Goal: Information Seeking & Learning: Learn about a topic

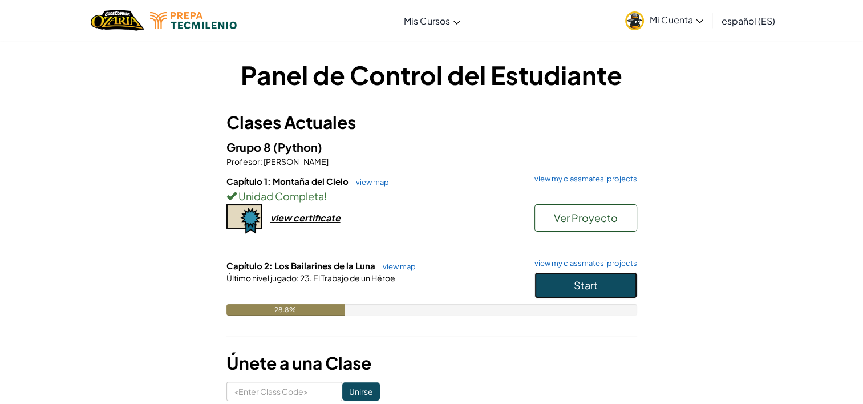
click at [603, 281] on button "Start" at bounding box center [585, 285] width 103 height 26
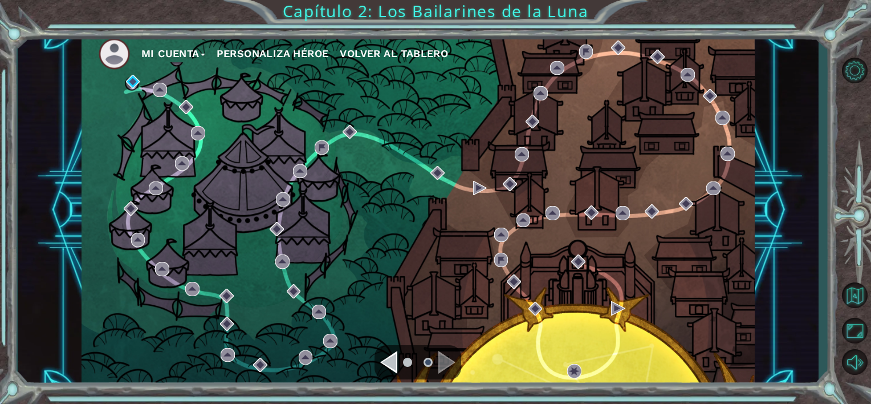
click at [129, 72] on div "Mi Cuenta Personaliza Héroe Volver al Tablero" at bounding box center [418, 210] width 673 height 355
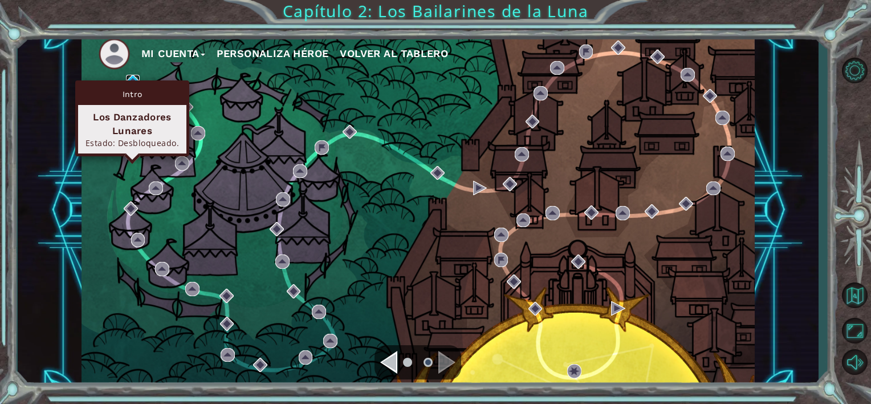
click at [131, 80] on img at bounding box center [133, 82] width 14 height 14
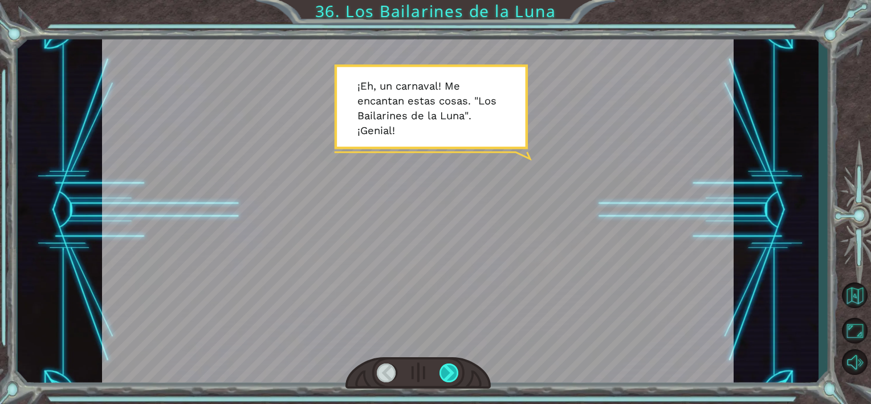
click at [448, 378] on div at bounding box center [450, 372] width 20 height 19
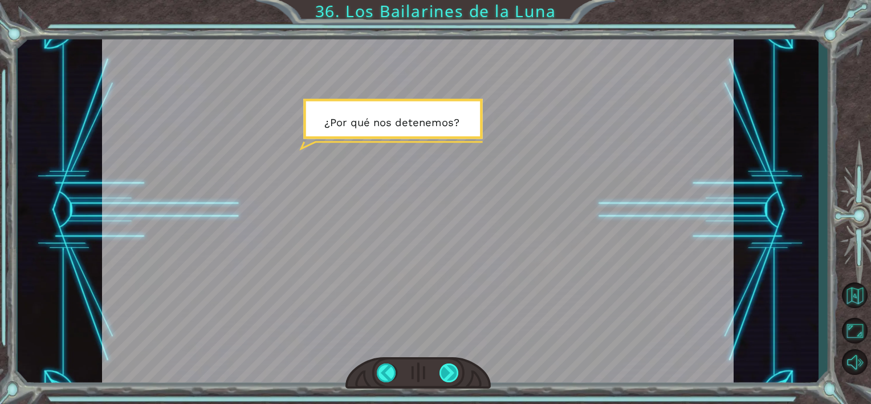
click at [450, 380] on div at bounding box center [450, 372] width 20 height 19
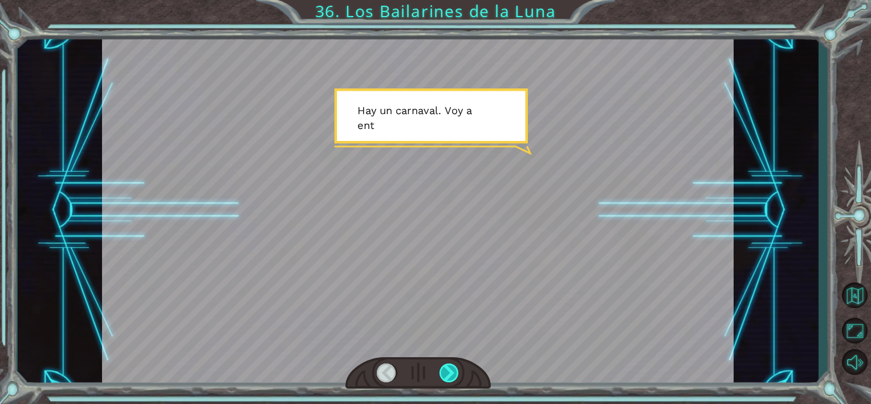
click at [450, 380] on div at bounding box center [450, 372] width 20 height 19
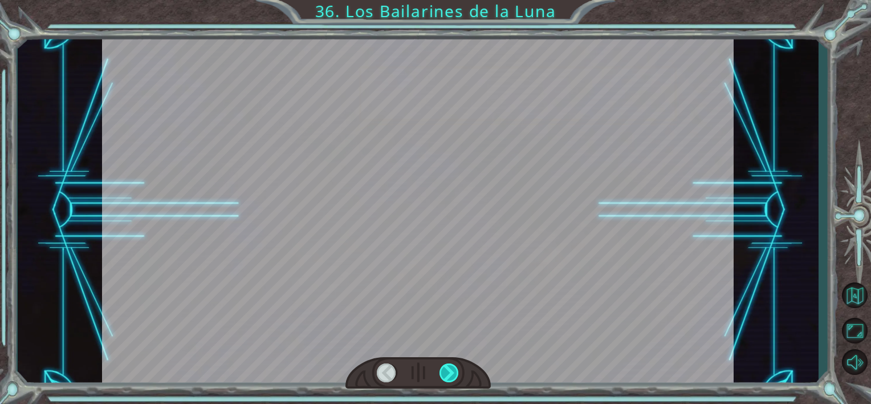
click at [450, 380] on div at bounding box center [450, 372] width 20 height 19
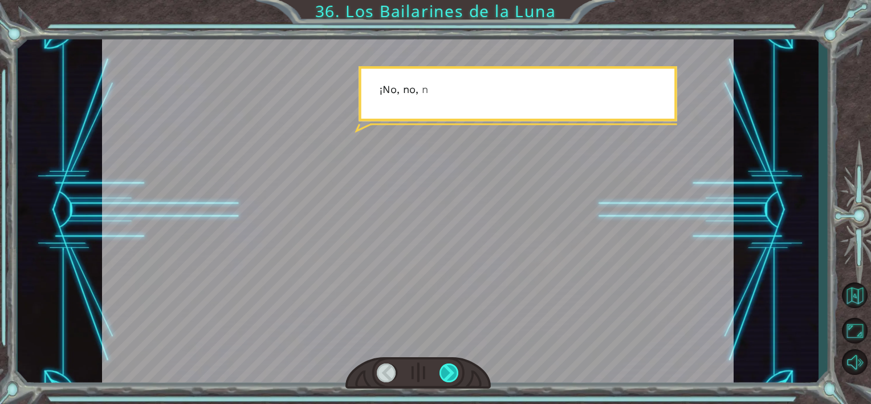
click at [450, 380] on div at bounding box center [450, 372] width 20 height 19
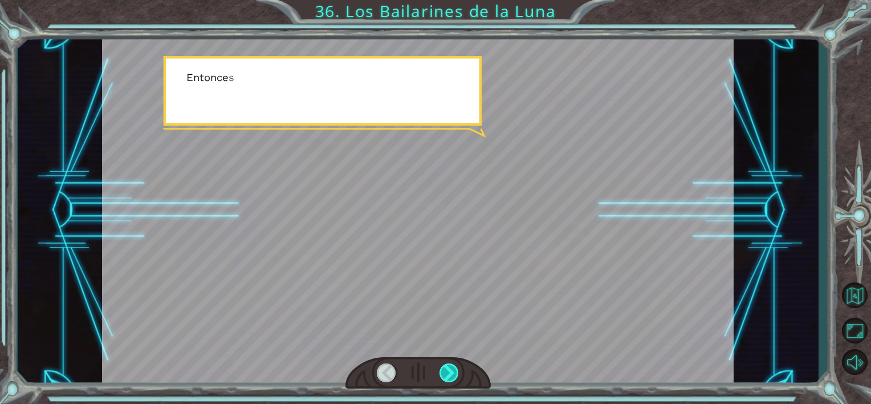
click at [450, 380] on div at bounding box center [450, 372] width 20 height 19
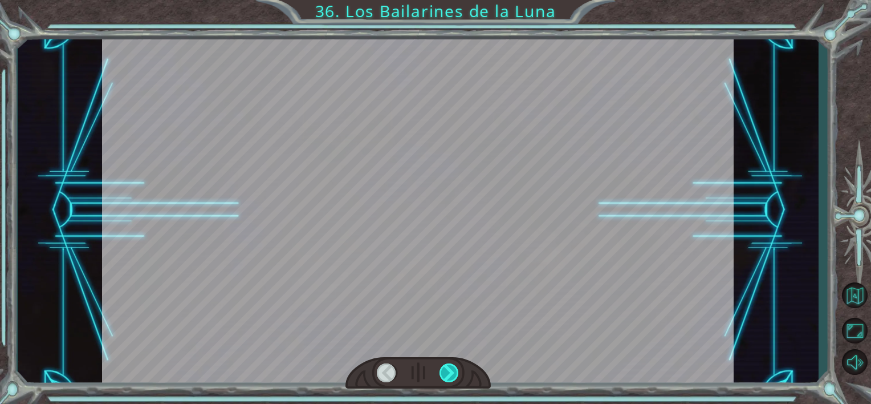
click at [450, 380] on div at bounding box center [450, 372] width 20 height 19
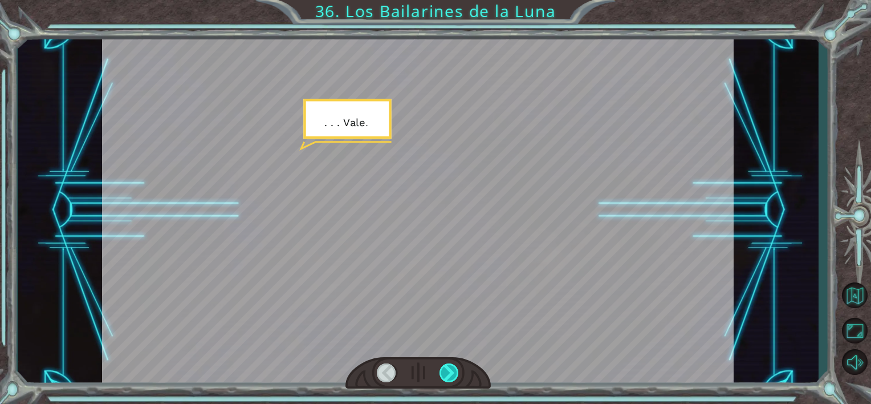
click at [450, 380] on div at bounding box center [450, 372] width 20 height 19
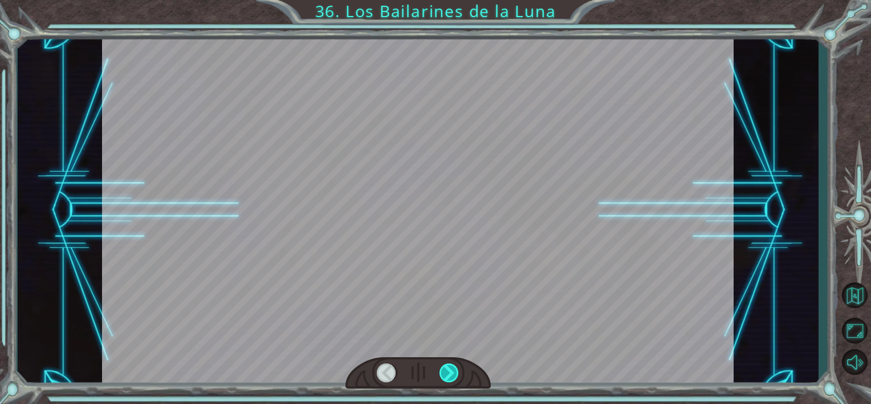
click at [450, 380] on div at bounding box center [450, 372] width 20 height 19
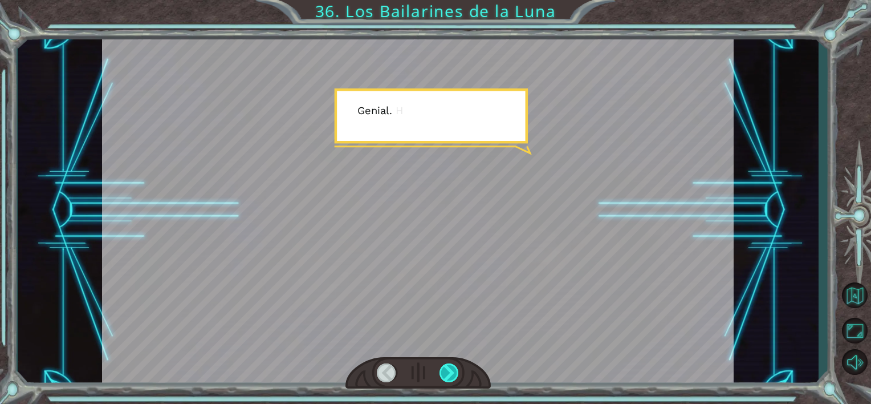
click at [450, 380] on div at bounding box center [450, 372] width 20 height 19
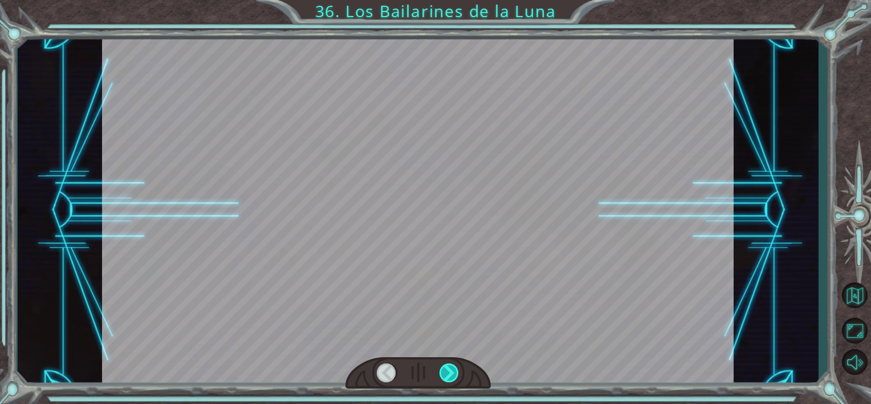
click at [450, 380] on div at bounding box center [450, 372] width 20 height 19
click at [450, 0] on div "Temporary Text ¡ E h , u n c a r n a v a l ! M e e n c a n t a n e s t a s c o …" at bounding box center [435, 0] width 871 height 0
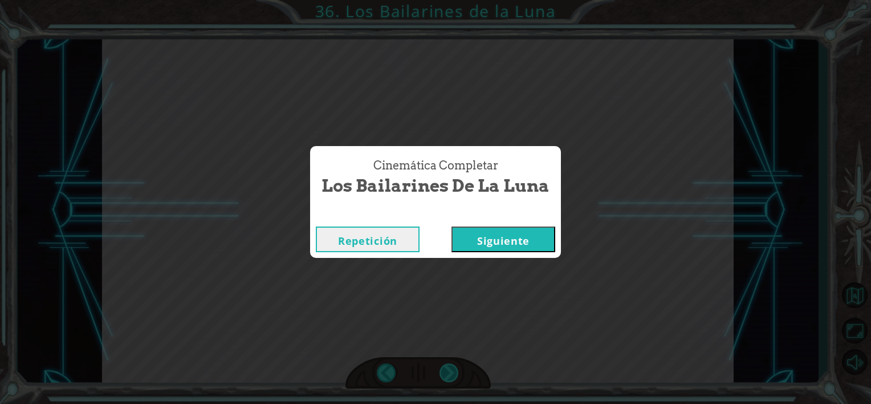
click at [450, 380] on div "Cinemática Completar Los Bailarines de la Luna Repetición [GEOGRAPHIC_DATA]" at bounding box center [435, 202] width 871 height 404
drag, startPoint x: 450, startPoint y: 380, endPoint x: 512, endPoint y: 235, distance: 158.1
click at [512, 235] on button "Siguiente" at bounding box center [504, 239] width 104 height 26
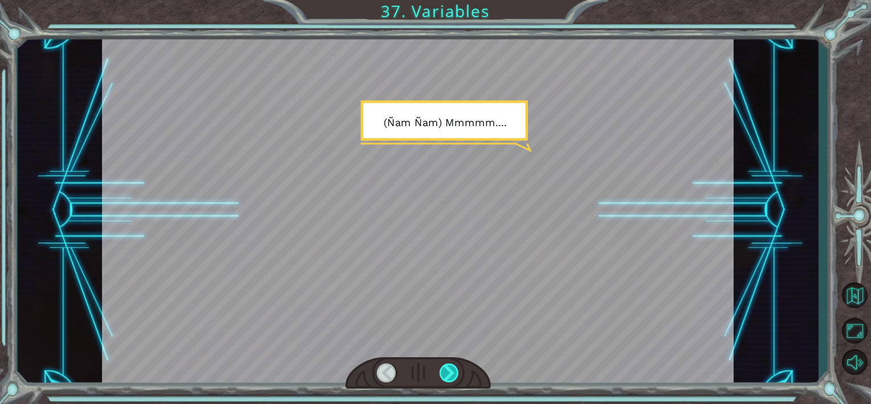
click at [449, 369] on div at bounding box center [450, 372] width 20 height 19
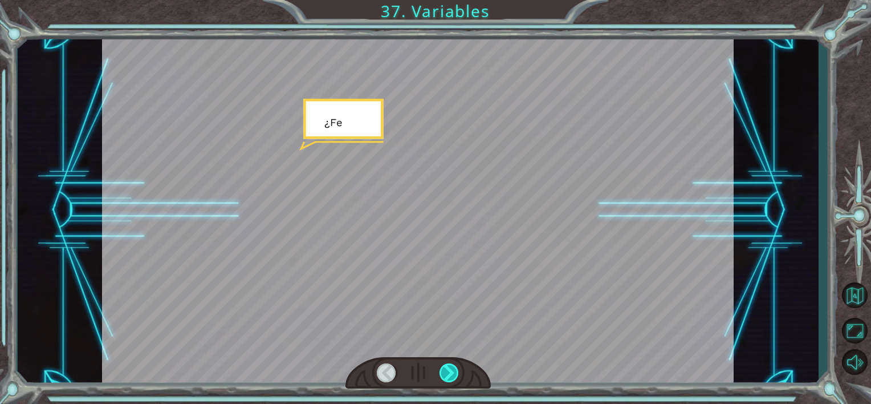
click at [449, 369] on div at bounding box center [450, 372] width 20 height 19
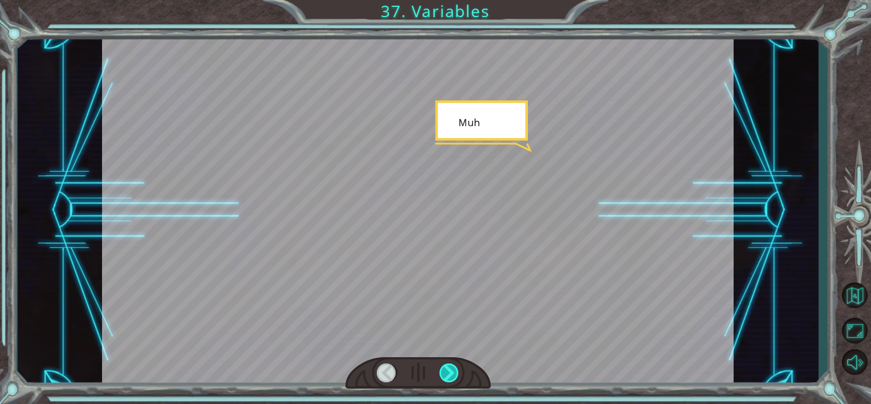
click at [449, 369] on div at bounding box center [450, 372] width 20 height 19
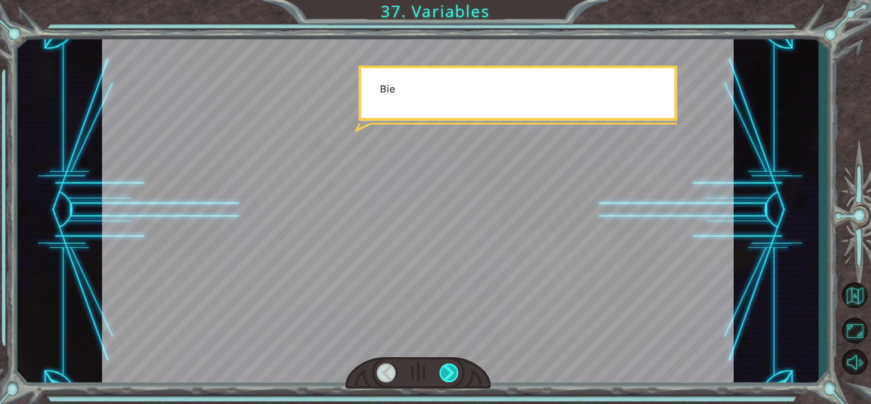
click at [449, 369] on div at bounding box center [450, 372] width 20 height 19
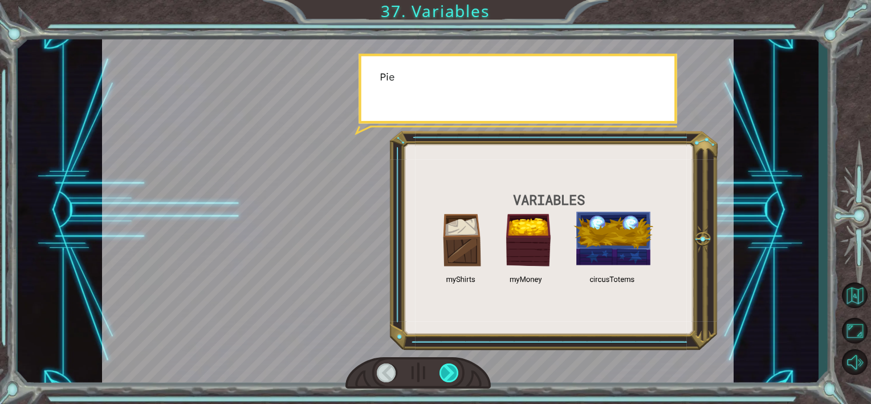
click at [449, 369] on div at bounding box center [450, 372] width 20 height 19
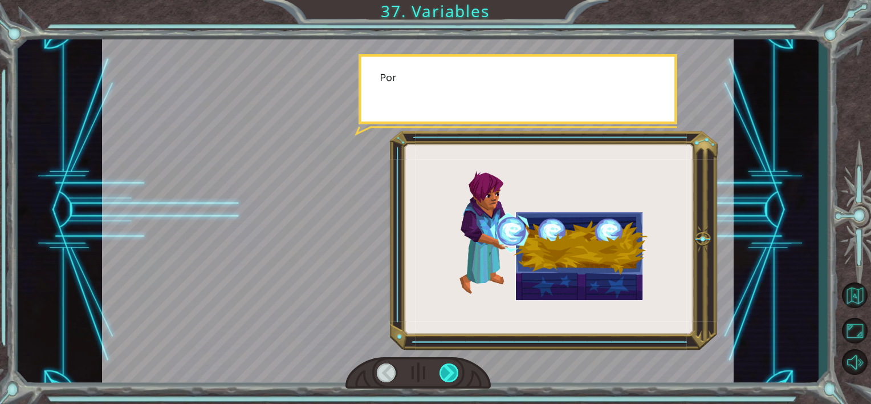
click at [449, 369] on div at bounding box center [450, 372] width 20 height 19
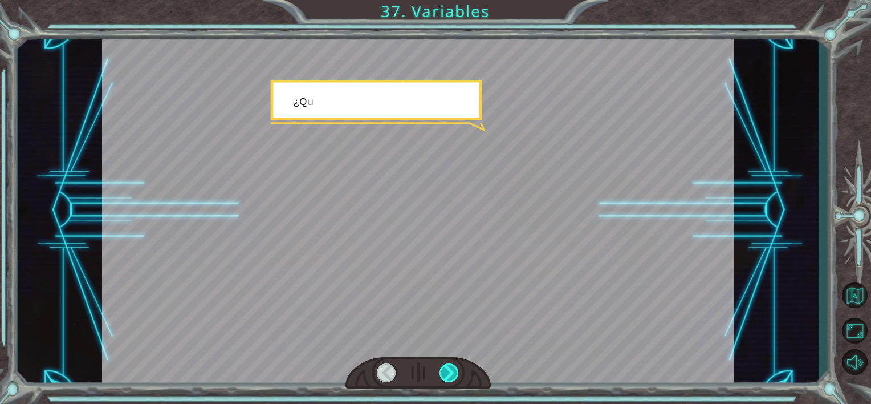
click at [449, 369] on div at bounding box center [450, 372] width 20 height 19
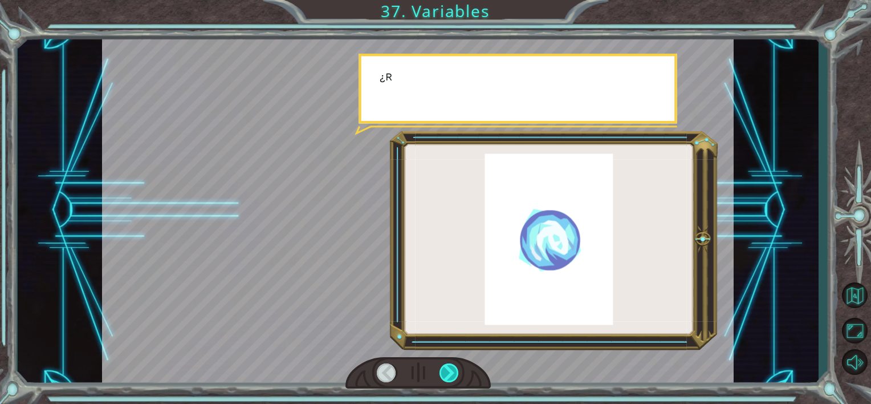
click at [449, 369] on div at bounding box center [450, 372] width 20 height 19
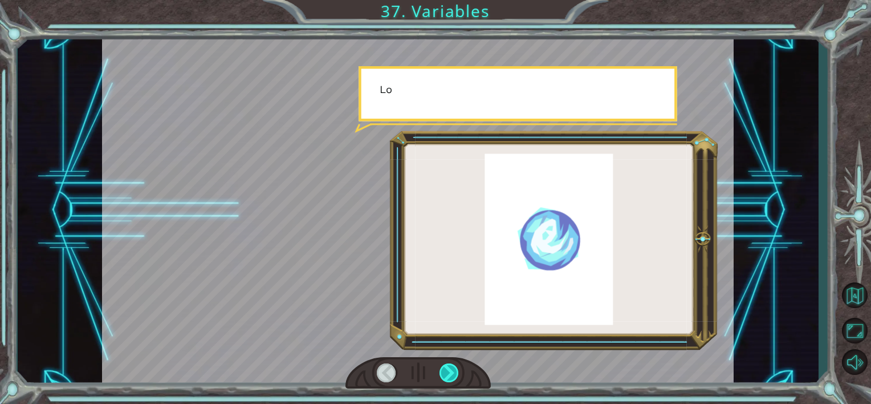
click at [449, 369] on div at bounding box center [450, 372] width 20 height 19
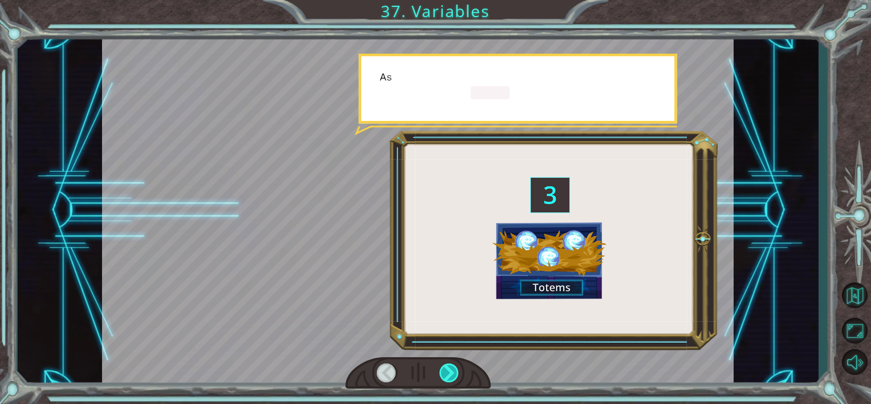
click at [449, 369] on div at bounding box center [450, 372] width 20 height 19
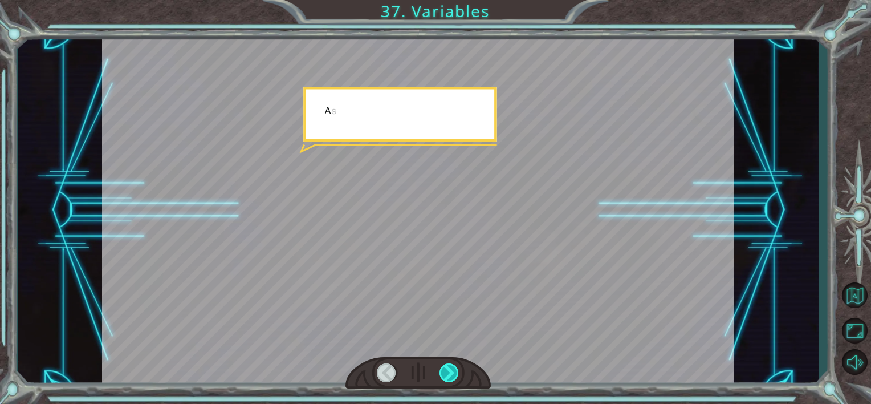
click at [449, 369] on div at bounding box center [450, 372] width 20 height 19
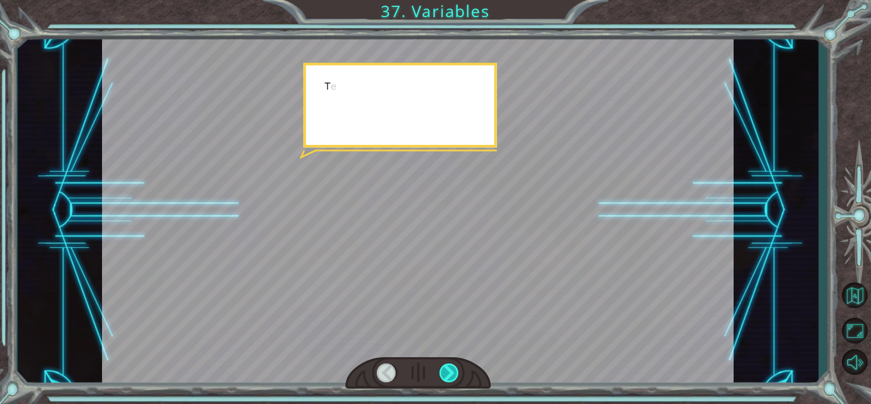
click at [449, 369] on div at bounding box center [450, 372] width 20 height 19
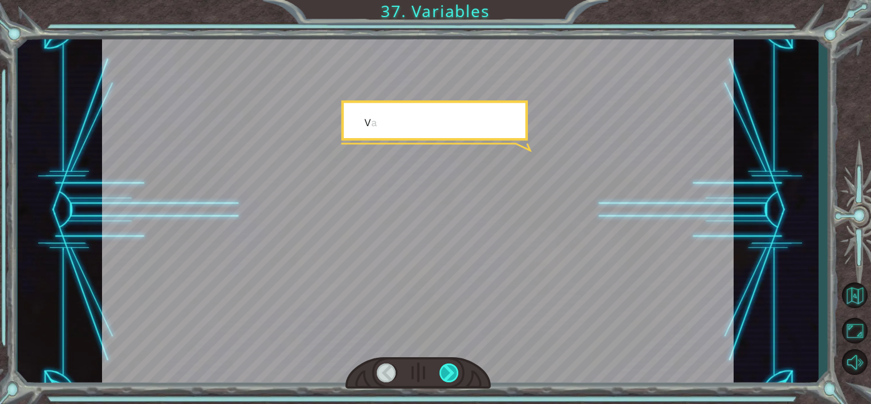
click at [449, 369] on div at bounding box center [450, 372] width 20 height 19
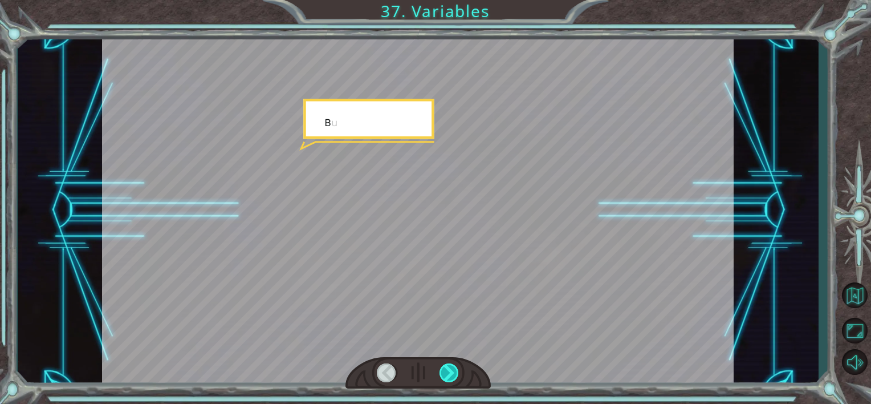
click at [449, 369] on div at bounding box center [450, 372] width 20 height 19
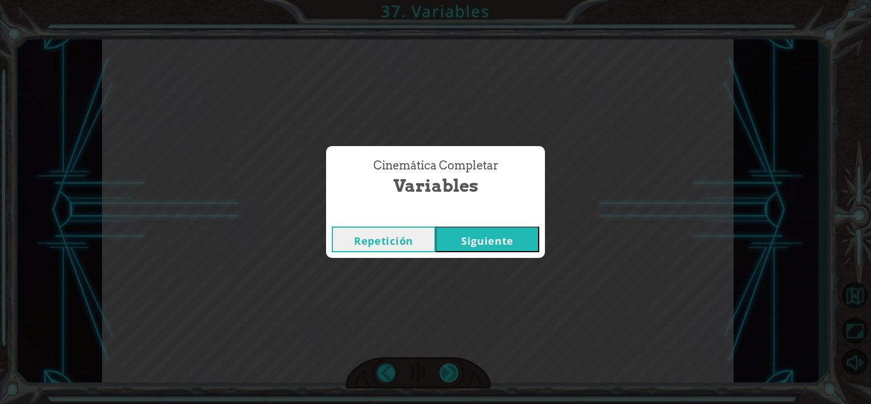
click at [449, 369] on div "Cinemática Completar Variables Repetición [GEOGRAPHIC_DATA]" at bounding box center [435, 202] width 871 height 404
drag, startPoint x: 449, startPoint y: 369, endPoint x: 507, endPoint y: 238, distance: 142.7
click at [507, 238] on button "Siguiente" at bounding box center [488, 239] width 104 height 26
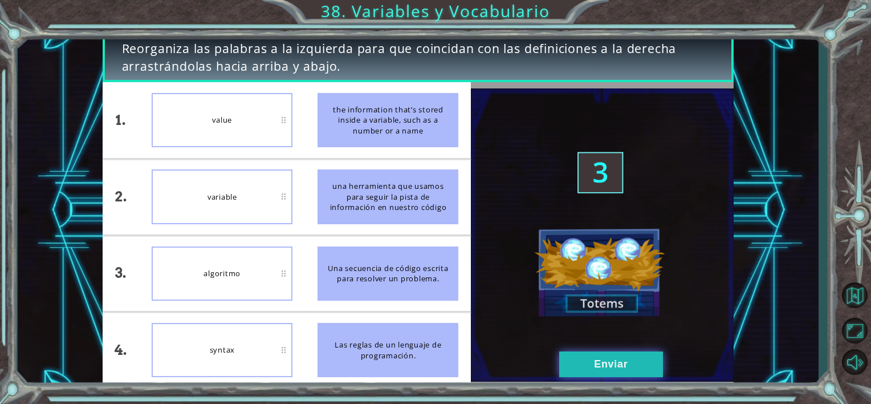
click at [576, 361] on button "Enviar" at bounding box center [611, 364] width 104 height 26
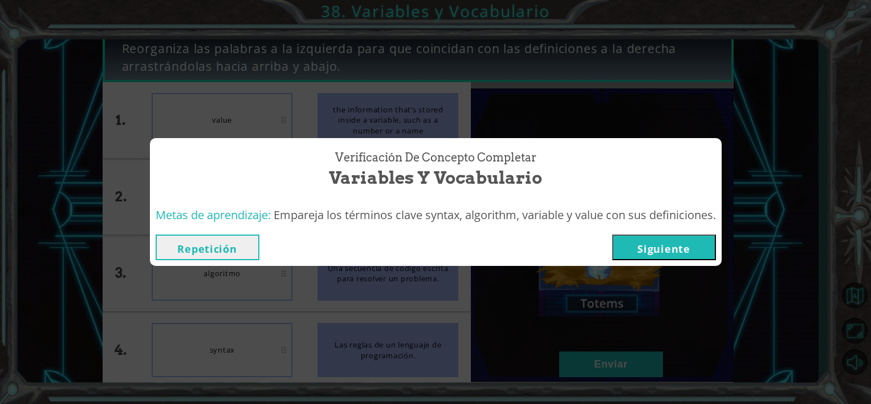
click at [672, 241] on button "Siguiente" at bounding box center [664, 247] width 104 height 26
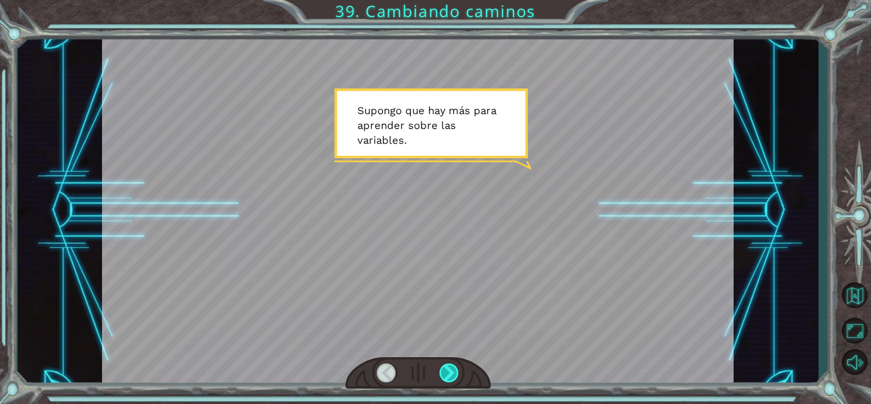
click at [455, 369] on div at bounding box center [450, 372] width 20 height 19
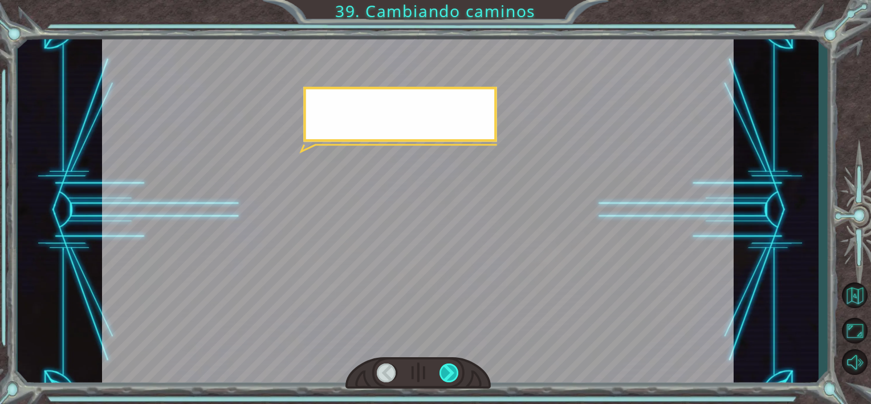
click at [455, 369] on div at bounding box center [450, 372] width 20 height 19
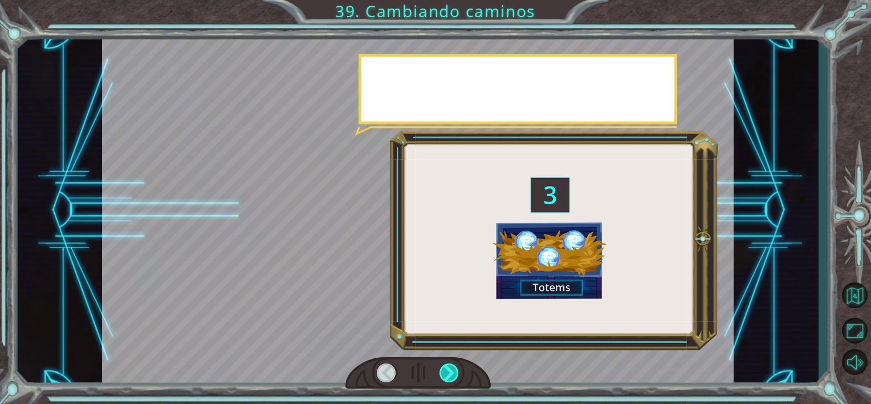
click at [455, 369] on div at bounding box center [450, 372] width 20 height 19
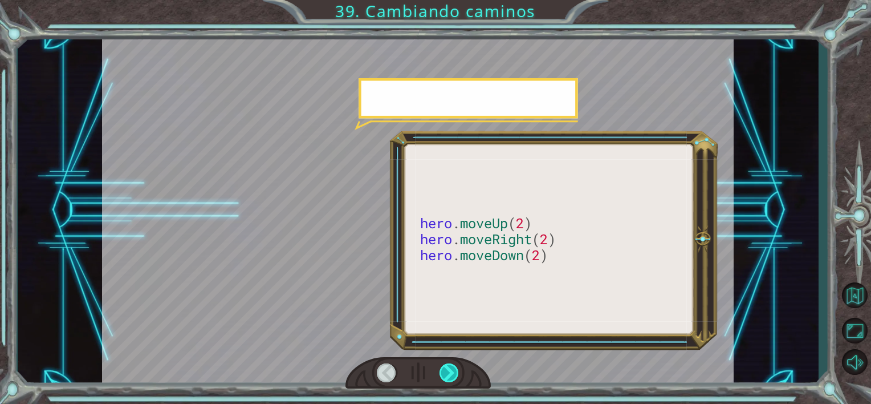
click at [455, 369] on div at bounding box center [450, 372] width 20 height 19
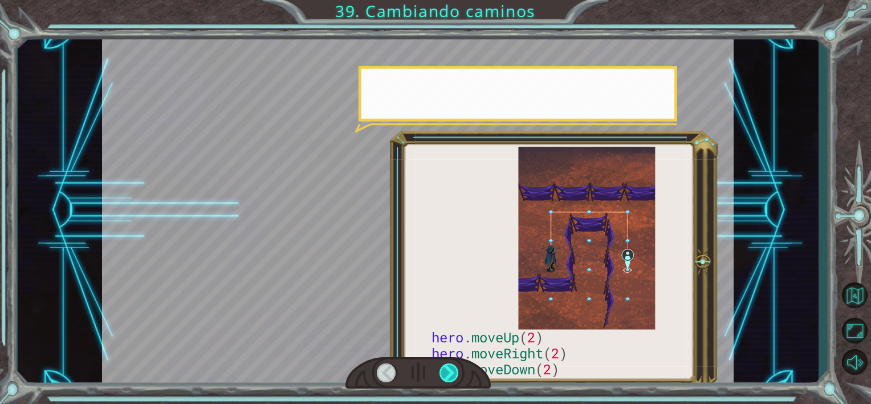
click at [455, 369] on div at bounding box center [450, 372] width 20 height 19
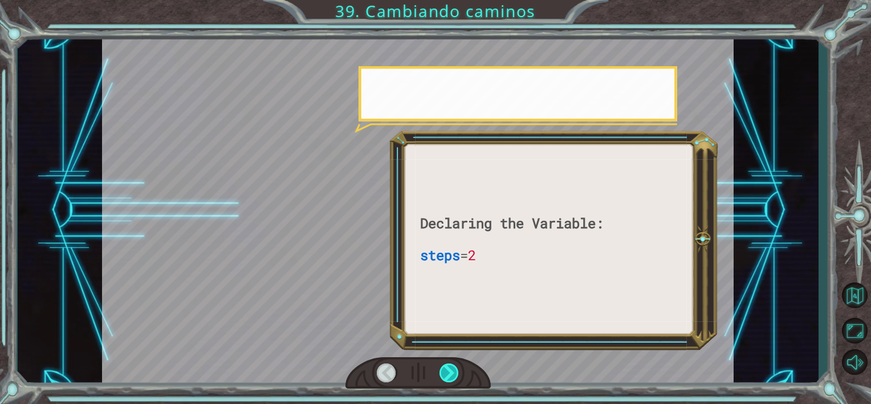
click at [455, 369] on div at bounding box center [450, 372] width 20 height 19
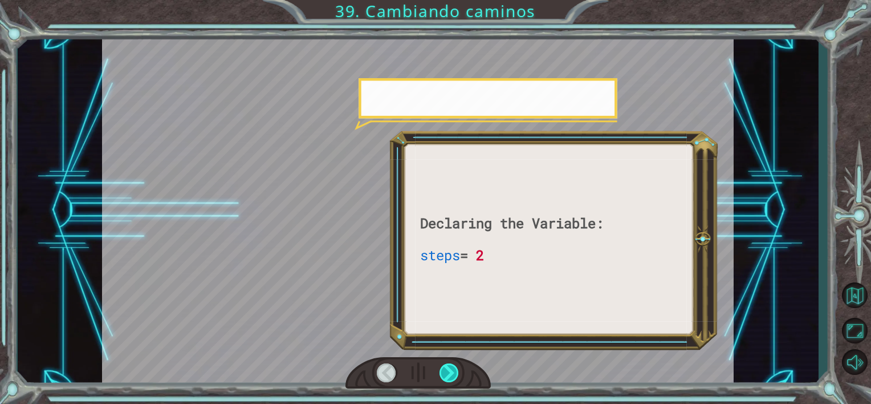
click at [455, 369] on div at bounding box center [450, 372] width 20 height 19
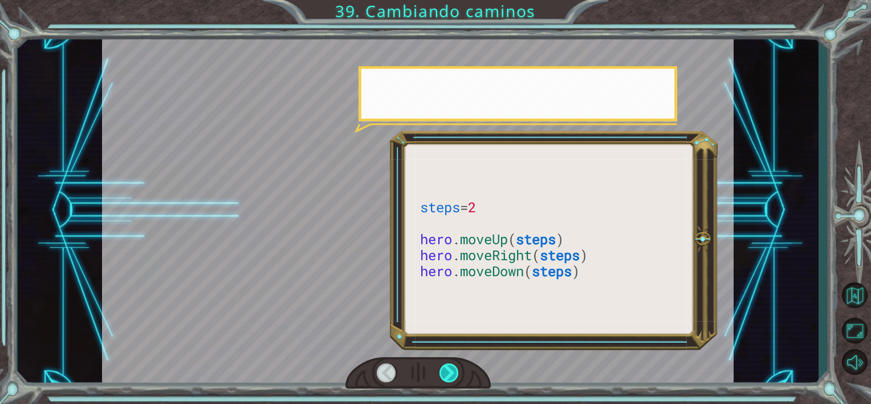
click at [455, 369] on div at bounding box center [450, 372] width 20 height 19
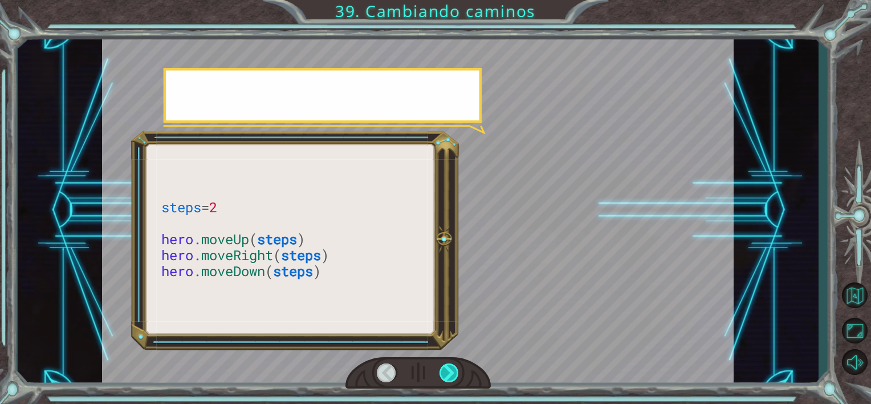
click at [455, 369] on div at bounding box center [450, 372] width 20 height 19
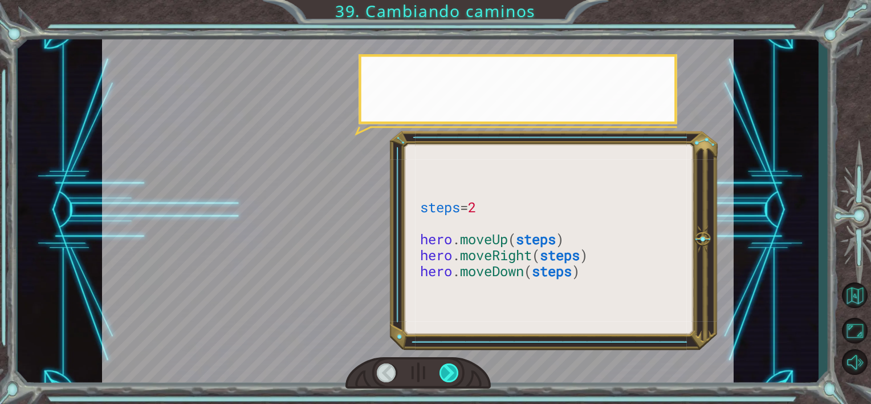
click at [455, 369] on div at bounding box center [450, 372] width 20 height 19
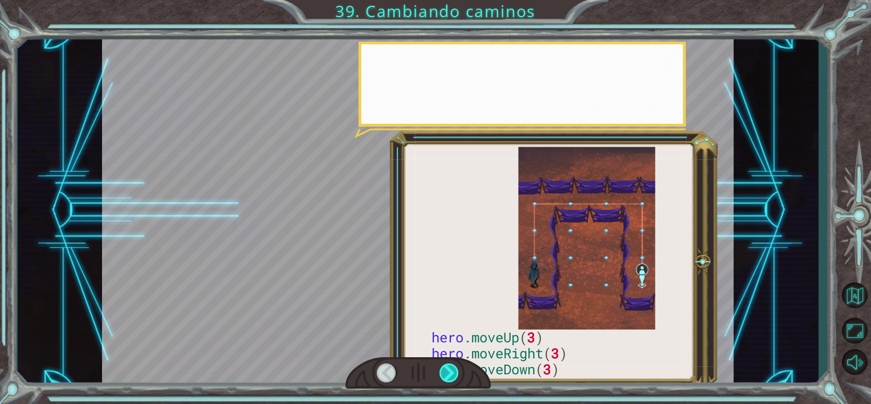
click at [455, 369] on div at bounding box center [450, 372] width 20 height 19
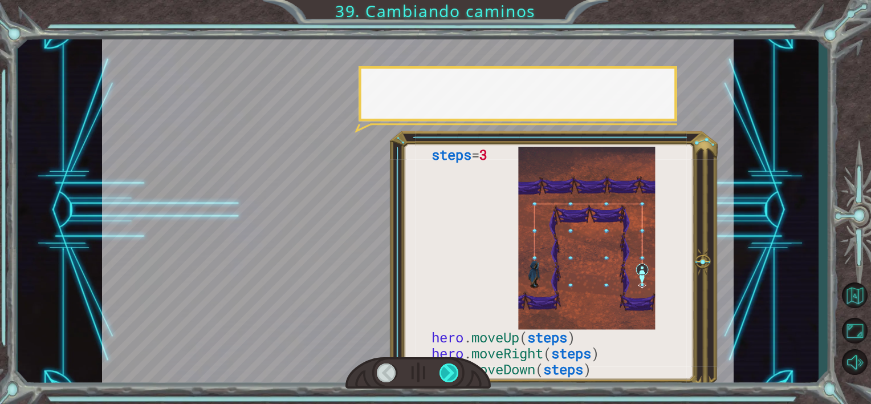
click at [455, 369] on div at bounding box center [450, 372] width 20 height 19
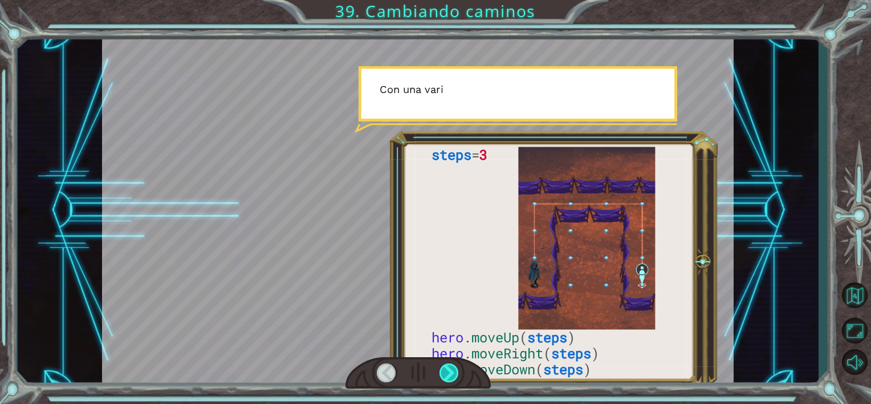
click at [455, 369] on div at bounding box center [450, 372] width 20 height 19
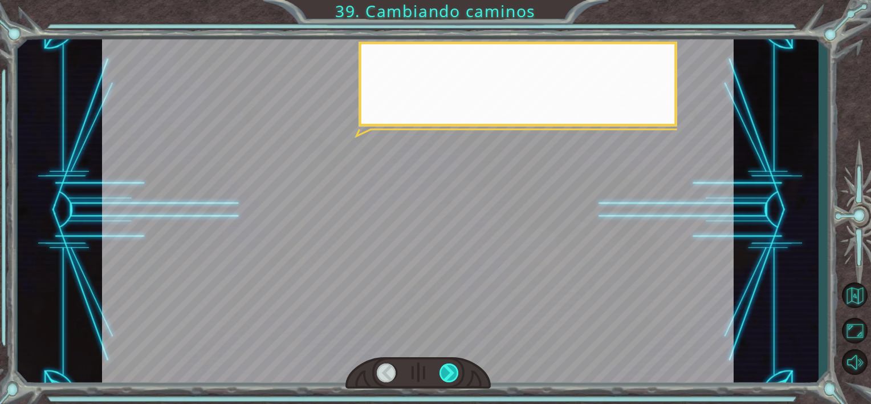
click at [455, 369] on div at bounding box center [450, 372] width 20 height 19
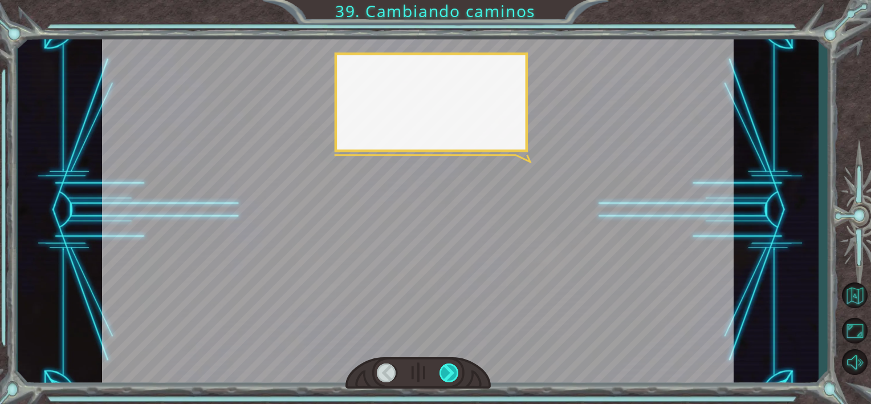
click at [455, 369] on div at bounding box center [450, 372] width 20 height 19
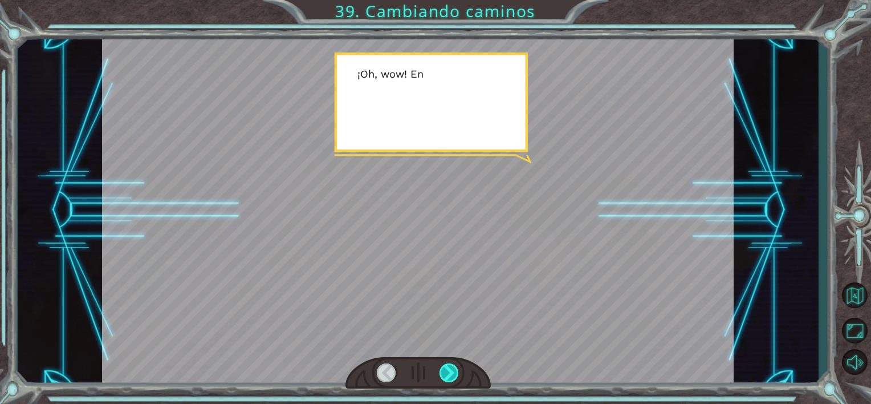
click at [455, 369] on div at bounding box center [450, 372] width 20 height 19
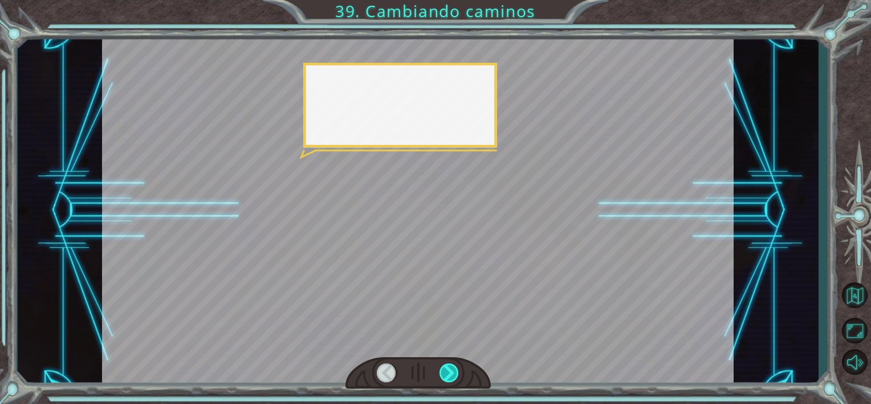
click at [455, 369] on div at bounding box center [450, 372] width 20 height 19
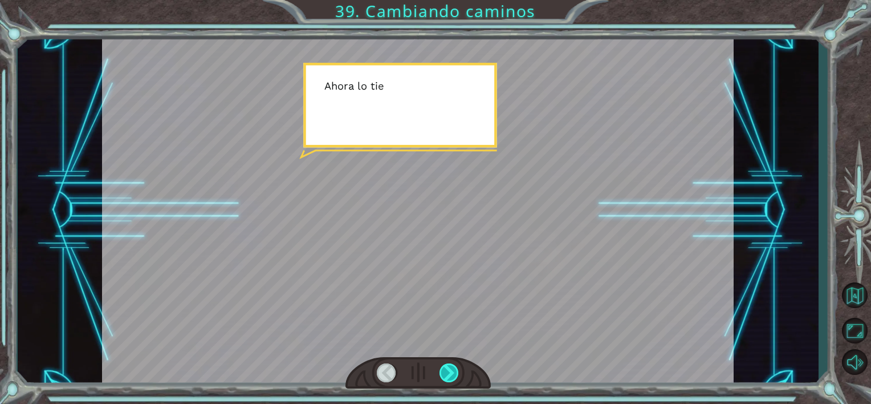
click at [455, 369] on div at bounding box center [450, 372] width 20 height 19
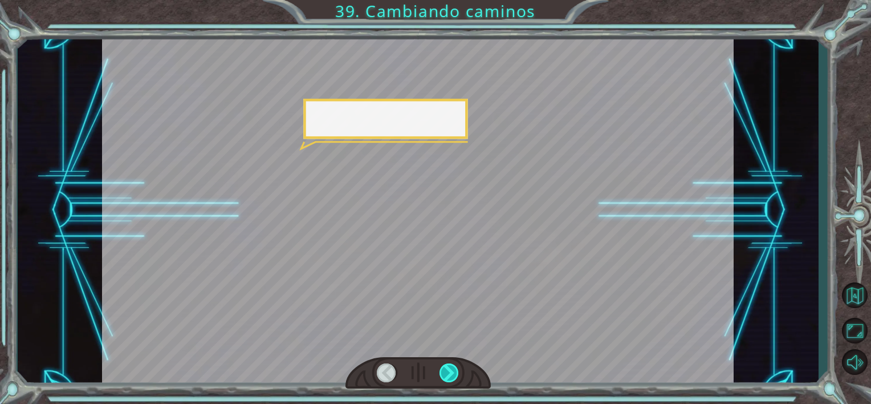
click at [455, 369] on div at bounding box center [450, 372] width 20 height 19
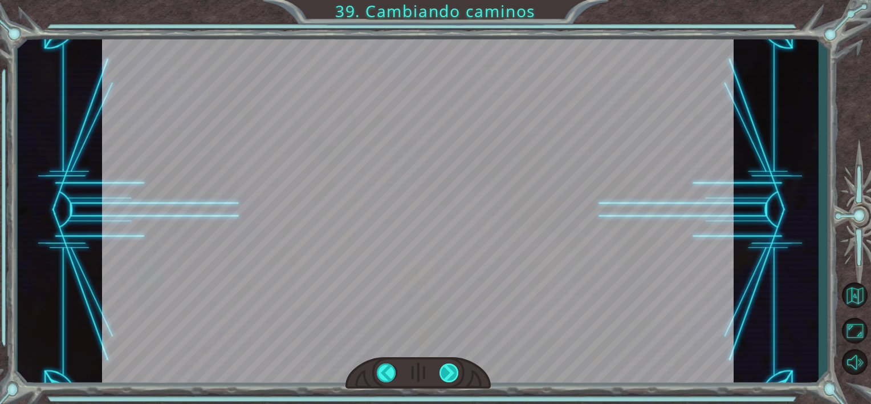
click at [455, 0] on div "steps = 3 hero . moveUp ( steps ) hero . moveRight ( steps ) hero . moveDown ( …" at bounding box center [435, 0] width 871 height 0
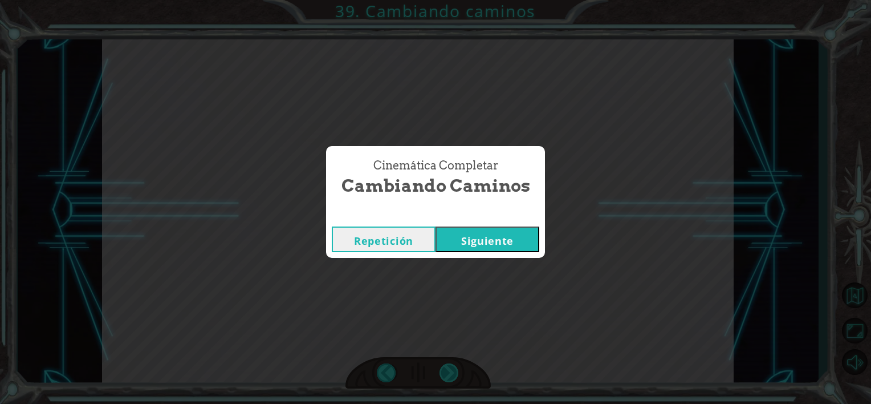
click at [455, 369] on div "Cinemática Completar Cambiando caminos Repetición [GEOGRAPHIC_DATA]" at bounding box center [435, 202] width 871 height 404
drag, startPoint x: 455, startPoint y: 369, endPoint x: 500, endPoint y: 242, distance: 135.1
click at [500, 242] on button "Siguiente" at bounding box center [488, 239] width 104 height 26
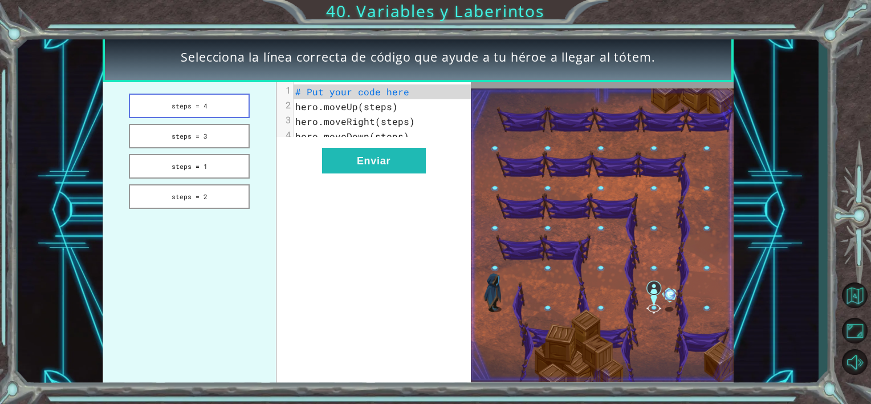
click at [209, 96] on button "steps = 4" at bounding box center [189, 106] width 121 height 25
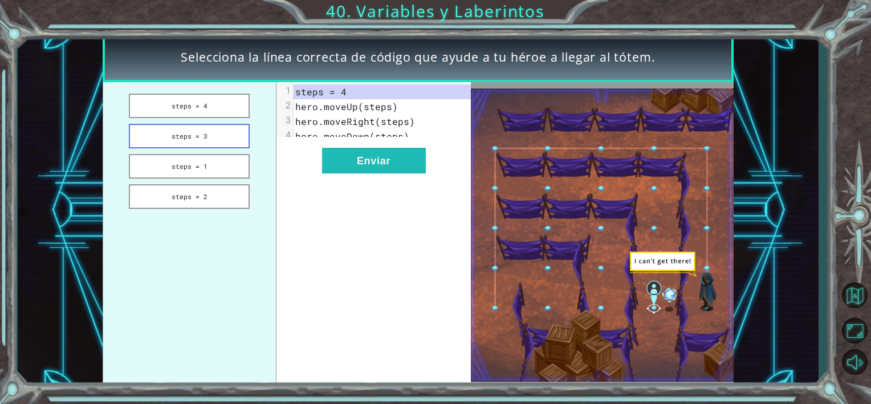
click at [206, 141] on button "steps = 3" at bounding box center [189, 136] width 121 height 25
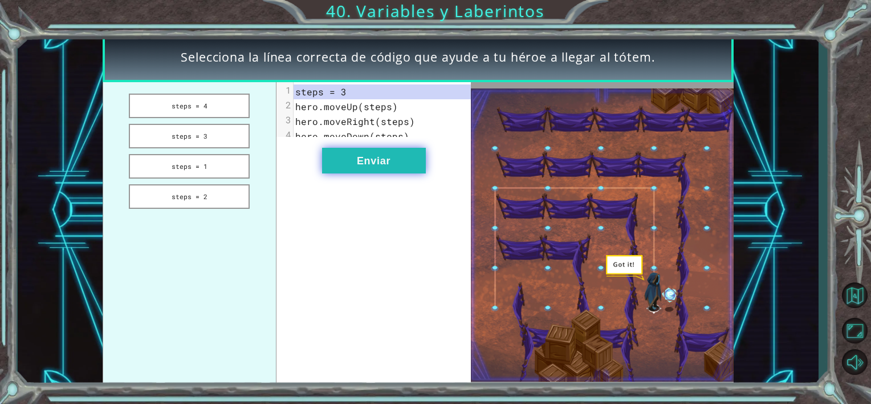
click at [400, 173] on button "Enviar" at bounding box center [374, 161] width 104 height 26
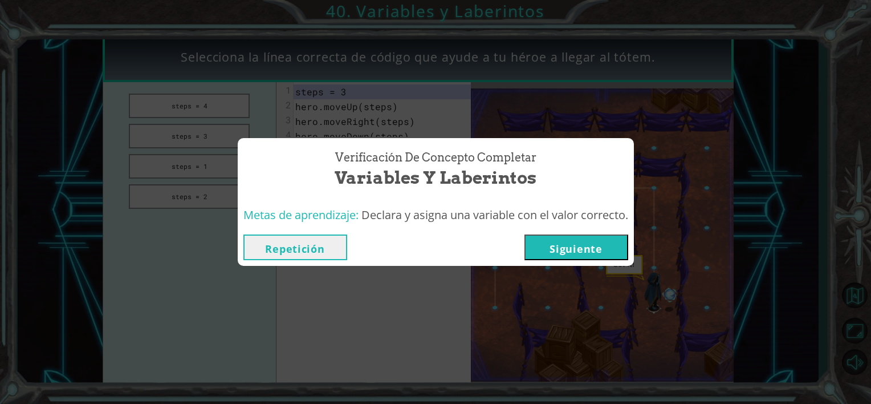
click at [543, 251] on button "Siguiente" at bounding box center [577, 247] width 104 height 26
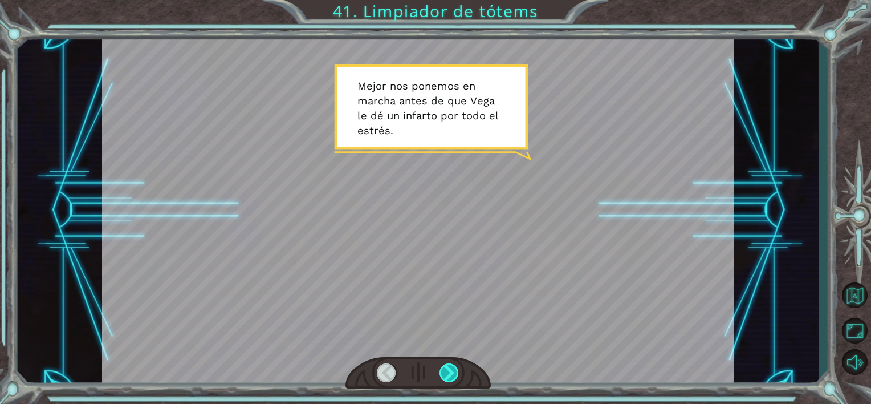
click at [452, 365] on div at bounding box center [450, 372] width 20 height 19
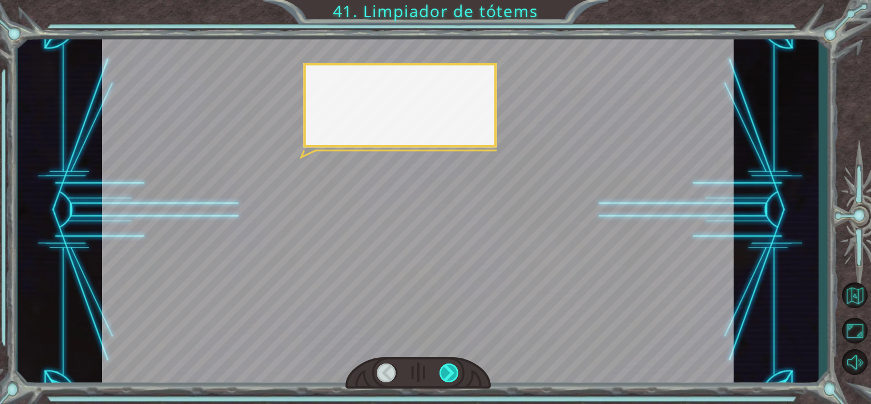
click at [452, 365] on div at bounding box center [450, 372] width 20 height 19
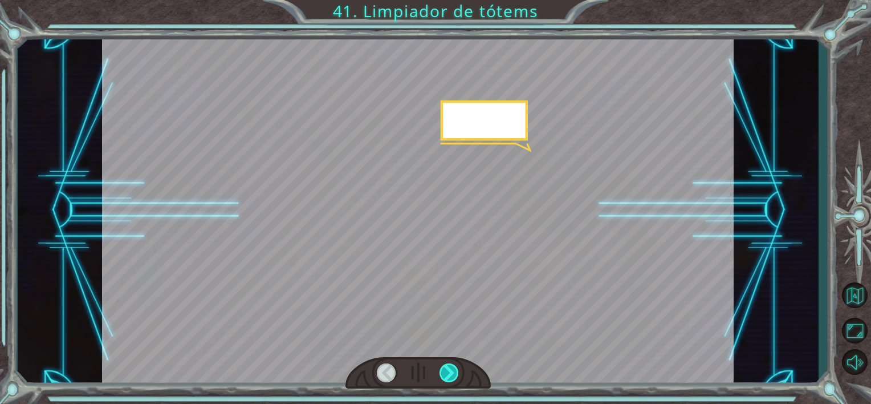
click at [452, 365] on div at bounding box center [450, 372] width 20 height 19
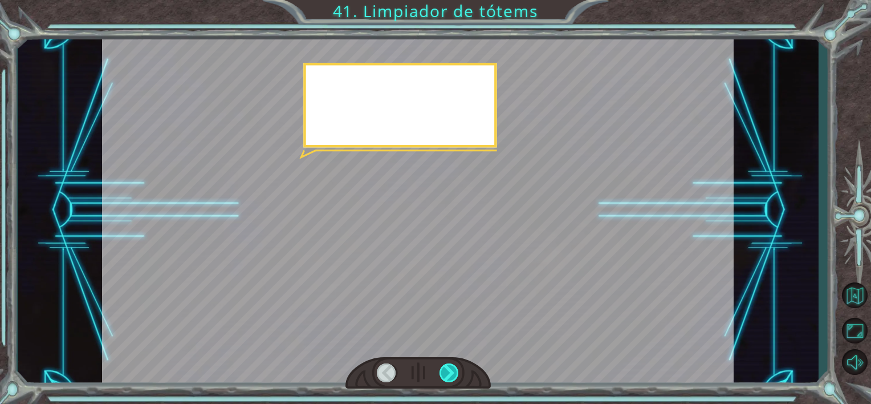
click at [452, 365] on div at bounding box center [450, 372] width 20 height 19
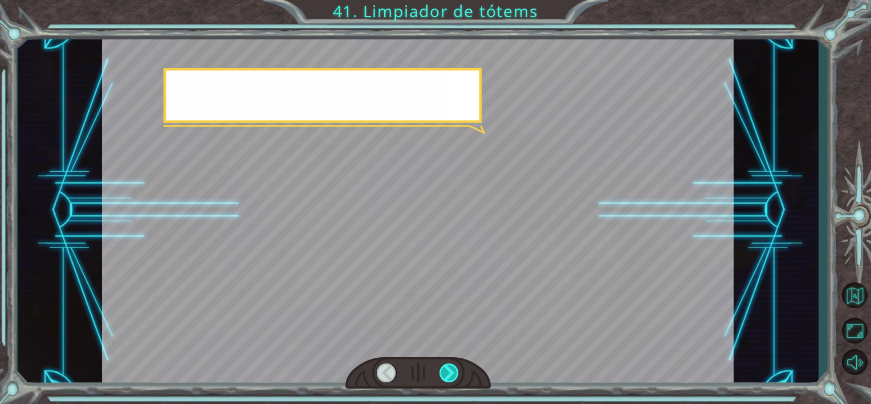
click at [452, 365] on div at bounding box center [450, 372] width 20 height 19
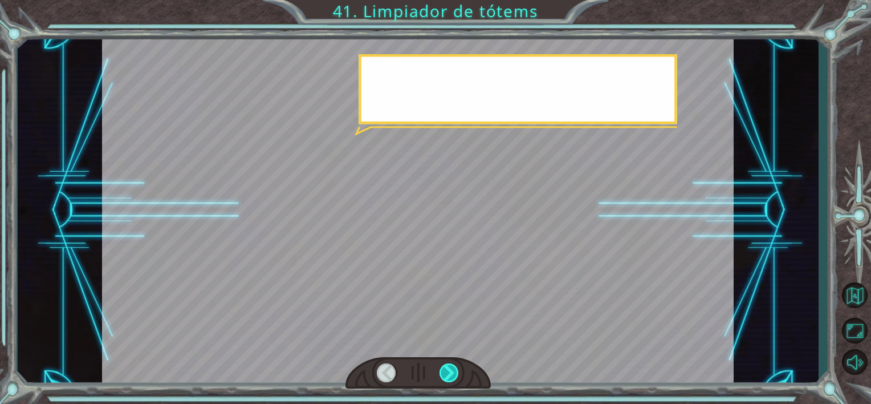
click at [452, 365] on div at bounding box center [450, 372] width 20 height 19
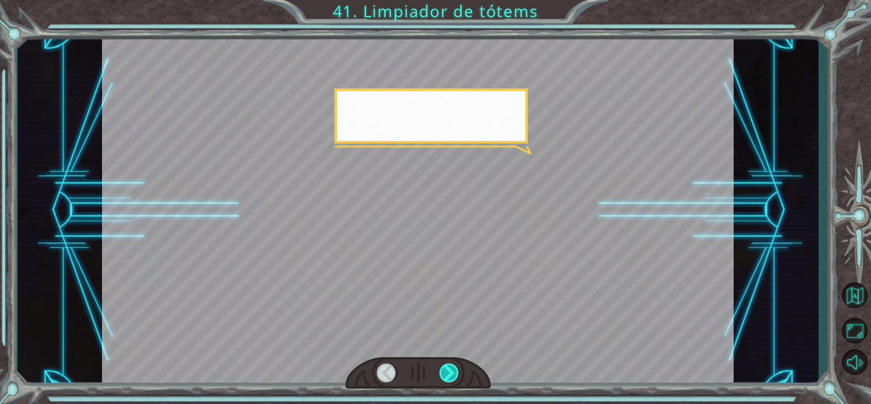
click at [452, 365] on div at bounding box center [450, 372] width 20 height 19
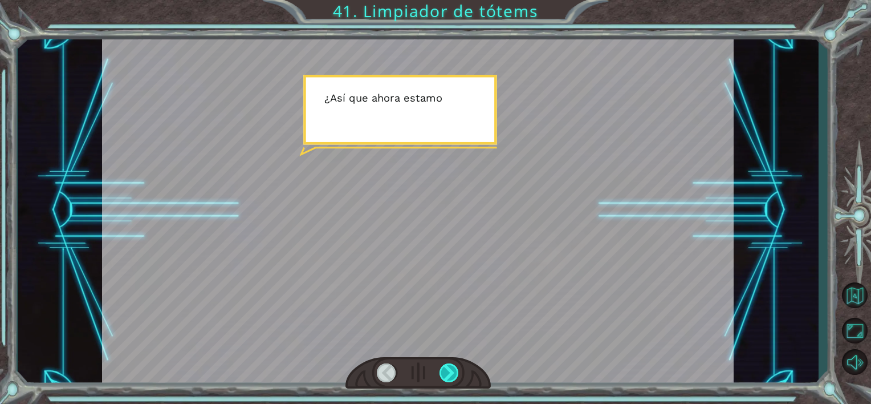
click at [452, 365] on div at bounding box center [450, 372] width 20 height 19
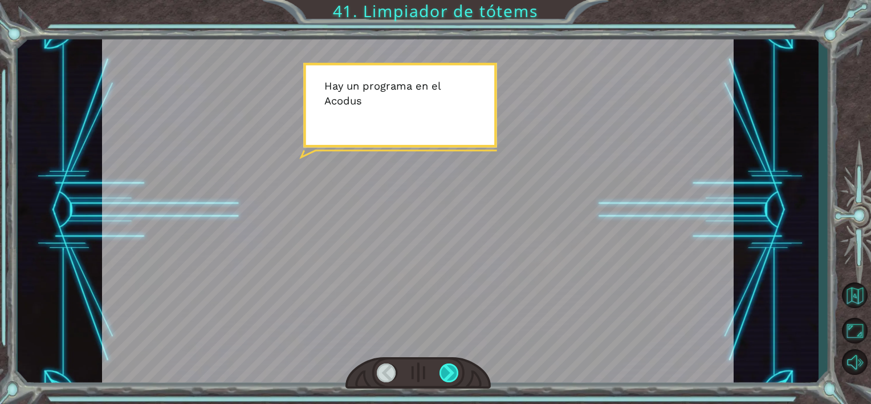
click at [452, 365] on div at bounding box center [450, 372] width 20 height 19
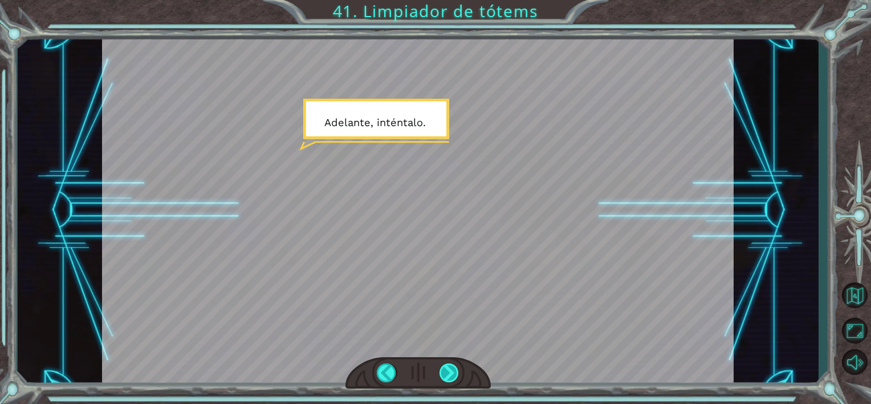
click at [452, 365] on div at bounding box center [450, 372] width 20 height 19
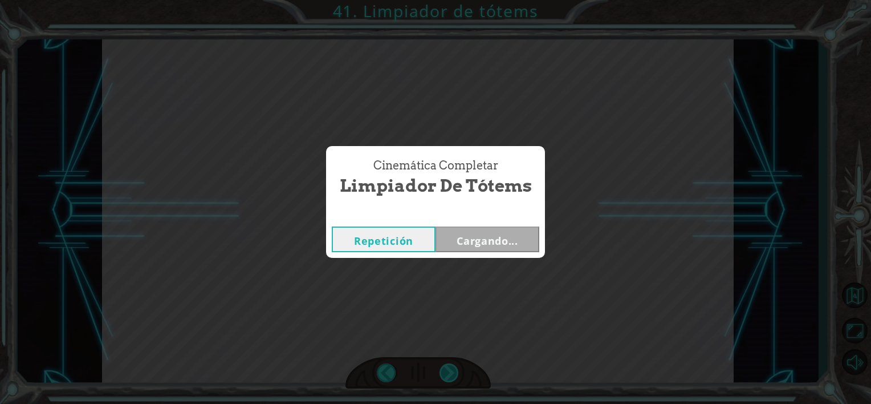
click at [452, 365] on div "Cinemática Completar Limpiador de tótems Repetición Cargando..." at bounding box center [435, 202] width 871 height 404
click at [482, 244] on button "Siguiente" at bounding box center [488, 239] width 104 height 26
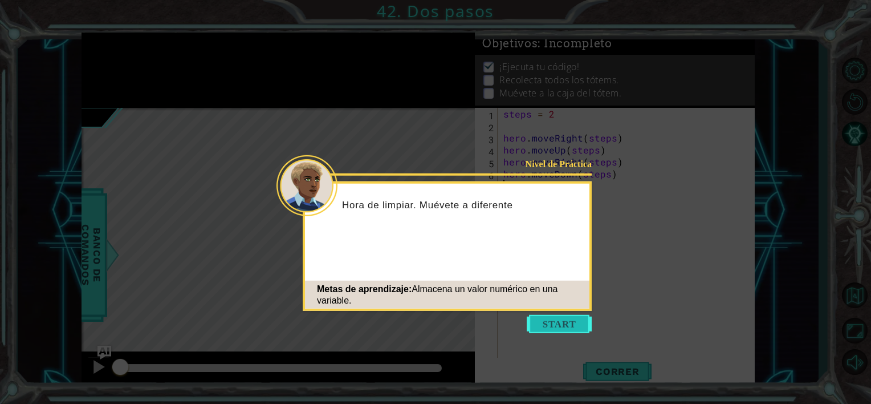
click at [564, 326] on button "Start" at bounding box center [559, 324] width 65 height 18
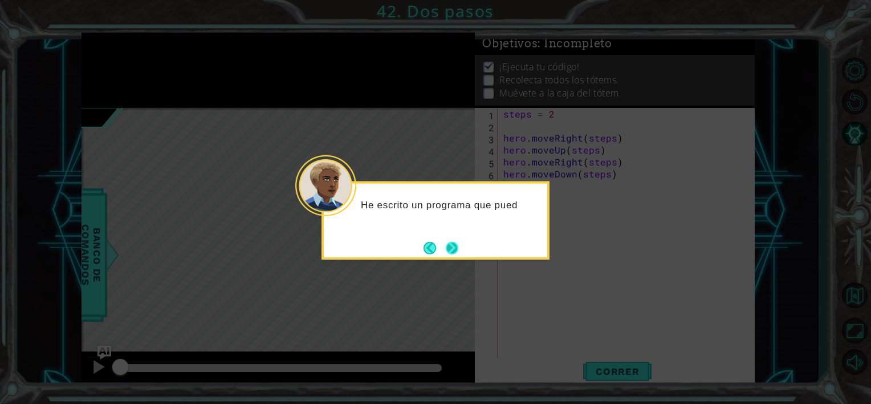
click at [457, 240] on button "Next" at bounding box center [453, 248] width 18 height 18
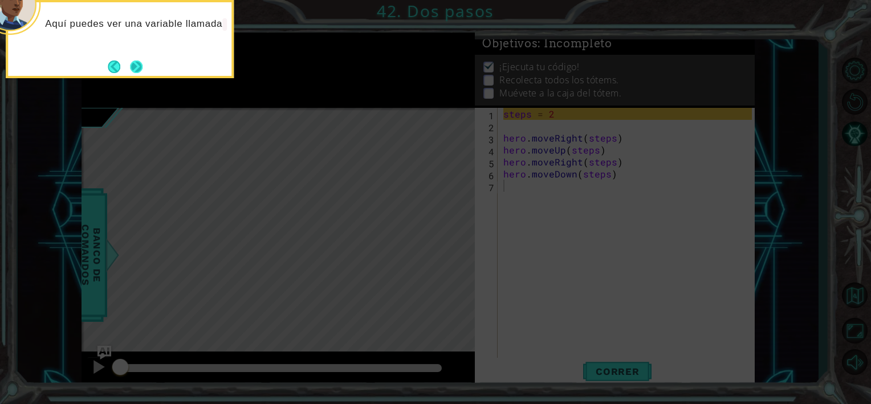
click at [143, 66] on button "Next" at bounding box center [136, 66] width 17 height 17
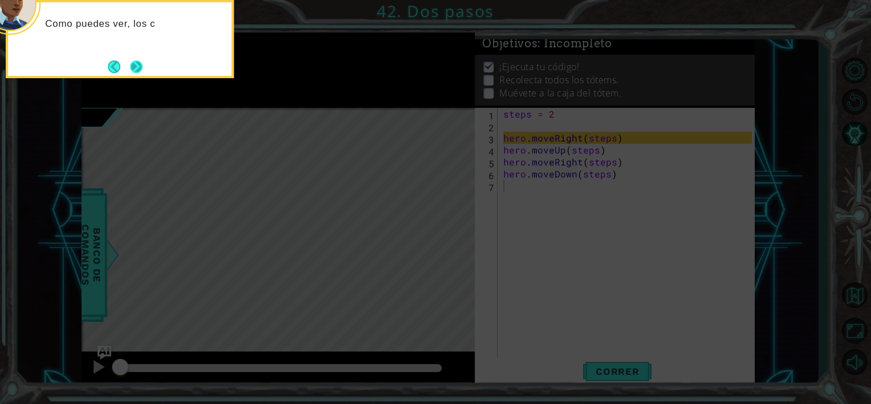
click at [133, 66] on button "Next" at bounding box center [137, 66] width 20 height 20
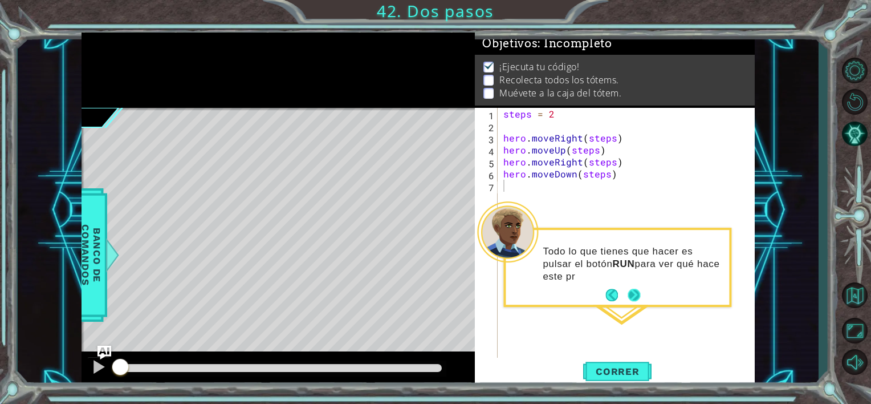
click at [639, 298] on button "Next" at bounding box center [634, 295] width 20 height 20
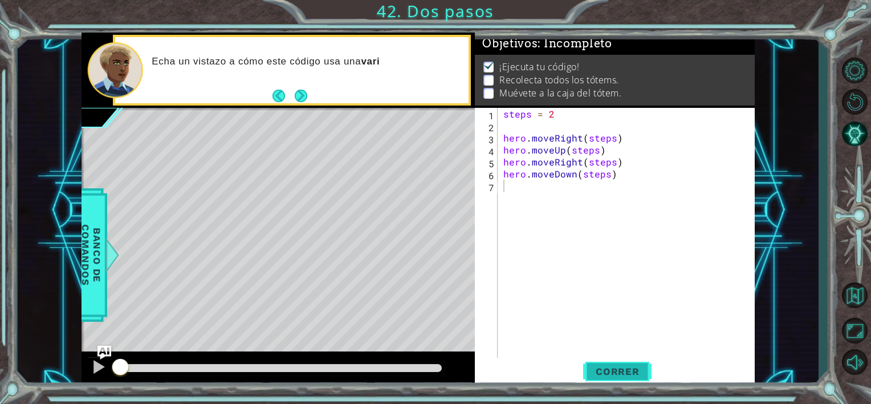
click at [605, 372] on span "Correr" at bounding box center [618, 371] width 67 height 11
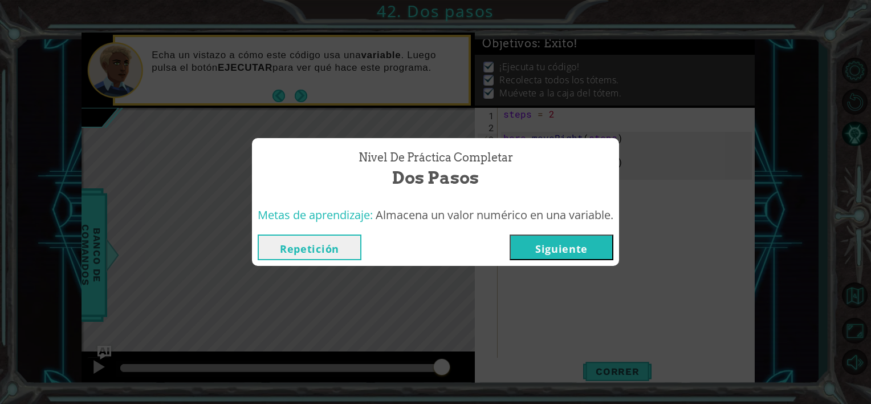
click at [558, 251] on button "Siguiente" at bounding box center [562, 247] width 104 height 26
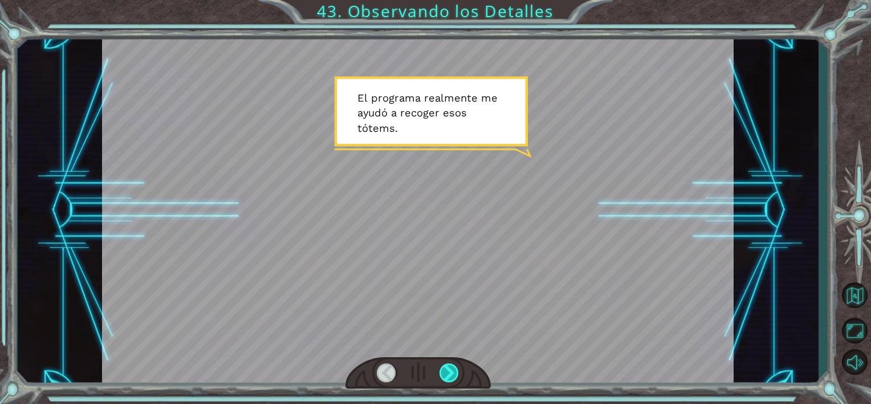
click at [451, 365] on div at bounding box center [450, 372] width 20 height 19
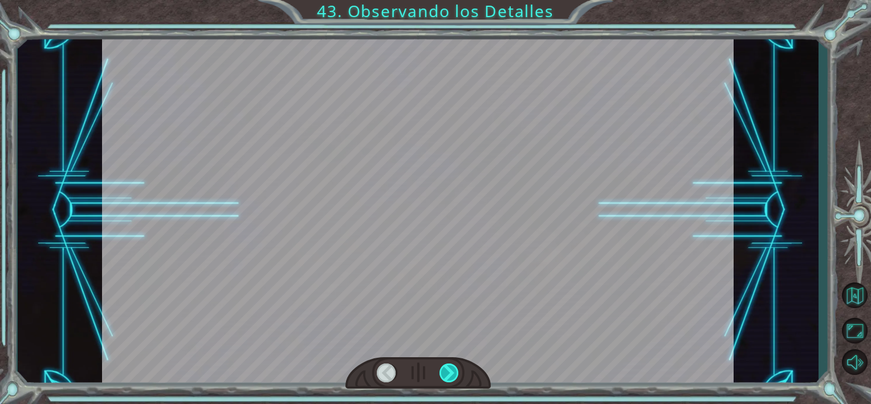
click at [451, 365] on div at bounding box center [450, 372] width 20 height 19
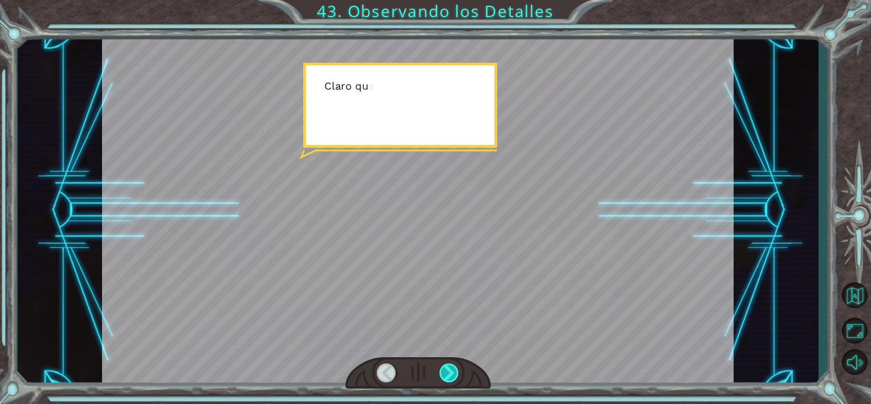
click at [451, 365] on div at bounding box center [450, 372] width 20 height 19
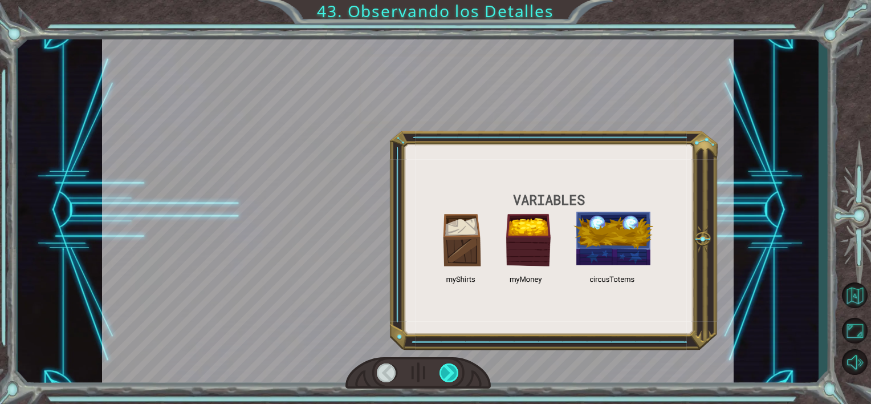
click at [451, 365] on div at bounding box center [450, 372] width 20 height 19
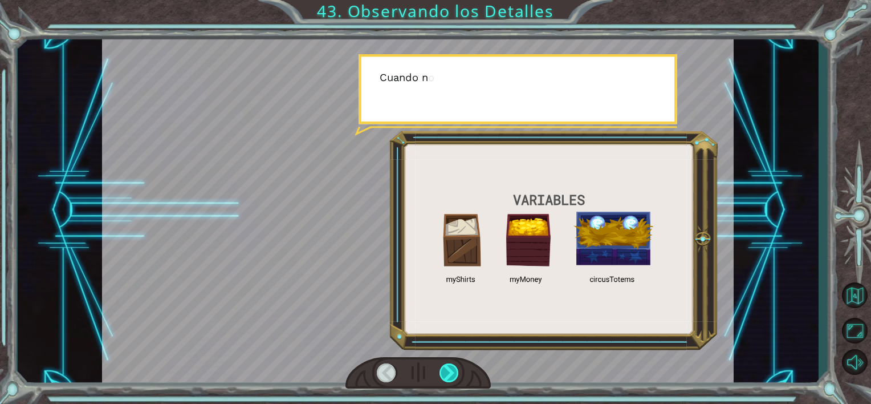
click at [451, 365] on div at bounding box center [450, 372] width 20 height 19
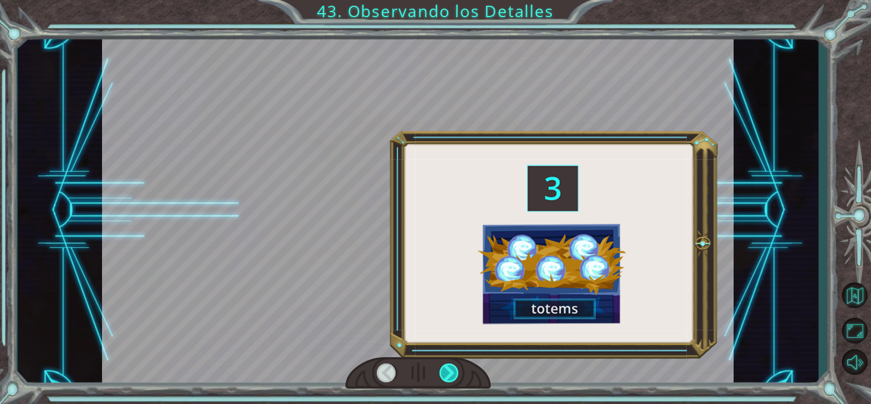
click at [451, 365] on div at bounding box center [450, 372] width 20 height 19
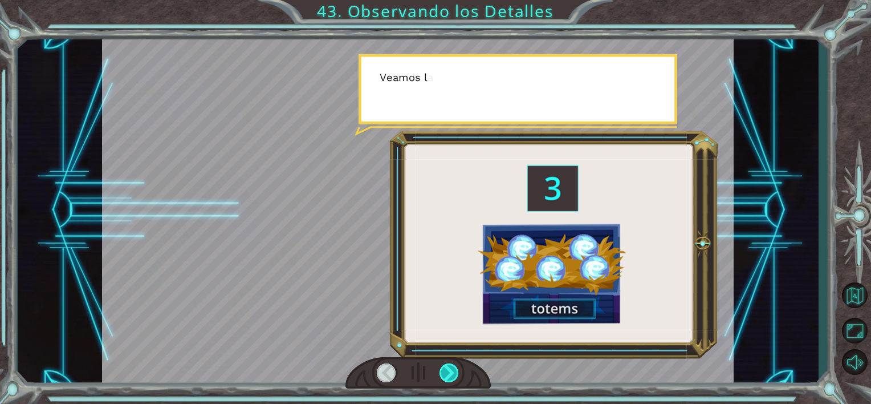
click at [451, 365] on div at bounding box center [450, 372] width 20 height 19
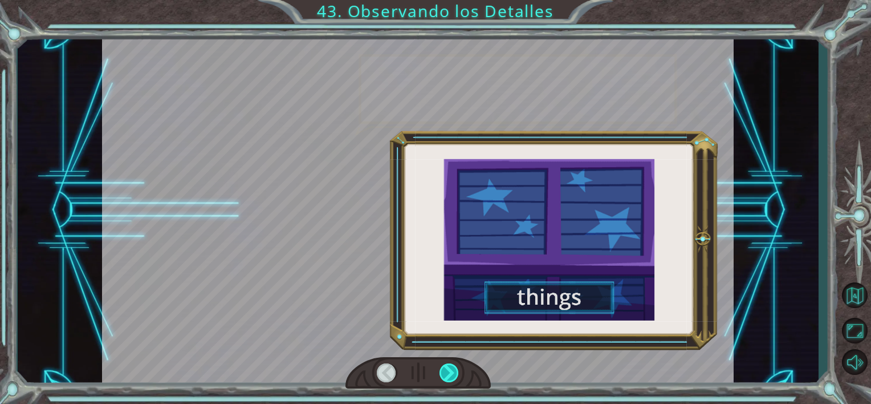
click at [451, 365] on div at bounding box center [450, 372] width 20 height 19
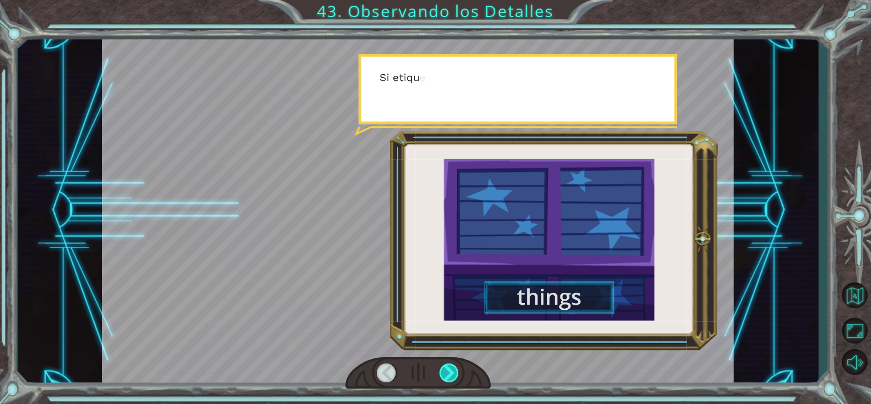
click at [451, 365] on div at bounding box center [450, 372] width 20 height 19
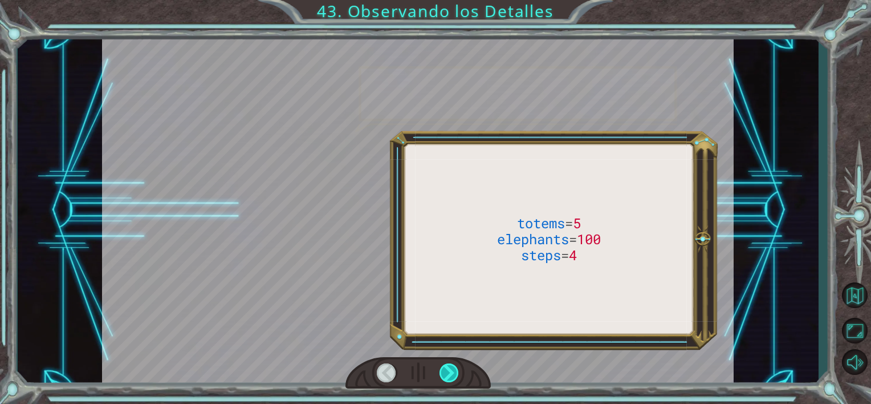
click at [451, 365] on div at bounding box center [450, 372] width 20 height 19
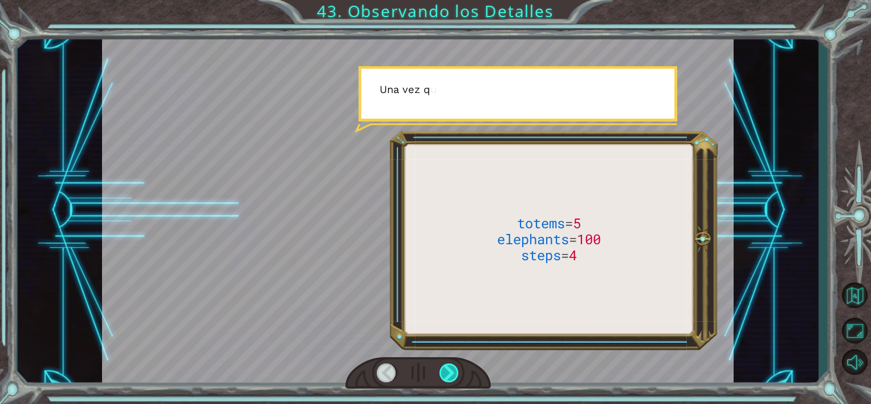
click at [451, 365] on div at bounding box center [450, 372] width 20 height 19
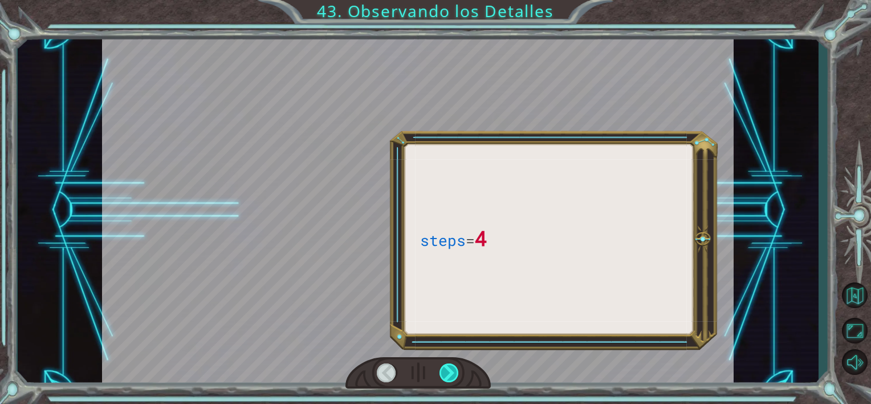
click at [451, 365] on div at bounding box center [450, 372] width 20 height 19
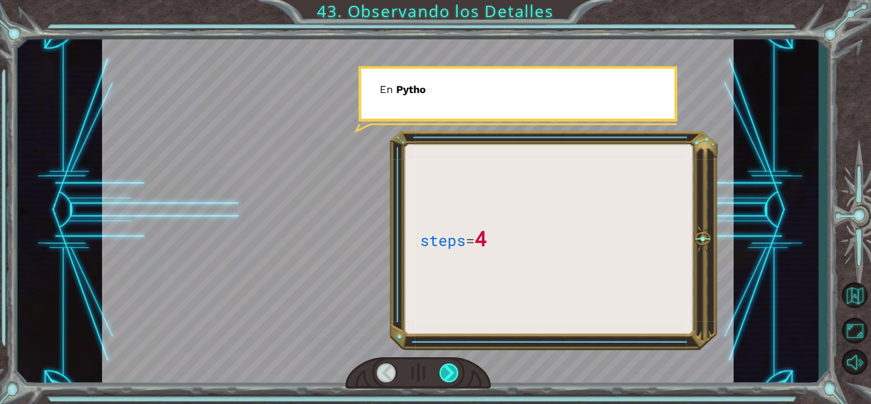
click at [451, 365] on div at bounding box center [450, 372] width 20 height 19
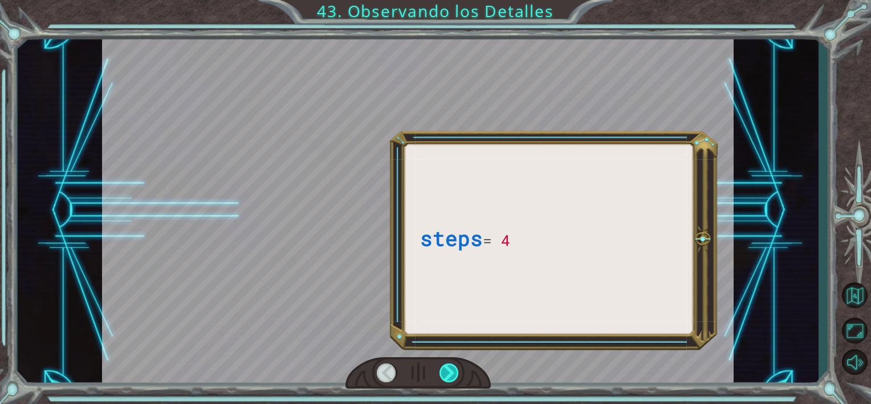
click at [451, 365] on div at bounding box center [450, 372] width 20 height 19
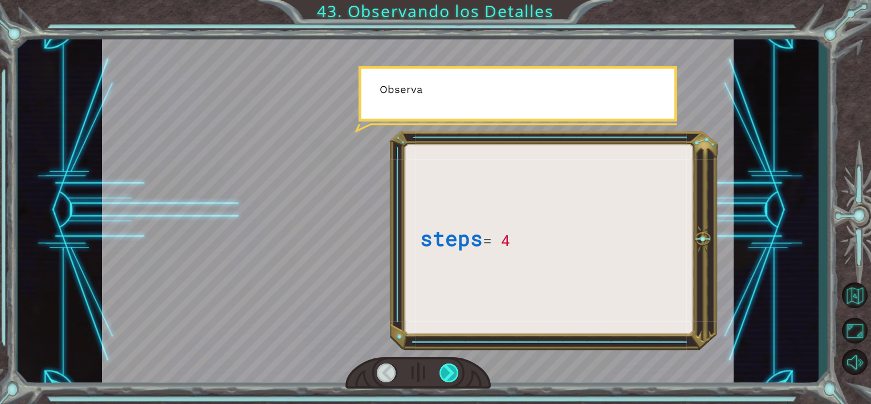
click at [451, 365] on div at bounding box center [450, 372] width 20 height 19
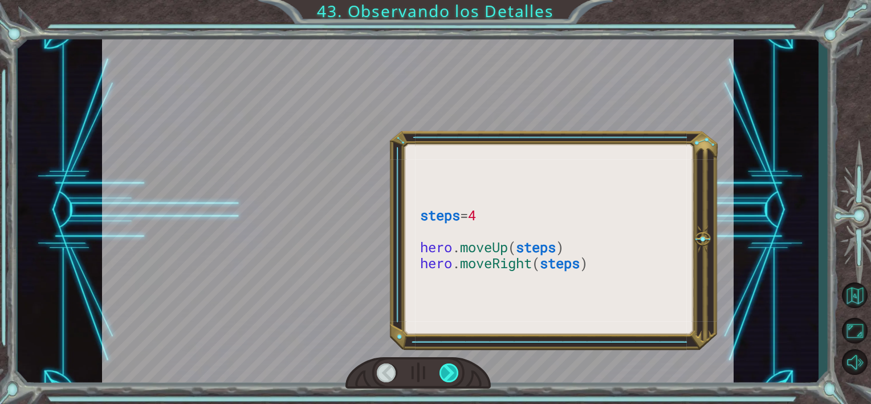
click at [451, 365] on div at bounding box center [450, 372] width 20 height 19
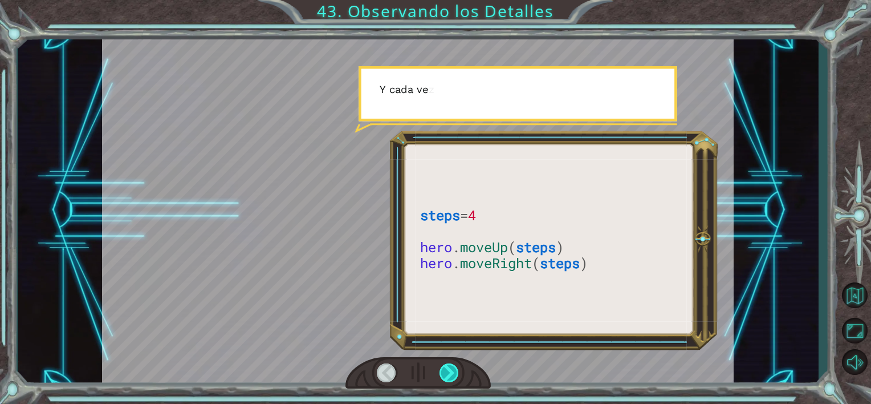
click at [451, 365] on div at bounding box center [450, 372] width 20 height 19
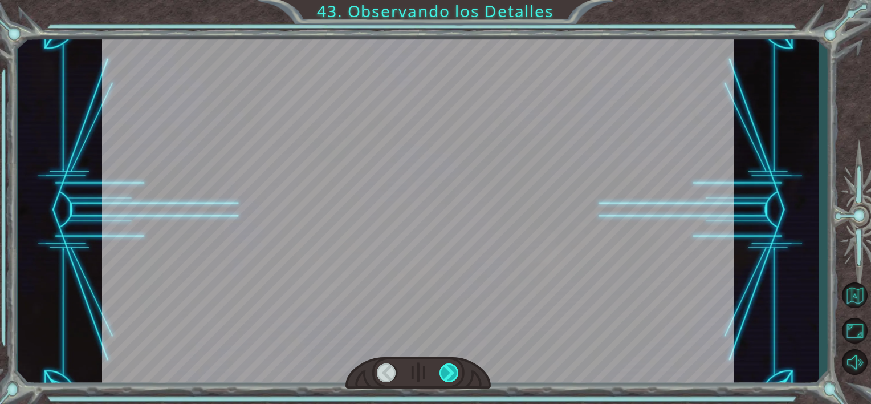
click at [451, 365] on div at bounding box center [450, 372] width 20 height 19
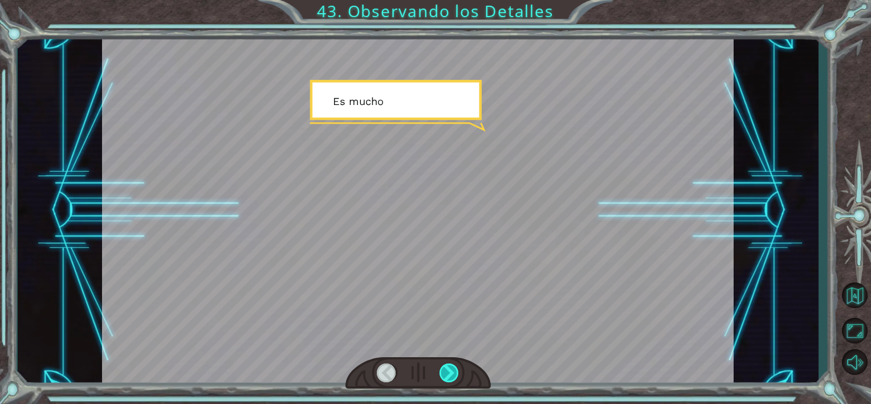
click at [451, 365] on div at bounding box center [450, 372] width 20 height 19
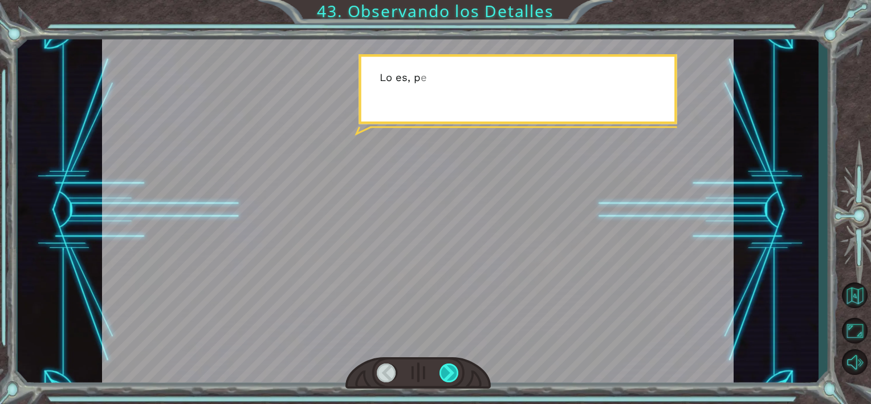
click at [451, 365] on div at bounding box center [450, 372] width 20 height 19
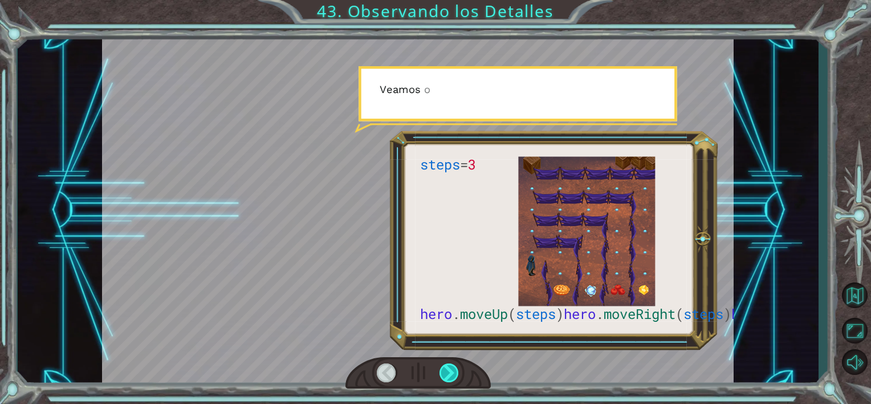
click at [451, 365] on div at bounding box center [450, 372] width 20 height 19
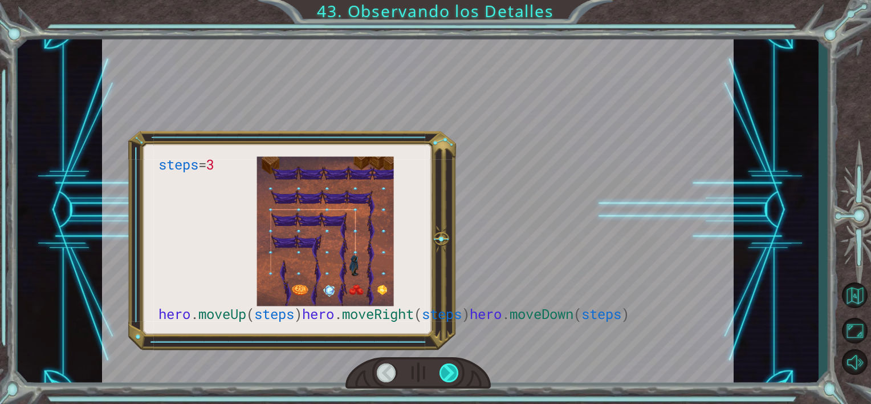
click at [451, 365] on div at bounding box center [450, 372] width 20 height 19
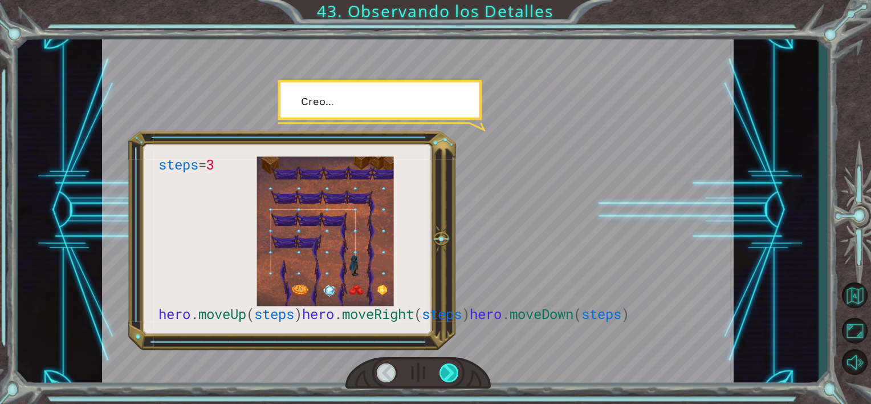
click at [451, 365] on div at bounding box center [450, 372] width 20 height 19
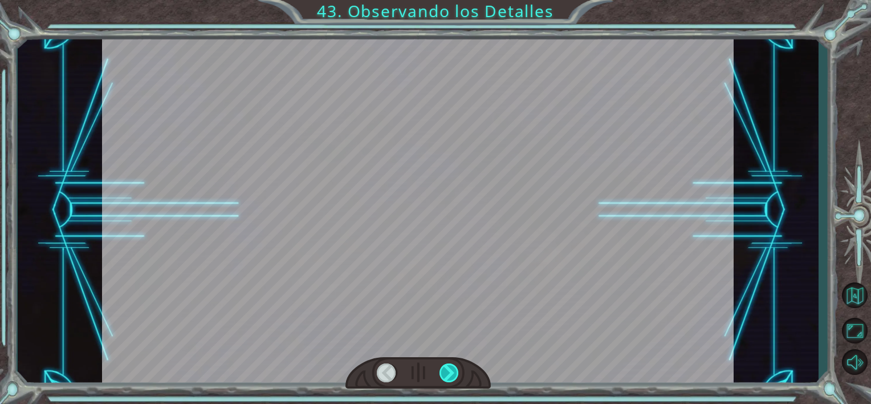
click at [451, 365] on div at bounding box center [450, 372] width 20 height 19
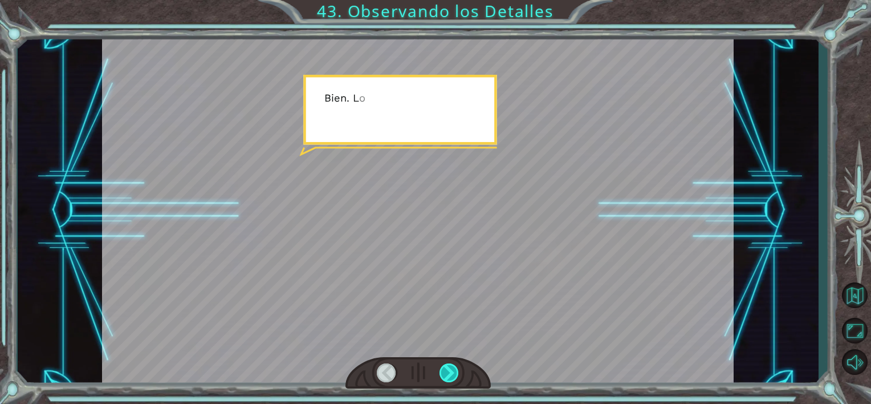
click at [451, 365] on div at bounding box center [450, 372] width 20 height 19
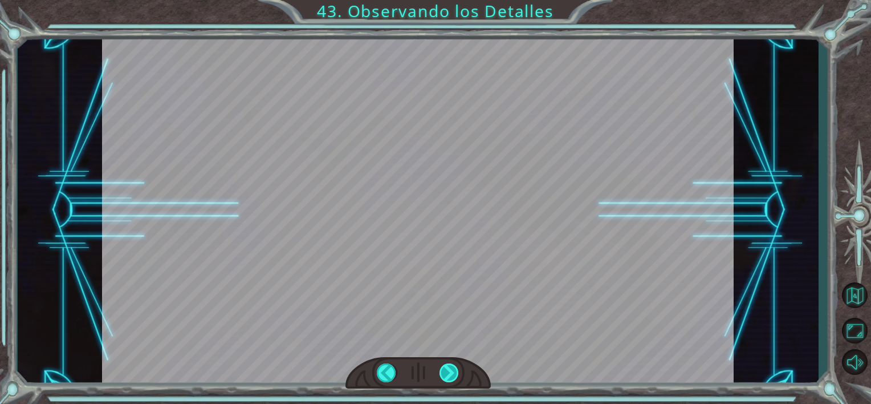
click at [451, 365] on div at bounding box center [450, 372] width 20 height 19
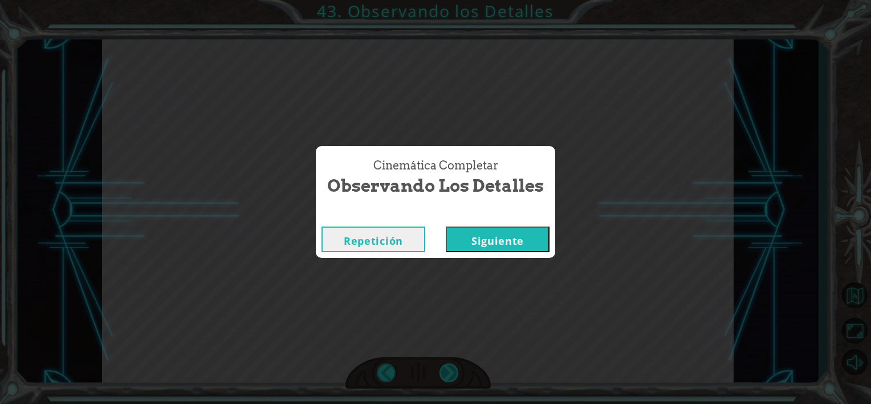
click at [451, 365] on div "Cinemática Completar Observando los Detalles Repetición [GEOGRAPHIC_DATA]" at bounding box center [435, 202] width 871 height 404
drag, startPoint x: 451, startPoint y: 365, endPoint x: 522, endPoint y: 250, distance: 135.5
click at [522, 250] on button "Siguiente" at bounding box center [498, 239] width 104 height 26
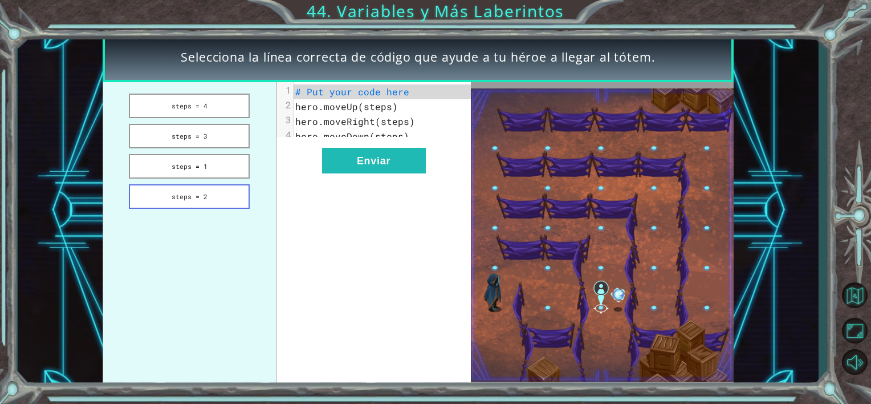
click at [208, 201] on button "steps = 2" at bounding box center [189, 196] width 121 height 25
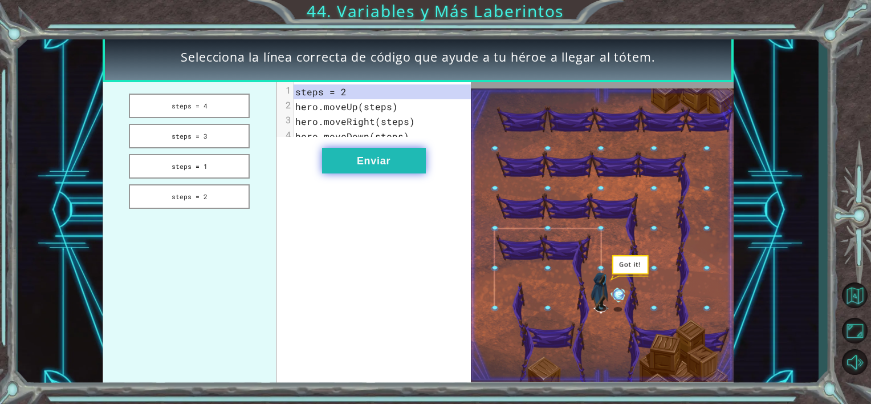
click at [362, 173] on button "Enviar" at bounding box center [374, 161] width 104 height 26
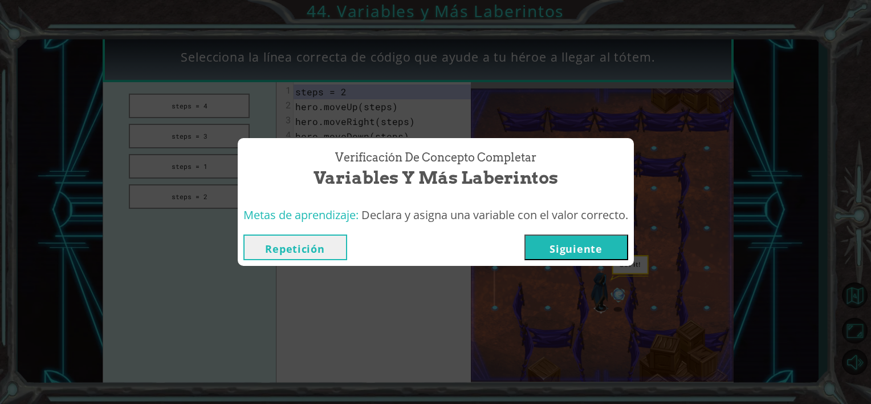
click at [602, 244] on button "Siguiente" at bounding box center [577, 247] width 104 height 26
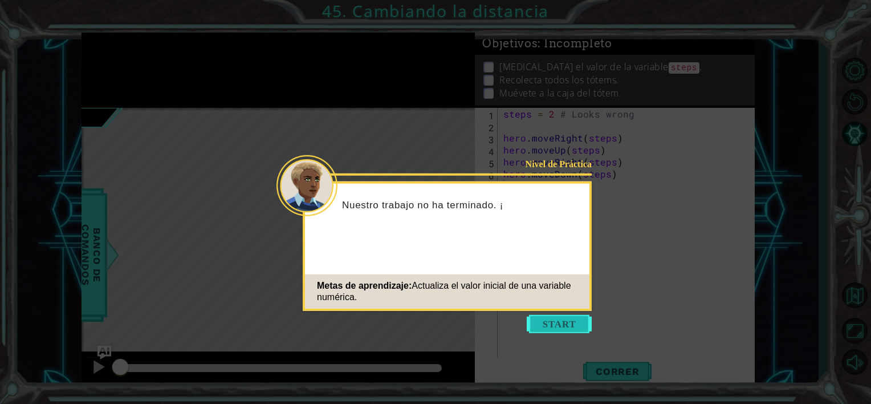
click at [546, 332] on button "Start" at bounding box center [559, 324] width 65 height 18
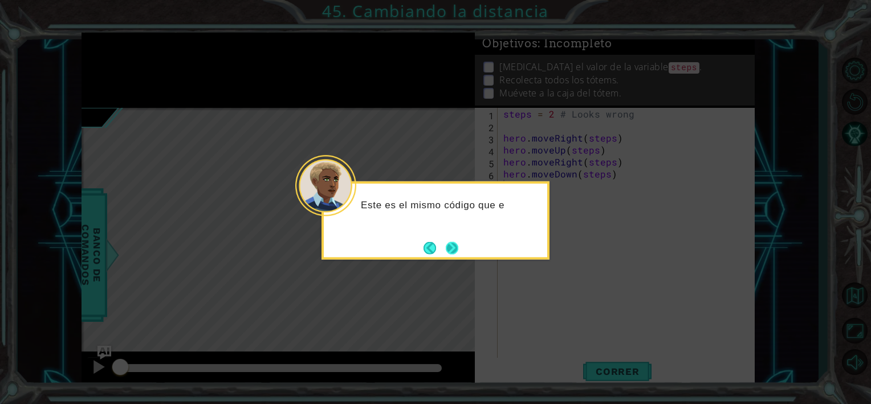
click at [447, 247] on button "Next" at bounding box center [451, 247] width 13 height 13
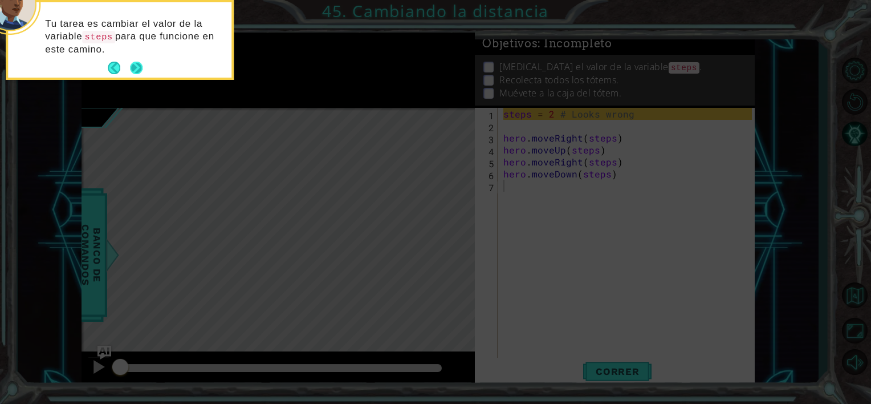
click at [132, 64] on button "Next" at bounding box center [136, 68] width 21 height 21
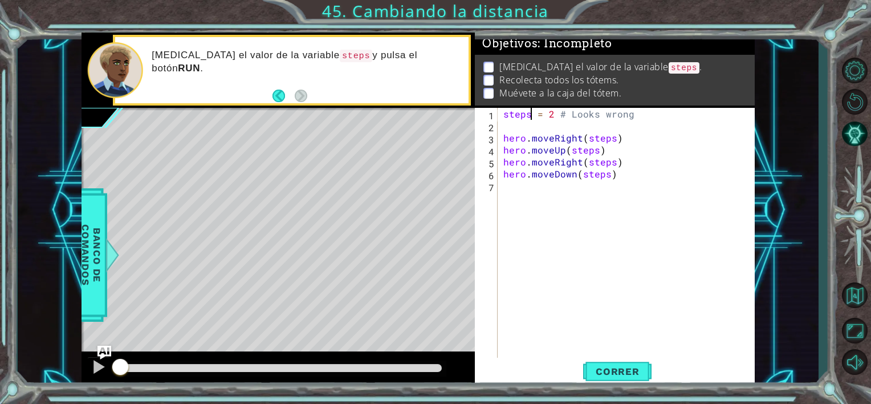
click at [533, 112] on div "steps = 2 # Looks wrong hero . moveRight ( steps ) hero . moveUp ( steps ) hero…" at bounding box center [629, 245] width 257 height 275
click at [551, 111] on div "steps = 2 # Looks wrong hero . moveRight ( steps ) hero . moveUp ( steps ) hero…" at bounding box center [629, 245] width 257 height 275
click at [609, 372] on span "Correr" at bounding box center [618, 371] width 67 height 11
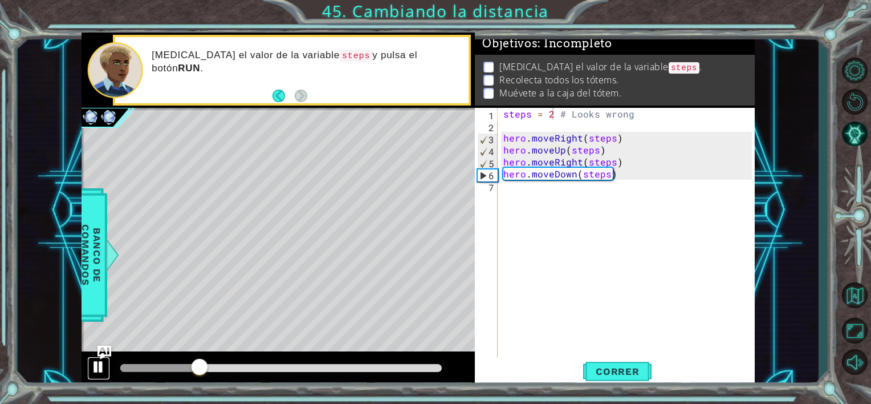
click at [100, 363] on div at bounding box center [98, 366] width 15 height 15
click at [552, 114] on div "steps = 2 # Looks wrong hero . moveRight ( steps ) hero . moveUp ( steps ) hero…" at bounding box center [629, 245] width 257 height 275
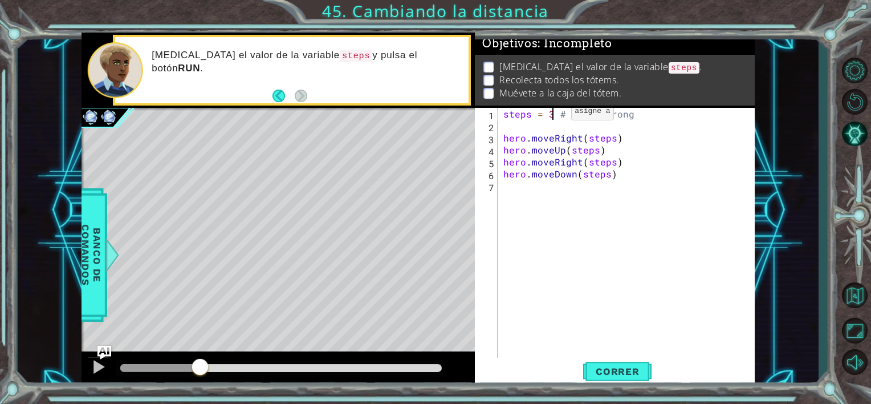
scroll to position [0, 2]
type textarea "steps = 3 # Looks wrong"
click at [614, 380] on button "Correr" at bounding box center [617, 372] width 68 height 28
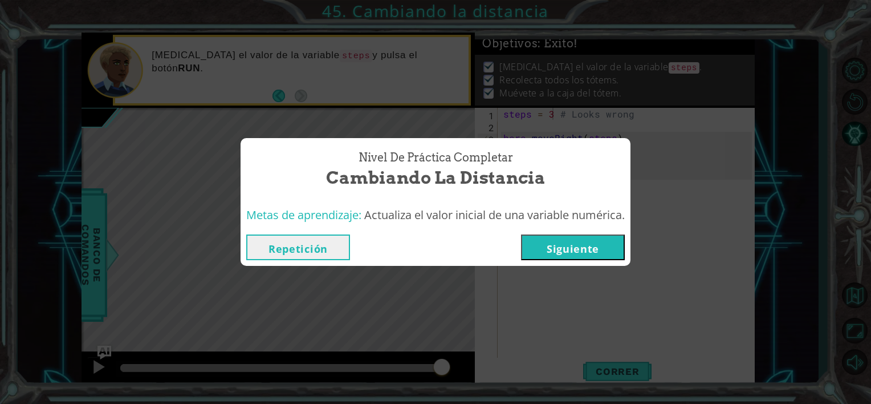
click at [551, 244] on button "Siguiente" at bounding box center [573, 247] width 104 height 26
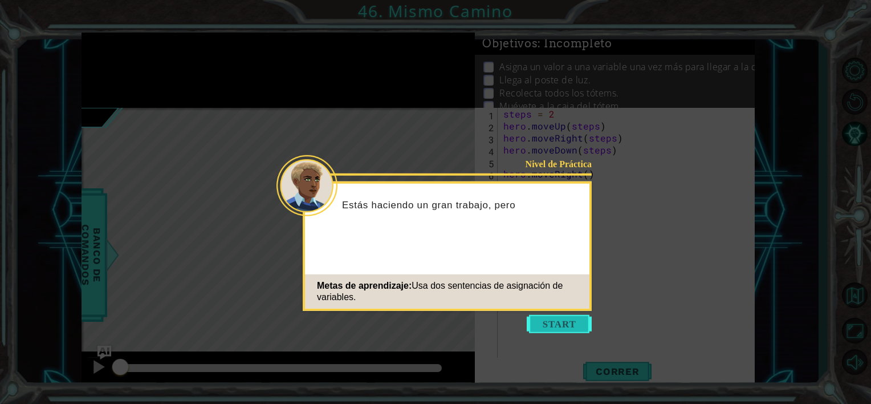
click at [559, 324] on button "Start" at bounding box center [559, 324] width 65 height 18
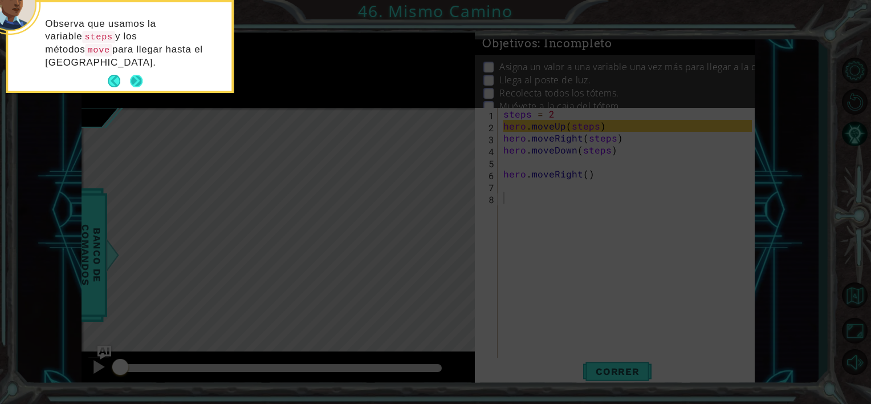
click at [140, 71] on button "Next" at bounding box center [136, 81] width 21 height 21
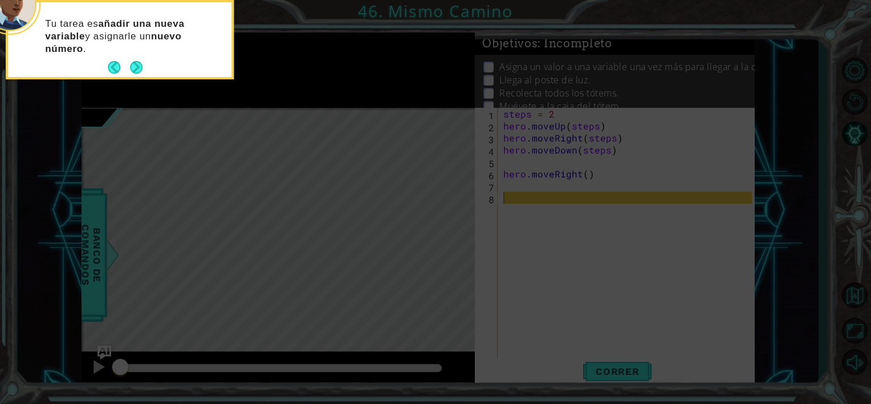
click at [140, 62] on button "Next" at bounding box center [136, 67] width 19 height 19
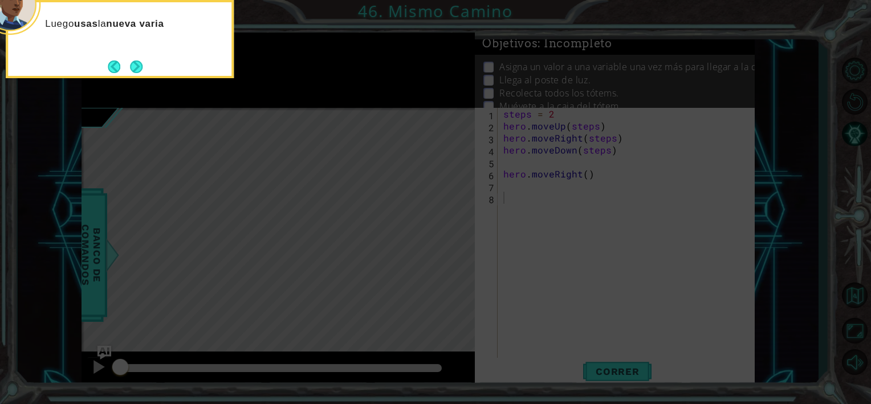
click at [140, 62] on button "Next" at bounding box center [136, 66] width 21 height 21
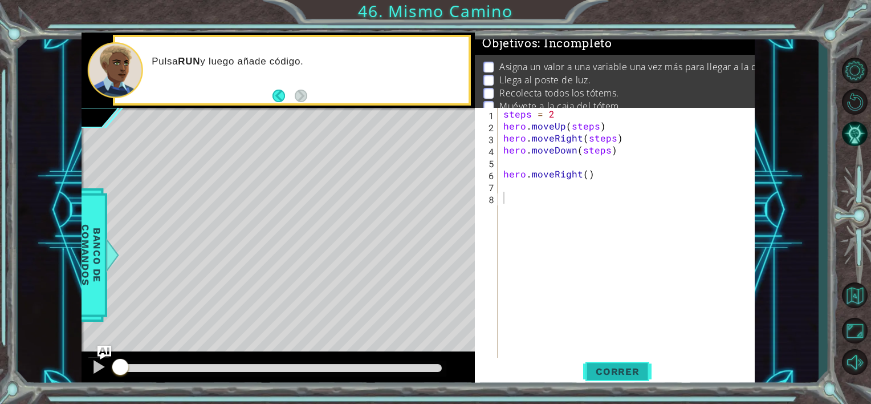
click at [624, 368] on span "Correr" at bounding box center [618, 371] width 67 height 11
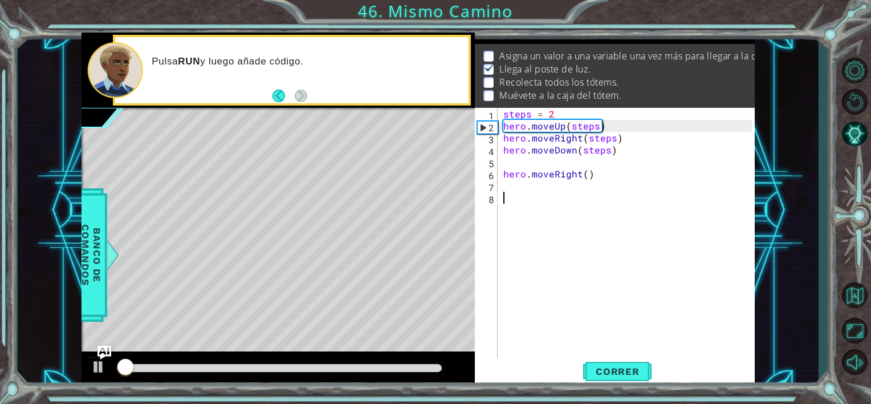
scroll to position [13, 0]
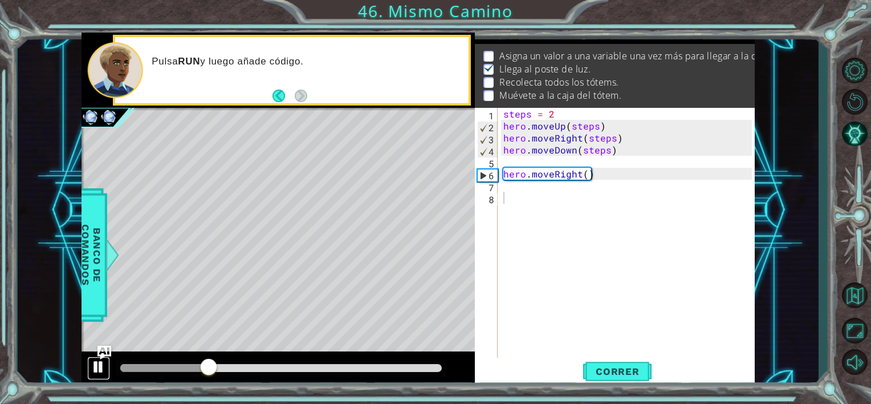
click at [98, 363] on div at bounding box center [98, 366] width 15 height 15
click at [556, 109] on div "steps = 2 hero . moveUp ( steps ) hero . moveRight ( steps ) hero . moveDown ( …" at bounding box center [629, 245] width 257 height 275
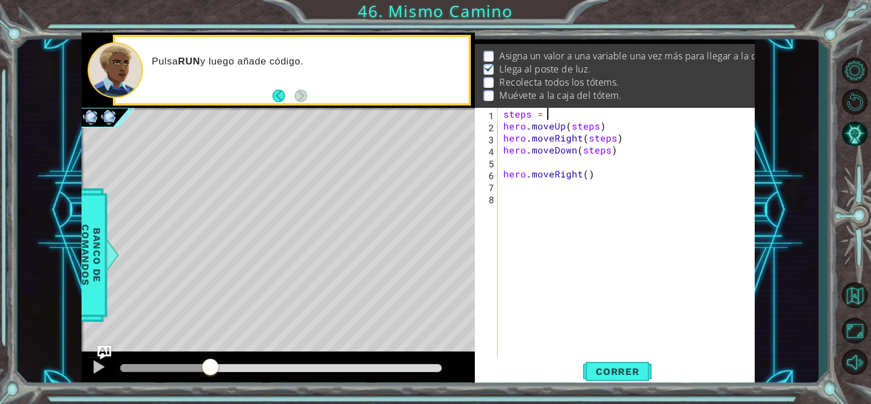
scroll to position [0, 2]
click at [97, 363] on div at bounding box center [98, 366] width 15 height 15
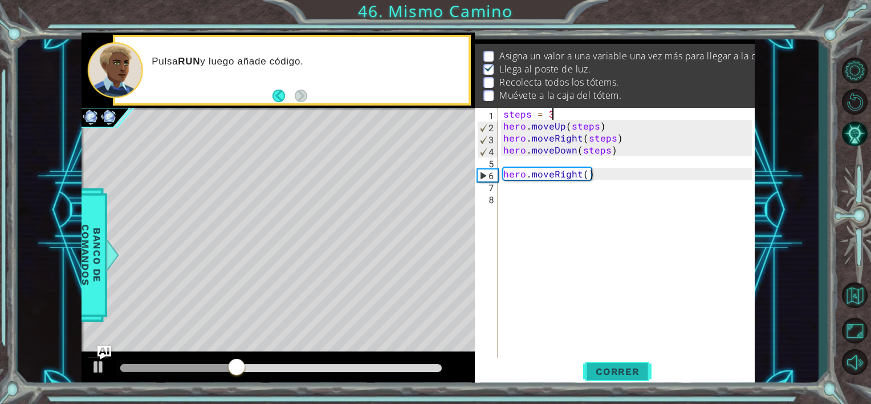
click at [616, 379] on button "Correr" at bounding box center [617, 372] width 68 height 28
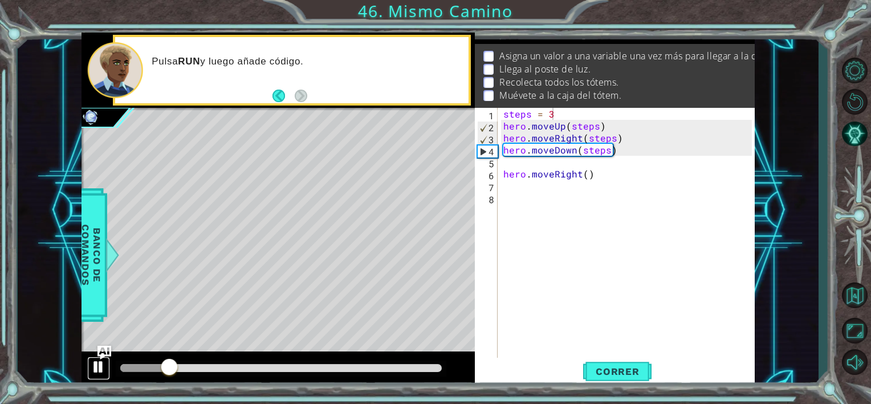
click at [97, 371] on div at bounding box center [98, 366] width 15 height 15
click at [562, 117] on div "steps = 3 hero . moveUp ( steps ) hero . moveRight ( steps ) hero . moveDown ( …" at bounding box center [629, 245] width 257 height 275
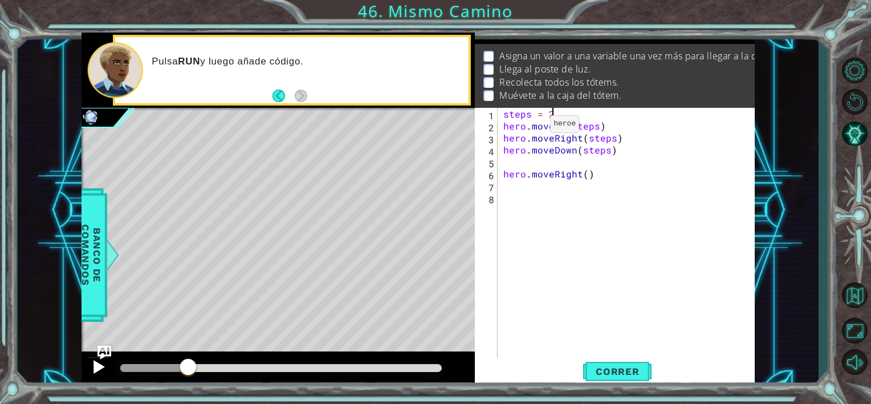
type textarea "steps = 2"
click at [99, 371] on div at bounding box center [98, 366] width 15 height 15
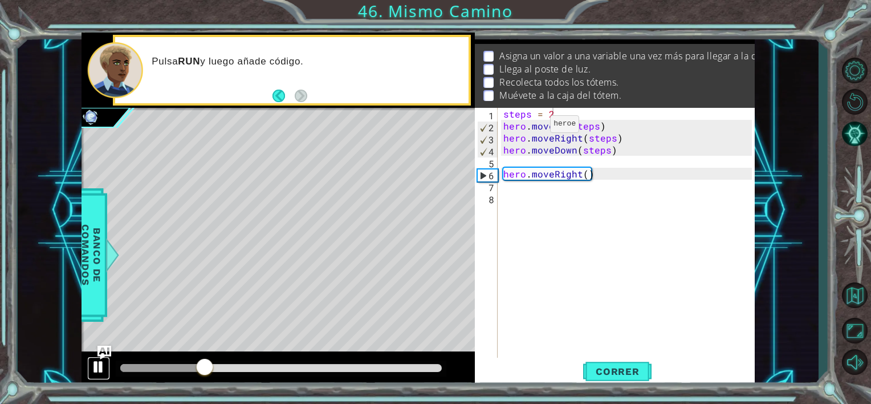
click at [99, 371] on div at bounding box center [98, 366] width 15 height 15
click at [602, 360] on button "Correr" at bounding box center [617, 372] width 68 height 28
click at [92, 367] on div at bounding box center [98, 366] width 15 height 15
click at [626, 164] on div "steps = 2 hero . moveUp ( steps ) hero . moveRight ( steps ) hero . moveDown ( …" at bounding box center [629, 245] width 257 height 275
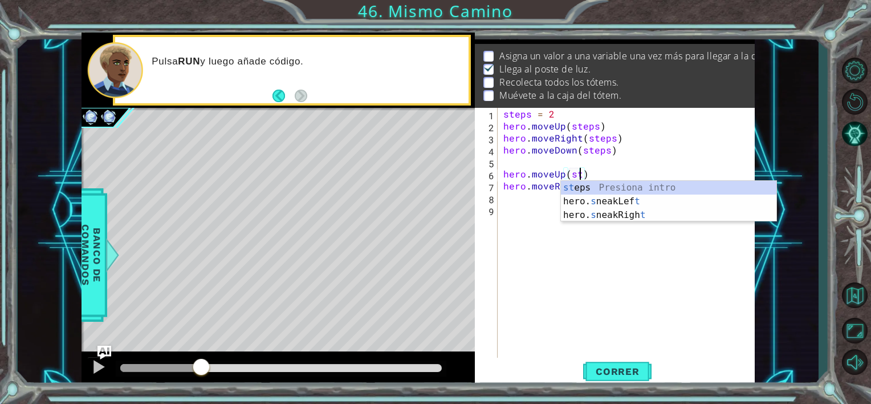
scroll to position [0, 5]
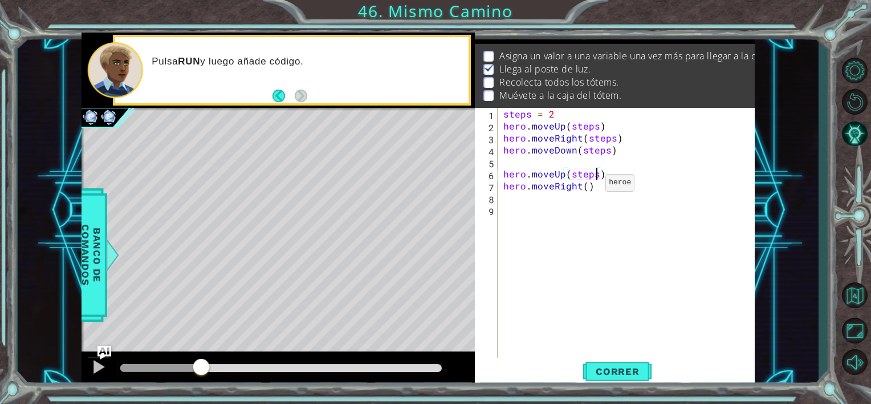
click at [586, 185] on div "steps = 2 hero . moveUp ( steps ) hero . moveRight ( steps ) hero . moveDown ( …" at bounding box center [629, 245] width 257 height 275
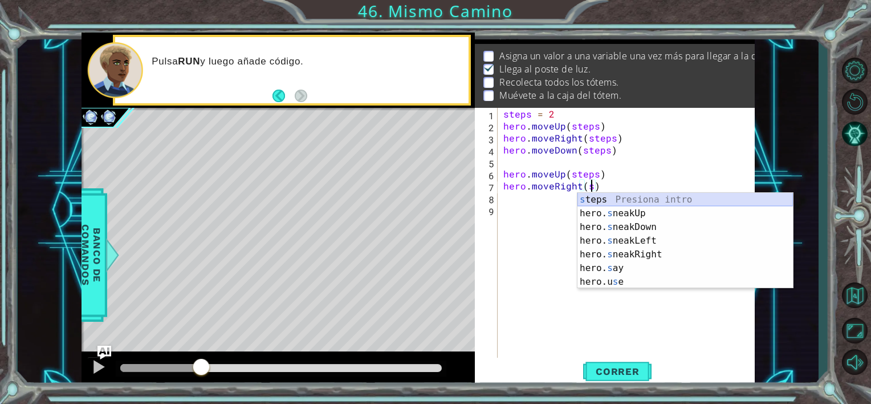
click at [608, 196] on div "s teps Presiona intro hero. s neakUp Presiona intro hero. s neakDown Presiona i…" at bounding box center [686, 254] width 216 height 123
type textarea "hero.moveRight(steps)"
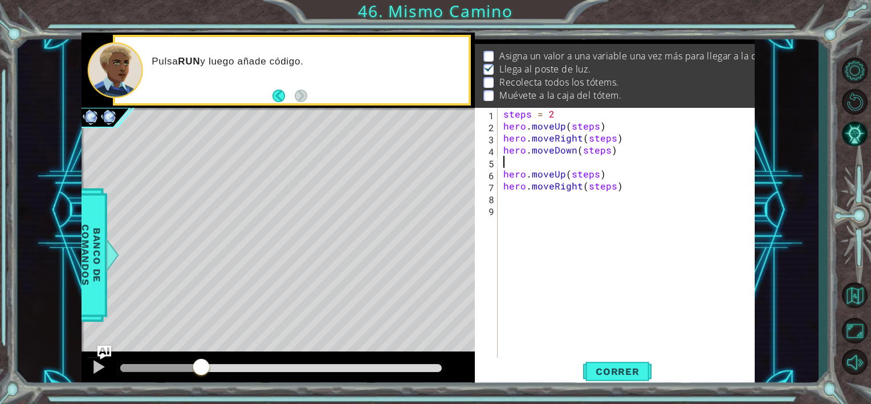
click at [523, 164] on div "steps = 2 hero . moveUp ( steps ) hero . moveRight ( steps ) hero . moveDown ( …" at bounding box center [629, 245] width 257 height 275
click at [622, 366] on span "Correr" at bounding box center [618, 371] width 67 height 11
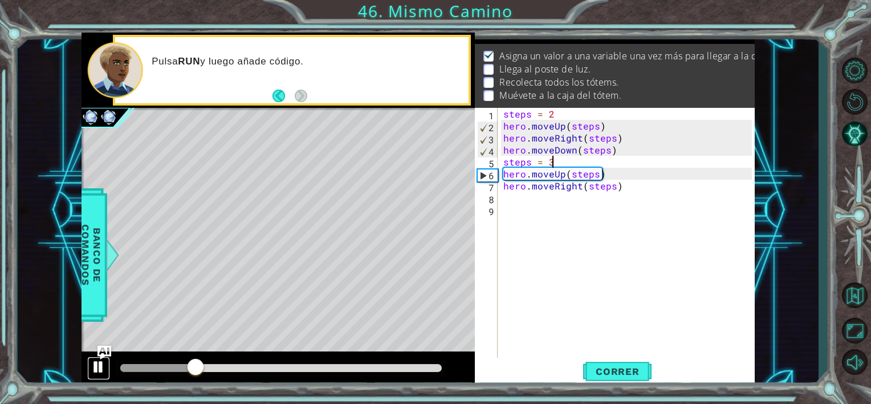
click at [96, 368] on div at bounding box center [98, 366] width 15 height 15
click at [593, 173] on div "steps = 2 hero . moveUp ( steps ) hero . moveRight ( steps ) hero . moveDown ( …" at bounding box center [629, 245] width 257 height 275
click at [598, 174] on div "steps = 2 hero . moveUp ( steps ) hero . moveRight ( steps ) hero . moveDown ( …" at bounding box center [629, 245] width 257 height 275
click at [533, 160] on div "steps = 2 hero . moveUp ( steps ) hero . moveRight ( steps ) hero . moveDown ( …" at bounding box center [629, 245] width 257 height 275
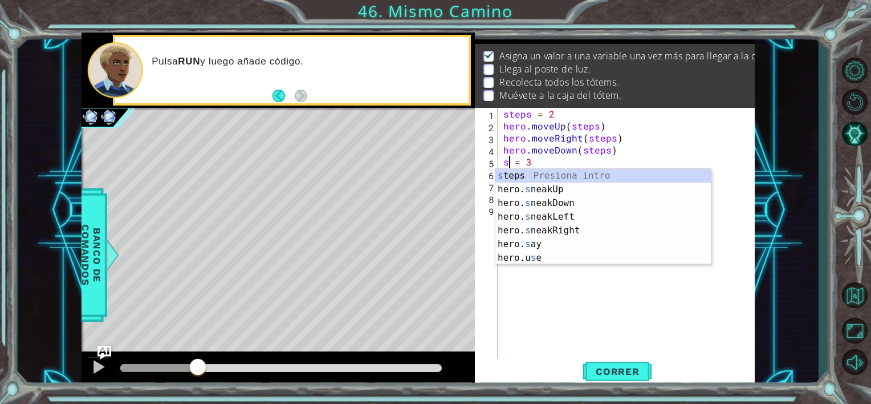
scroll to position [0, 0]
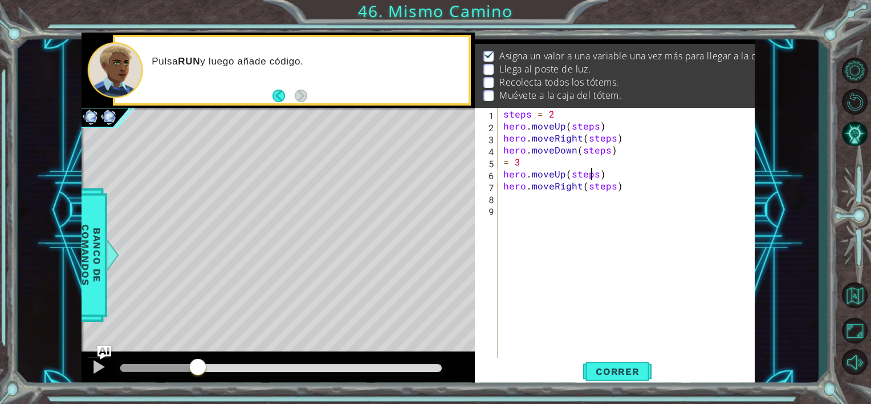
click at [591, 173] on div "steps = 2 hero . moveUp ( steps ) hero . moveRight ( steps ) hero . moveDown ( …" at bounding box center [629, 245] width 257 height 275
click at [611, 189] on div "steps = 2 hero . moveUp ( steps ) hero . moveRight ( steps ) hero . moveDown ( …" at bounding box center [629, 245] width 257 height 275
click at [568, 173] on div "steps = 2 hero . moveUp ( steps ) hero . moveRight ( steps ) hero . moveDown ( …" at bounding box center [629, 245] width 257 height 275
click at [586, 190] on div "steps = 2 hero . moveUp ( steps ) hero . moveRight ( steps ) hero . moveDown ( …" at bounding box center [629, 245] width 257 height 275
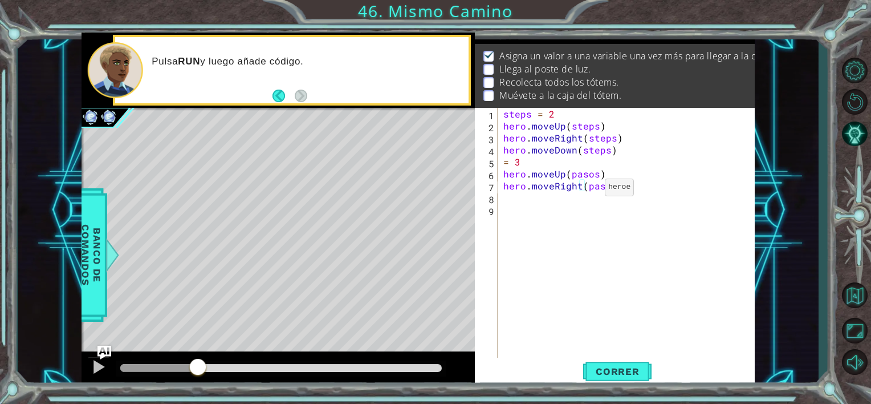
scroll to position [0, 6]
click at [502, 159] on div "steps = 2 hero . moveUp ( steps ) hero . moveRight ( steps ) hero . moveDown ( …" at bounding box center [629, 245] width 257 height 275
click at [599, 373] on span "Correr" at bounding box center [618, 371] width 67 height 11
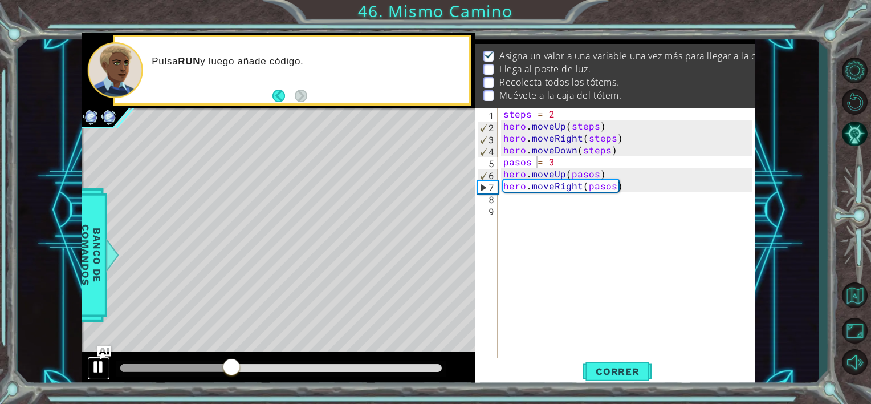
click at [98, 363] on div at bounding box center [98, 366] width 15 height 15
click at [568, 161] on div "steps = 2 hero . moveUp ( steps ) hero . moveRight ( steps ) hero . moveDown ( …" at bounding box center [629, 245] width 257 height 275
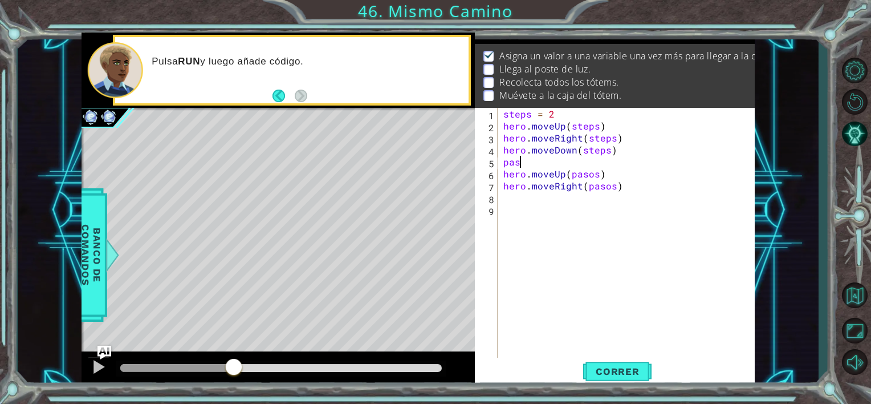
scroll to position [0, 0]
type textarea "p"
click at [615, 185] on div "steps = 2 hero . moveUp ( steps ) hero . moveRight ( steps ) hero . moveDown ( …" at bounding box center [629, 245] width 257 height 275
click at [595, 171] on div "steps = 2 hero . moveUp ( steps ) hero . moveRight ( steps ) hero . moveDown ( …" at bounding box center [629, 245] width 257 height 275
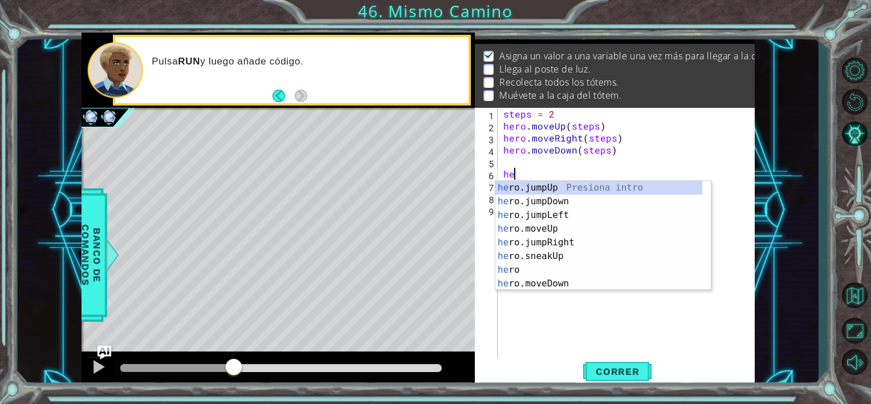
type textarea "h"
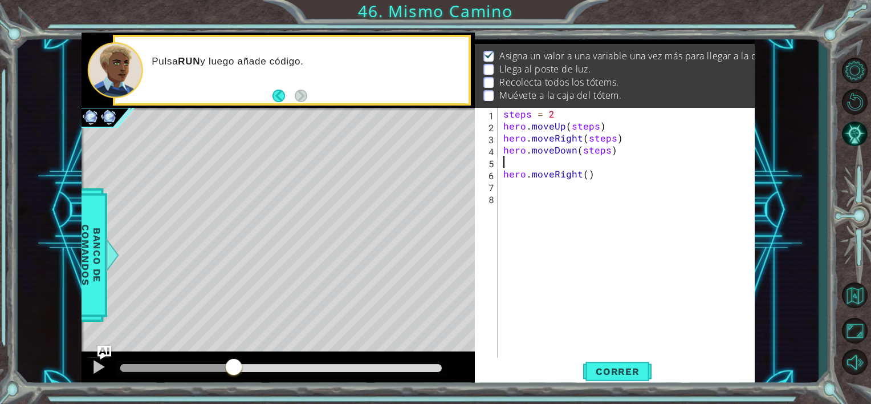
type textarea "hero.moveRight()"
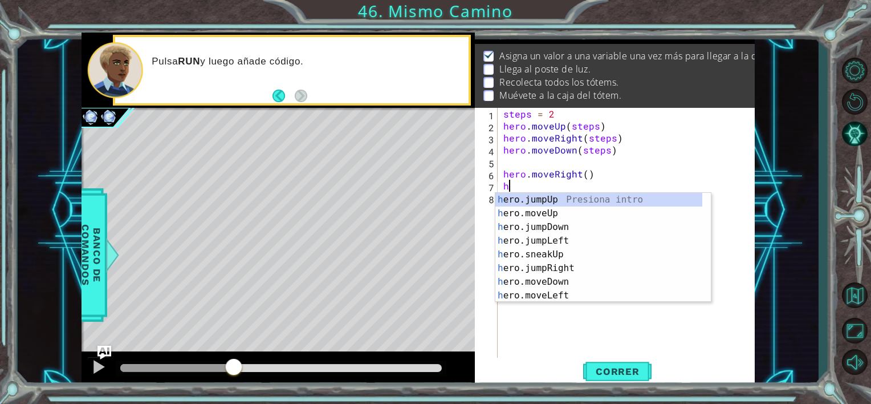
type textarea "he"
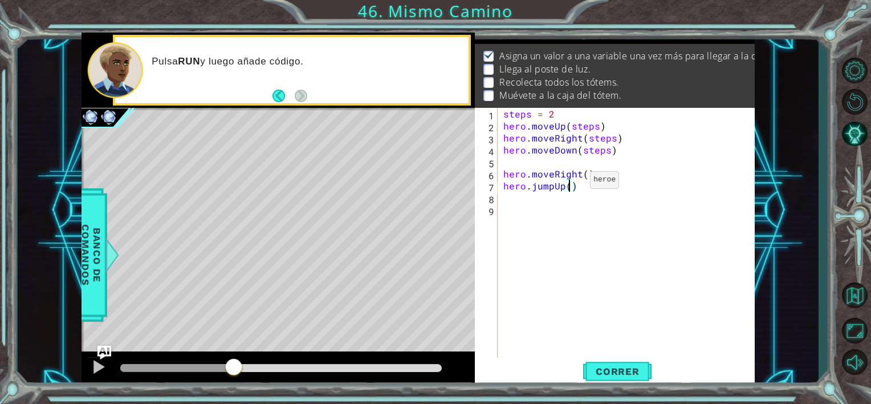
click at [571, 182] on div "steps = 2 hero . moveUp ( steps ) hero . moveRight ( steps ) hero . moveDown ( …" at bounding box center [629, 245] width 257 height 275
type textarea "hero.jumpUp(3)"
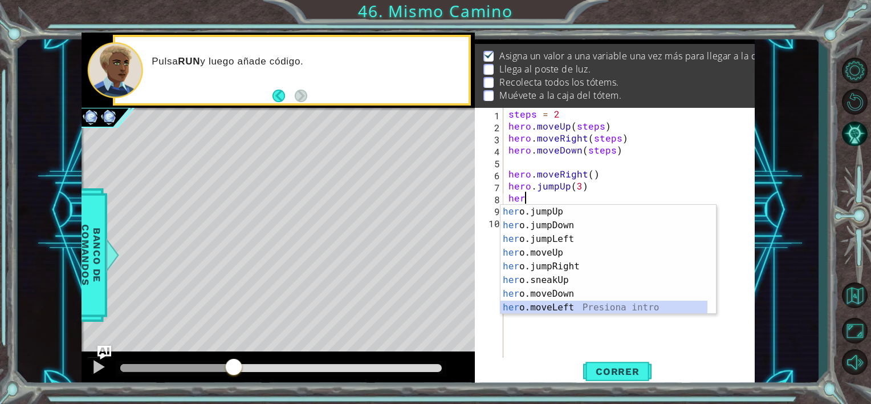
scroll to position [27, 0]
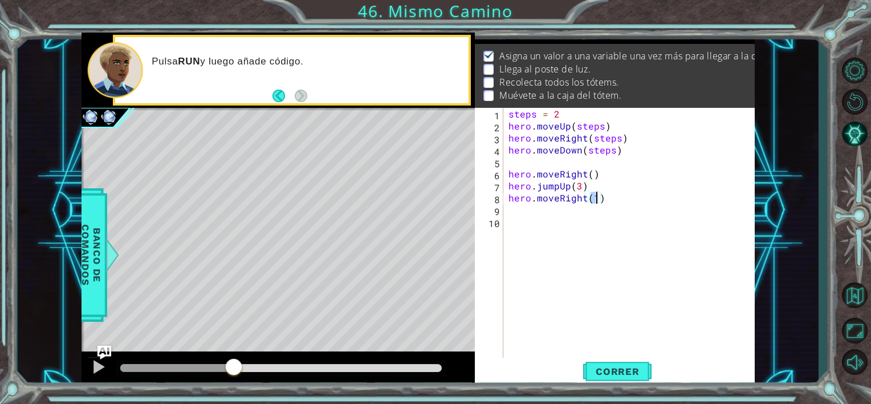
type textarea "hero.moveRight(4)"
click at [603, 371] on span "Correr" at bounding box center [618, 371] width 67 height 11
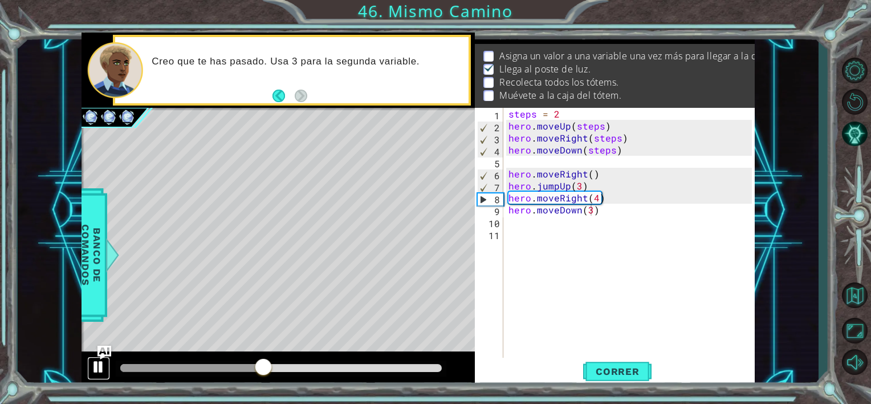
click at [99, 367] on div at bounding box center [98, 366] width 15 height 15
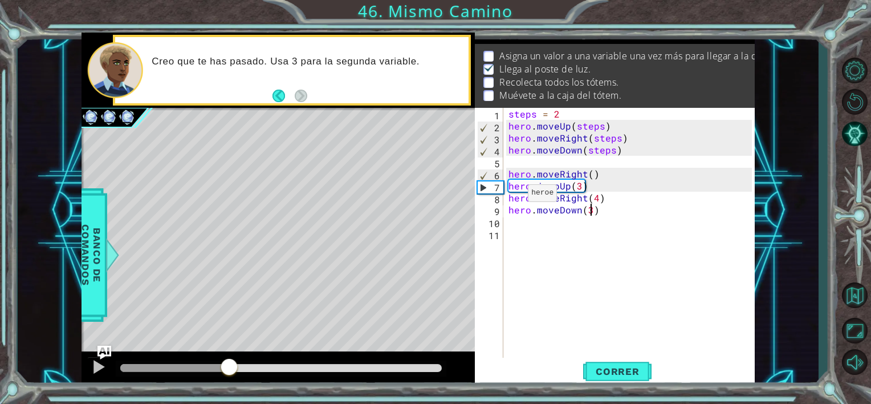
drag, startPoint x: 267, startPoint y: 366, endPoint x: 229, endPoint y: 363, distance: 37.8
click at [229, 363] on div at bounding box center [229, 368] width 21 height 21
click at [581, 184] on div "steps = 2 hero . moveUp ( steps ) hero . moveRight ( steps ) hero . moveDown ( …" at bounding box center [631, 245] width 251 height 275
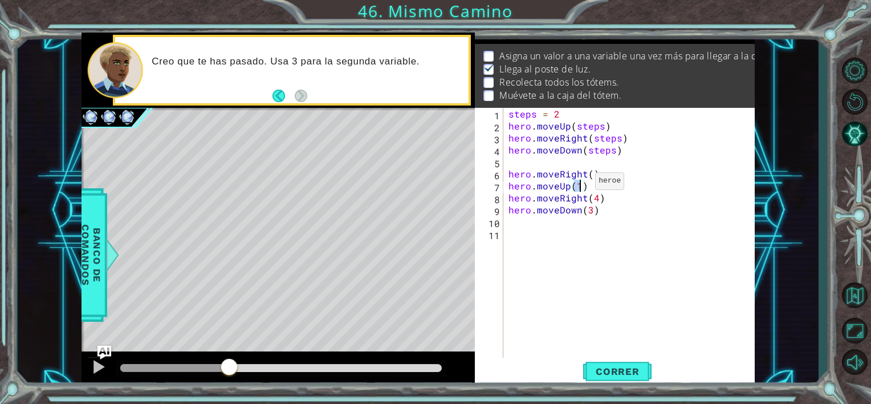
scroll to position [0, 4]
click at [611, 367] on span "Correr" at bounding box center [618, 371] width 67 height 11
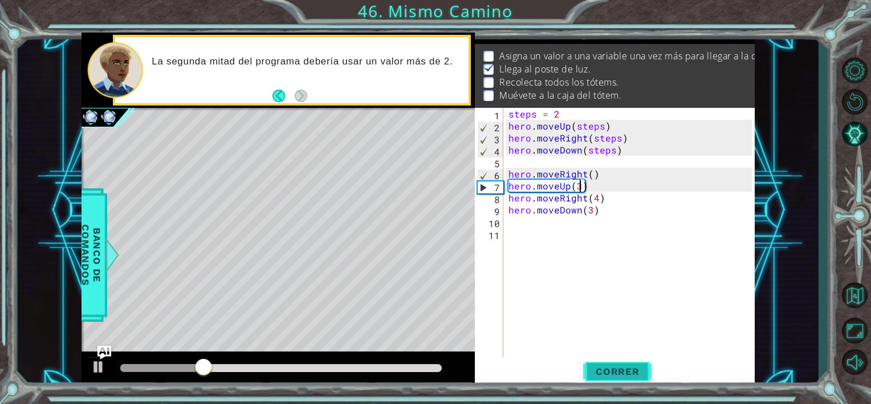
click at [622, 376] on span "Correr" at bounding box center [618, 371] width 67 height 11
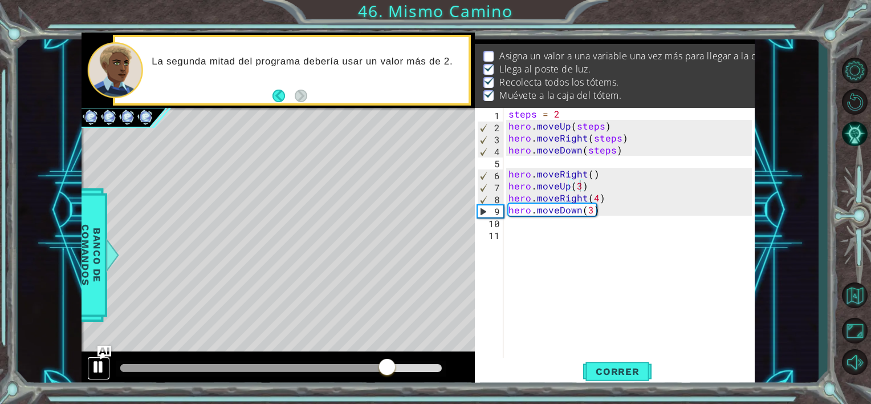
click at [94, 360] on div at bounding box center [98, 366] width 15 height 15
click at [598, 197] on div "steps = 2 hero . moveUp ( steps ) hero . moveRight ( steps ) hero . moveDown ( …" at bounding box center [631, 245] width 251 height 275
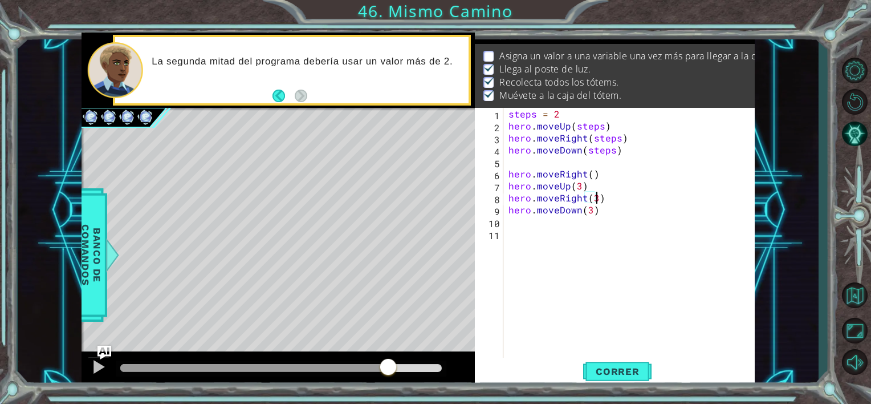
scroll to position [0, 5]
click at [612, 368] on span "Correr" at bounding box center [618, 371] width 67 height 11
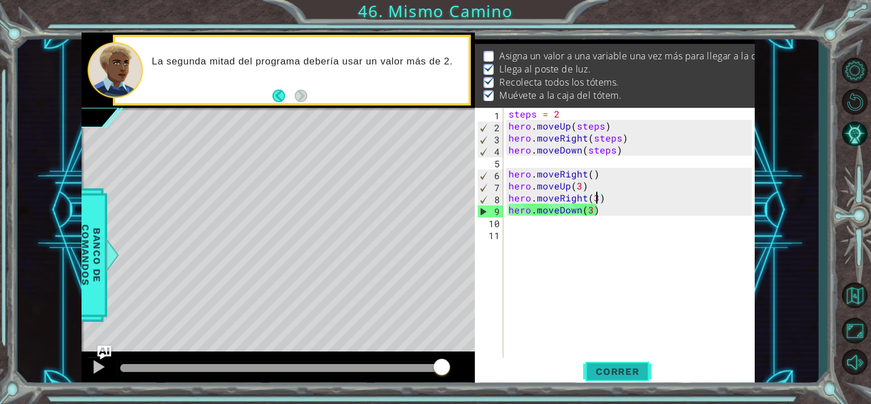
click at [612, 368] on span "Correr" at bounding box center [618, 371] width 67 height 11
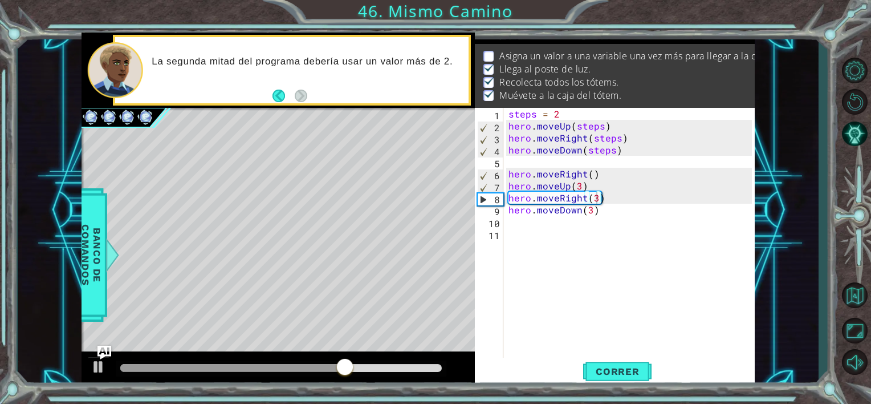
drag, startPoint x: 742, startPoint y: 46, endPoint x: 632, endPoint y: 83, distance: 116.1
click at [632, 83] on li "Recolecta todos los tótems." at bounding box center [617, 82] width 266 height 13
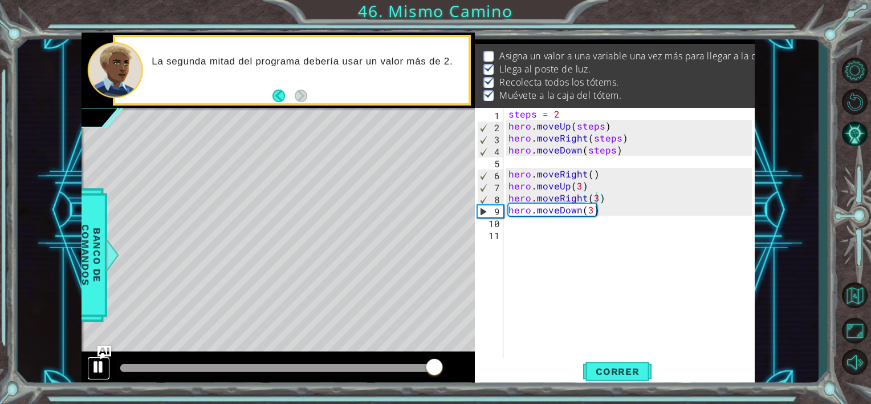
click at [92, 367] on div at bounding box center [98, 366] width 15 height 15
click at [602, 176] on div "steps = 2 hero . moveUp ( steps ) hero . moveRight ( steps ) hero . moveDown ( …" at bounding box center [631, 245] width 251 height 275
click at [536, 113] on div "steps = 2 hero . moveUp ( steps ) hero . moveRight ( steps ) hero . moveDown ( …" at bounding box center [631, 245] width 251 height 275
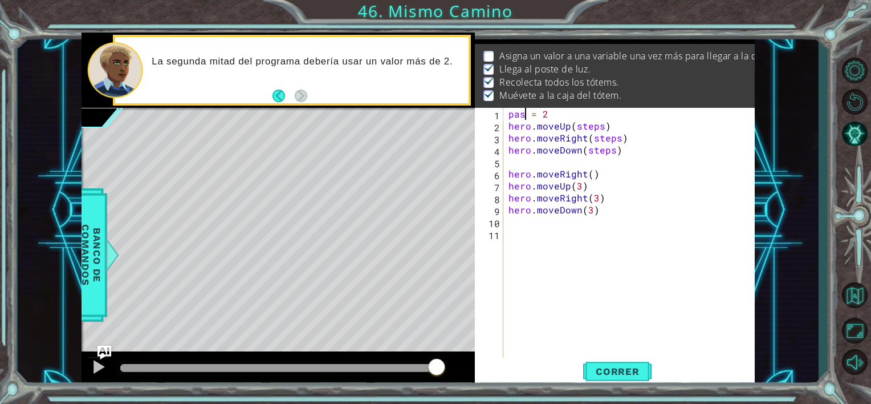
scroll to position [0, 1]
click at [602, 125] on div "pasos = 2 hero . moveUp ( steps ) hero . moveRight ( steps ) hero . moveDown ( …" at bounding box center [631, 245] width 251 height 275
click at [618, 137] on div "pasos = 2 hero . moveUp ( pasos ) hero . moveRight ( steps ) hero . moveDown ( …" at bounding box center [631, 245] width 251 height 275
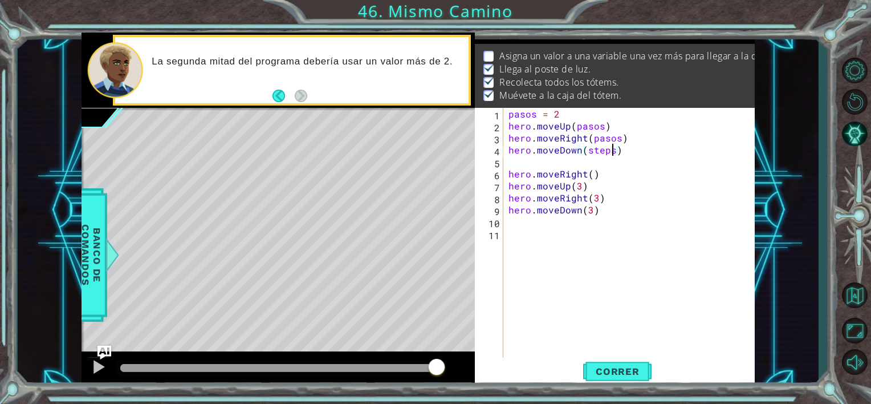
click at [612, 155] on div "pasos = 2 hero . moveUp ( pasos ) hero . moveRight ( pasos ) hero . moveDown ( …" at bounding box center [631, 245] width 251 height 275
click at [634, 374] on span "Correr" at bounding box center [618, 371] width 67 height 11
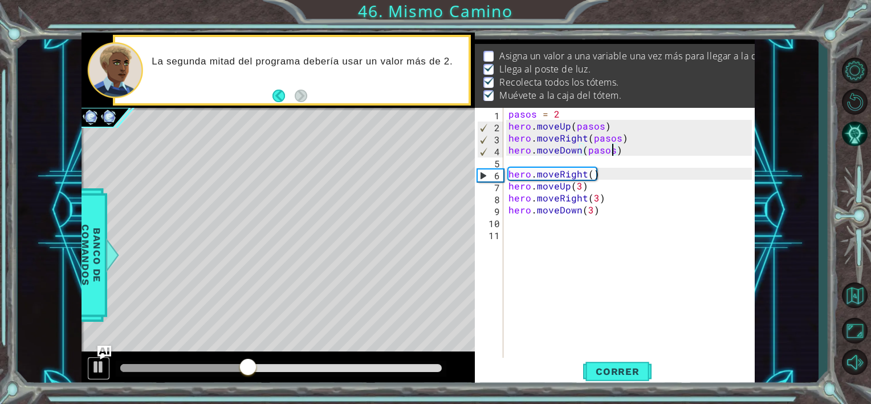
click at [87, 375] on button at bounding box center [98, 367] width 23 height 23
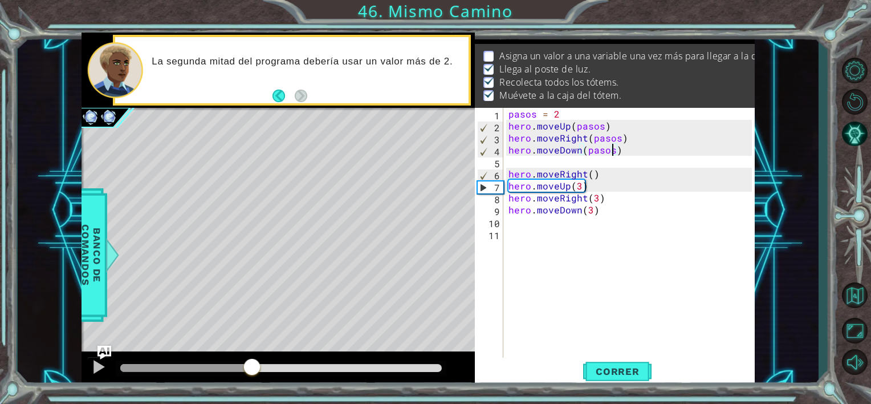
click at [611, 151] on div "pasos = 2 hero . moveUp ( pasos ) hero . moveRight ( pasos ) hero . moveDown ( …" at bounding box center [631, 245] width 251 height 275
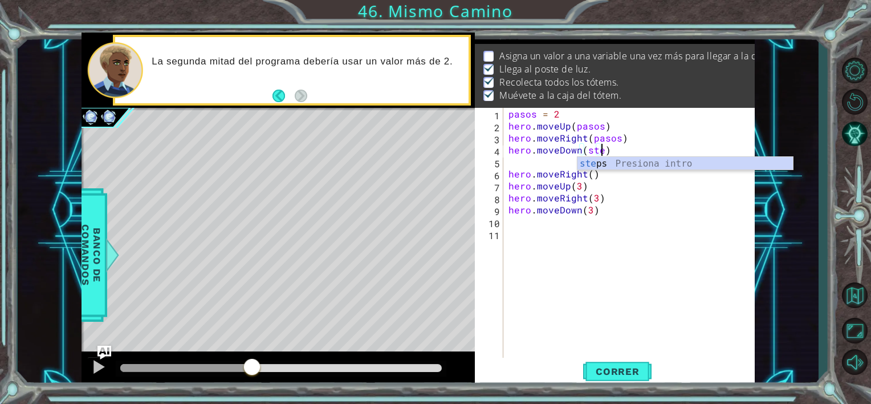
scroll to position [0, 5]
click at [618, 139] on div "pasos = 2 hero . moveUp ( pasos ) hero . moveRight ( pasos ) hero . moveDown ( …" at bounding box center [631, 245] width 251 height 275
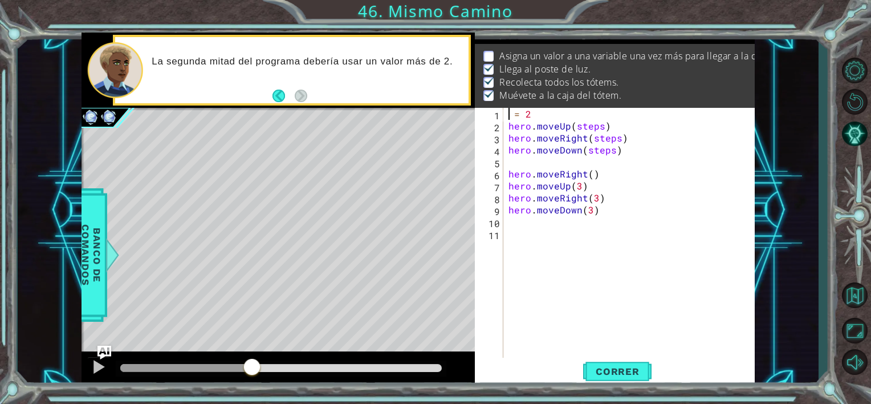
scroll to position [0, 0]
click at [604, 173] on div "steps = 2 hero . moveUp ( steps ) hero . moveRight ( steps ) hero . moveDown ( …" at bounding box center [631, 245] width 251 height 275
type textarea "hero.moveRight()"
click at [571, 109] on div "steps = 2 hero . moveUp ( steps ) hero . moveRight ( steps ) hero . moveDown ( …" at bounding box center [631, 245] width 251 height 275
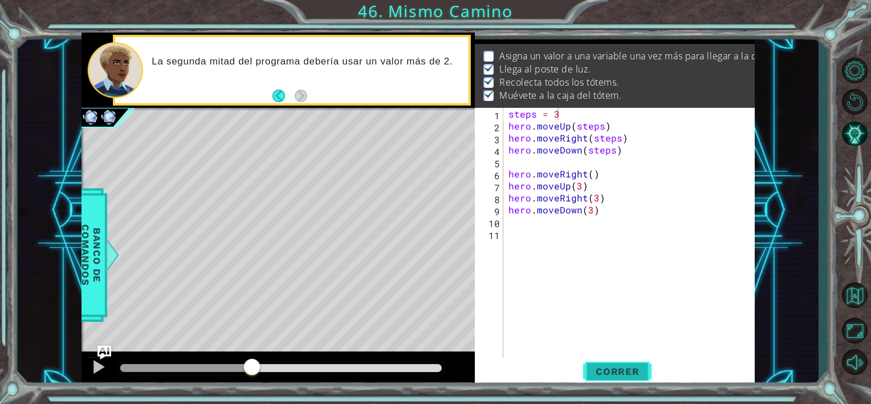
click at [604, 371] on span "Correr" at bounding box center [618, 371] width 67 height 11
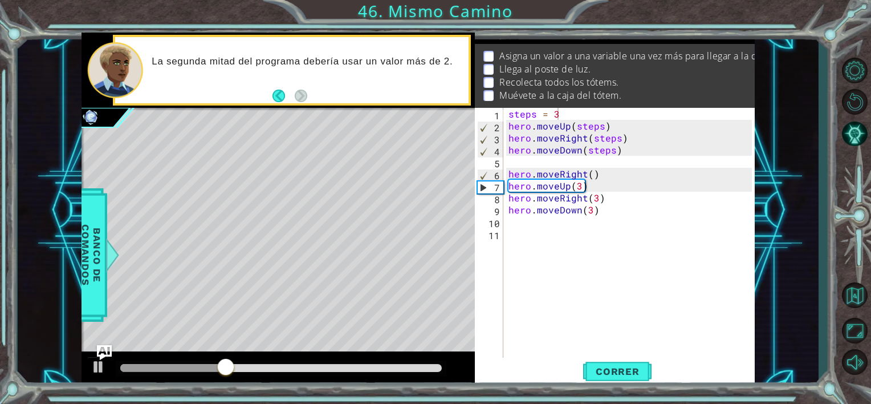
click at [98, 359] on img "Ask AI" at bounding box center [104, 351] width 15 height 15
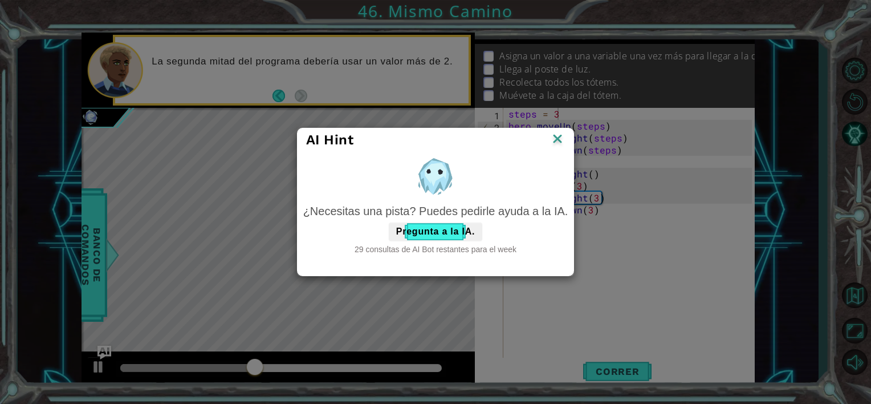
click at [550, 144] on div "AI Hint" at bounding box center [435, 139] width 259 height 17
click at [561, 139] on img at bounding box center [557, 139] width 15 height 17
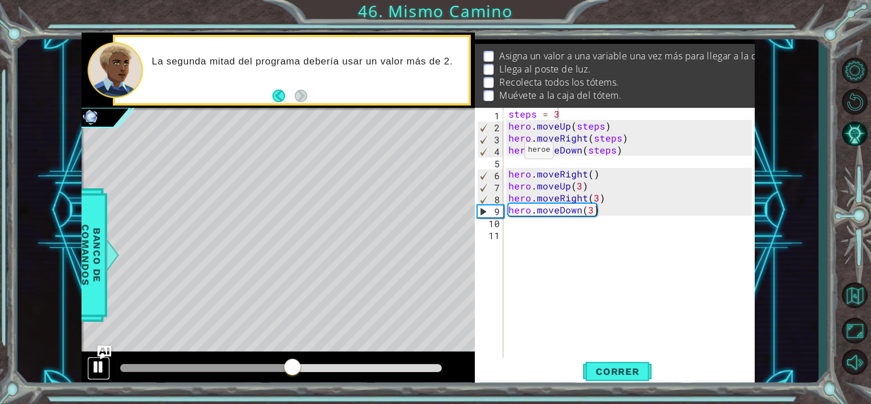
click at [98, 368] on div at bounding box center [98, 366] width 15 height 15
click at [614, 128] on div "steps = 3 hero . moveUp ( steps ) hero . moveRight ( steps ) hero . moveDown ( …" at bounding box center [631, 245] width 251 height 275
click at [563, 117] on div "steps = 3 hero . moveUp ( steps ) hero . moveRight ( steps ) hero . moveDown ( …" at bounding box center [631, 245] width 251 height 275
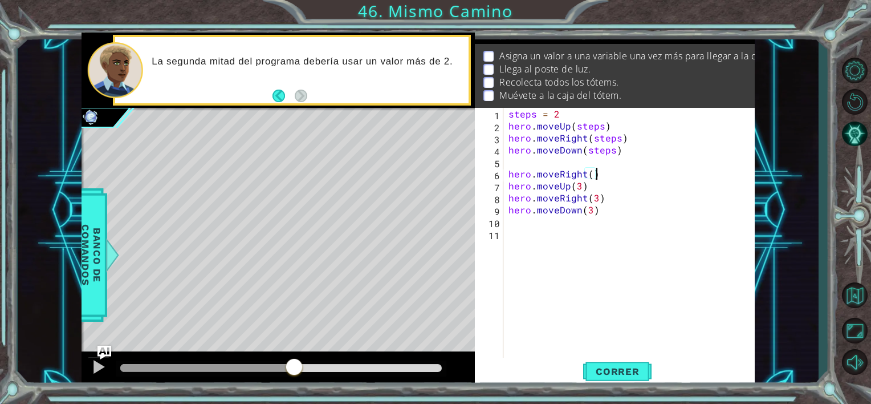
click at [599, 176] on div "steps = 2 hero . moveUp ( steps ) hero . moveRight ( steps ) hero . moveDown ( …" at bounding box center [631, 245] width 251 height 275
type textarea "hero.moveRight()"
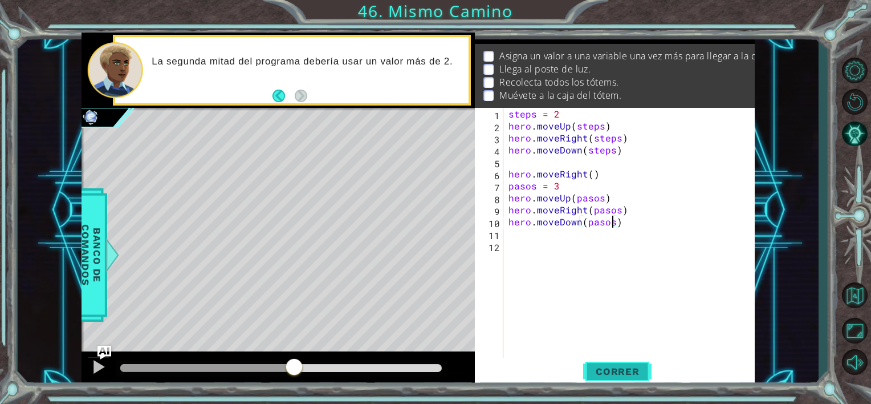
type textarea "hero.moveDown(pasos)"
click at [637, 371] on span "Correr" at bounding box center [618, 371] width 67 height 11
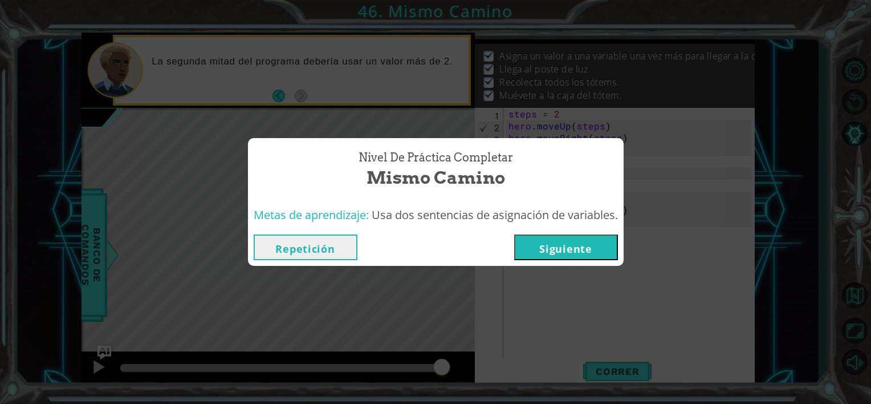
click at [606, 249] on button "Siguiente" at bounding box center [566, 247] width 104 height 26
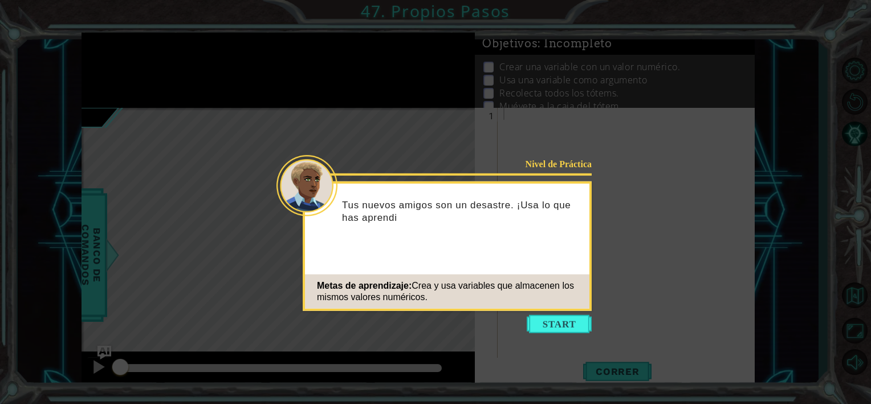
click at [558, 334] on icon at bounding box center [435, 202] width 871 height 404
click at [563, 323] on button "Start" at bounding box center [559, 324] width 65 height 18
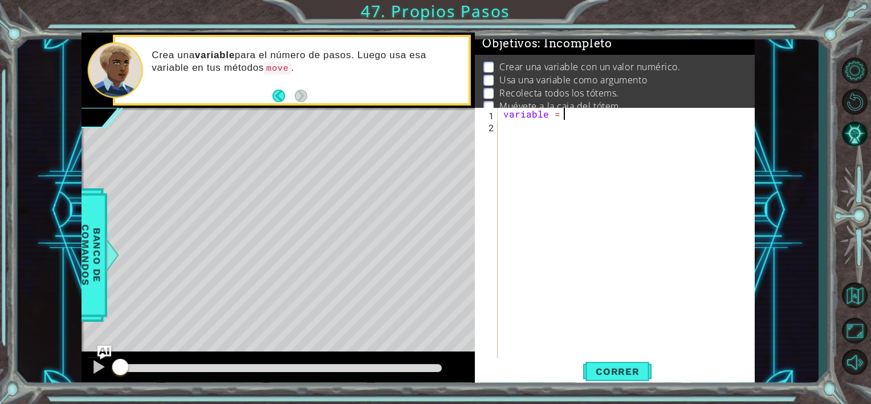
scroll to position [0, 3]
type textarea "variable = 4"
type textarea "hero.moveUp(3)"
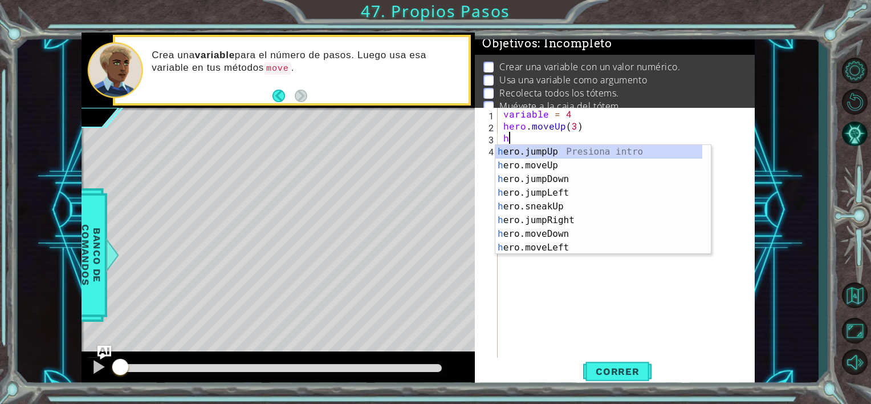
type textarea "he"
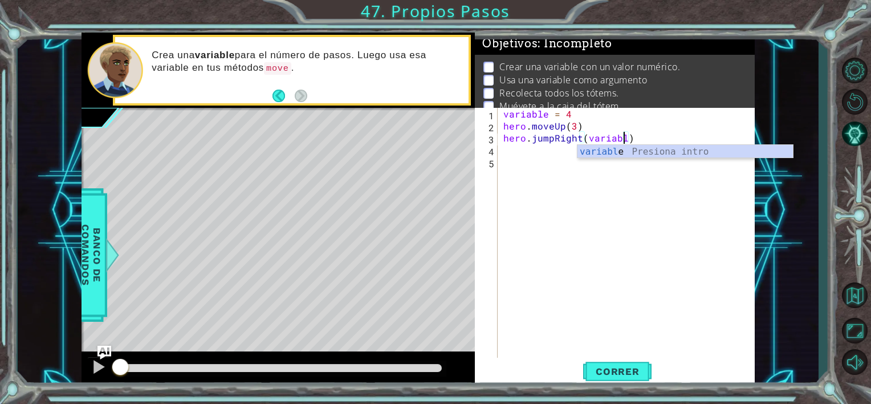
scroll to position [0, 7]
type textarea "hero.jumpRight(variable)"
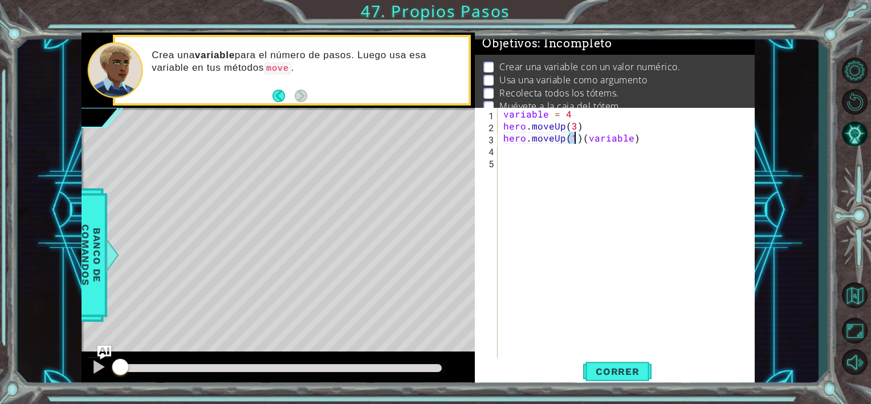
scroll to position [0, 4]
type textarea "hero.moveUp(variable)"
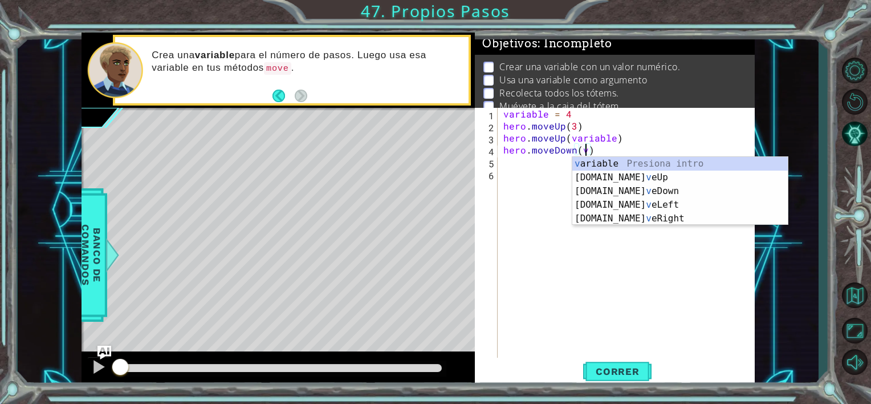
scroll to position [0, 5]
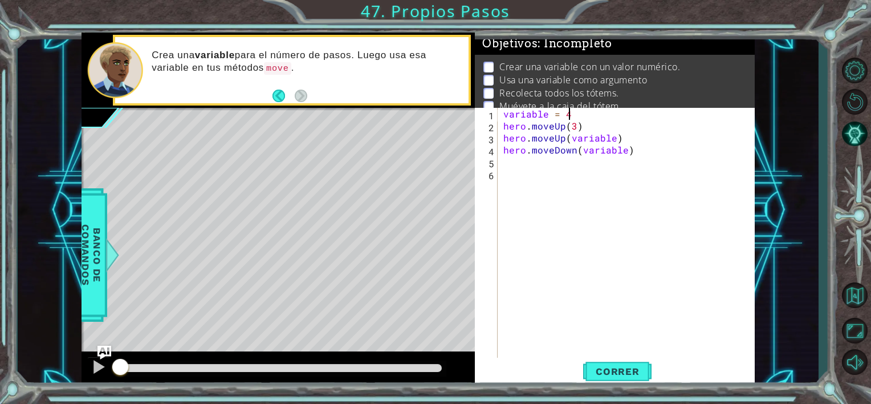
click at [574, 116] on div "variable = 4 hero . moveUp ( 3 ) hero . moveUp ( variable ) hero . moveDown ( v…" at bounding box center [629, 245] width 257 height 275
click at [574, 129] on div "variable = 3 hero . moveUp ( 3 ) hero . moveUp ( variable ) hero . moveDown ( v…" at bounding box center [629, 245] width 257 height 275
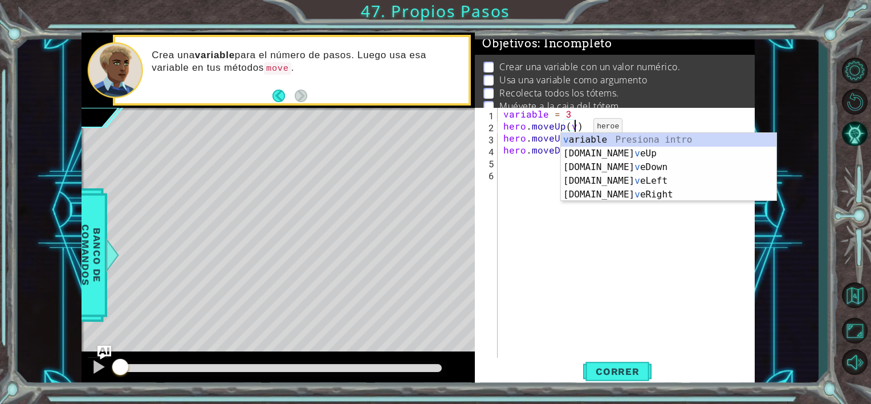
scroll to position [0, 5]
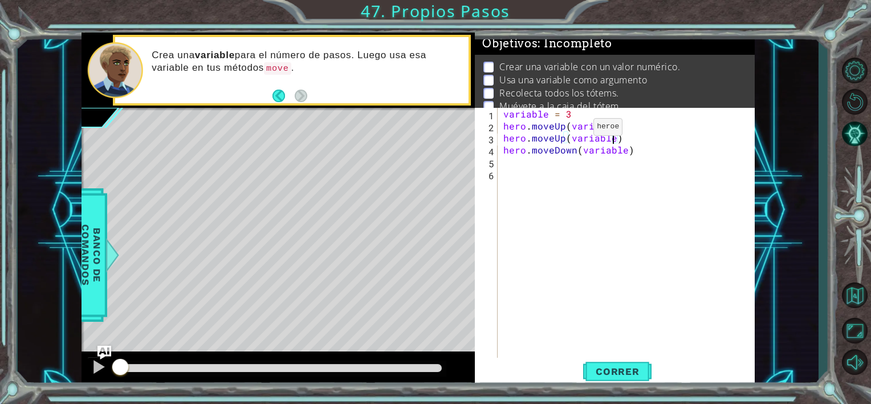
type textarea "hero.moveDown(variable)"
click at [562, 139] on div "variable = 3 hero . moveUp ( variable ) hero . moveUp ( variable ) hero . moveD…" at bounding box center [629, 245] width 257 height 275
drag, startPoint x: 695, startPoint y: 139, endPoint x: 636, endPoint y: 139, distance: 58.2
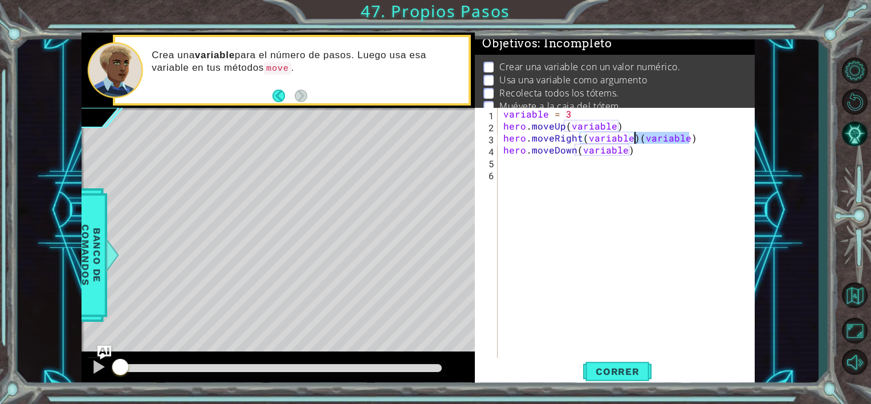
click at [636, 139] on div "variable = 3 hero . moveUp ( variable ) hero . moveRight ( variable ) ( variabl…" at bounding box center [629, 245] width 257 height 275
type textarea "hero.moveDown(variable)"
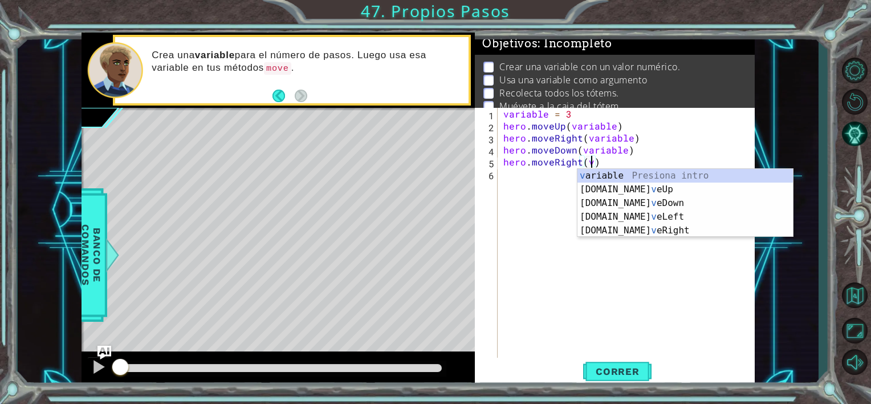
scroll to position [0, 5]
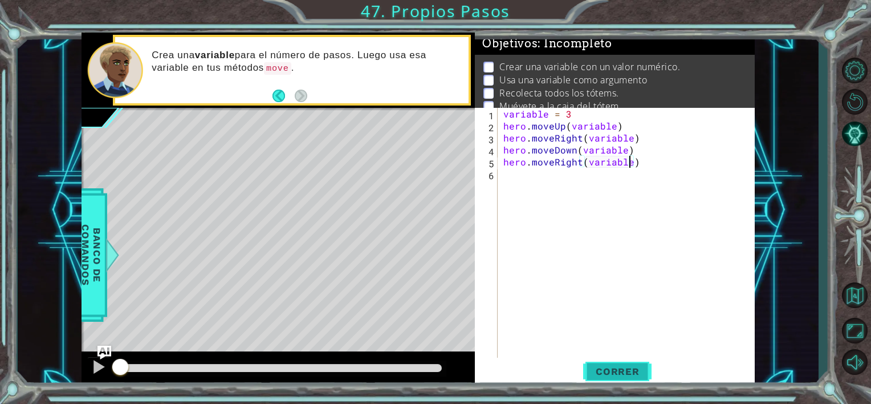
type textarea "hero.moveRight(variable)"
click at [629, 372] on span "Correr" at bounding box center [618, 371] width 67 height 11
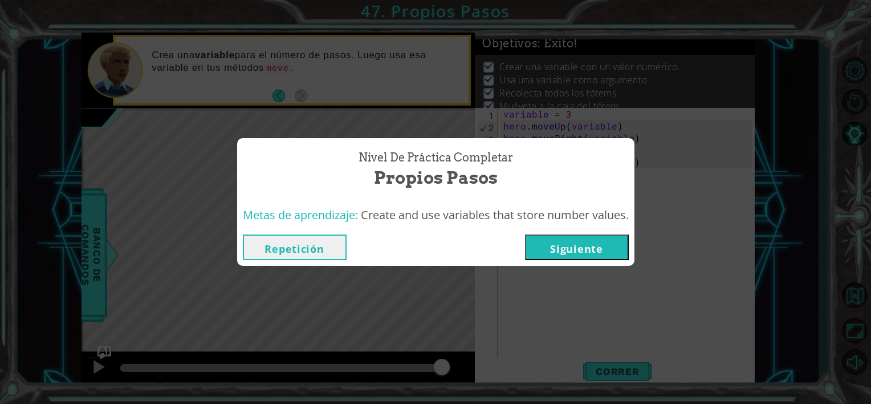
click at [610, 248] on button "Siguiente" at bounding box center [577, 247] width 104 height 26
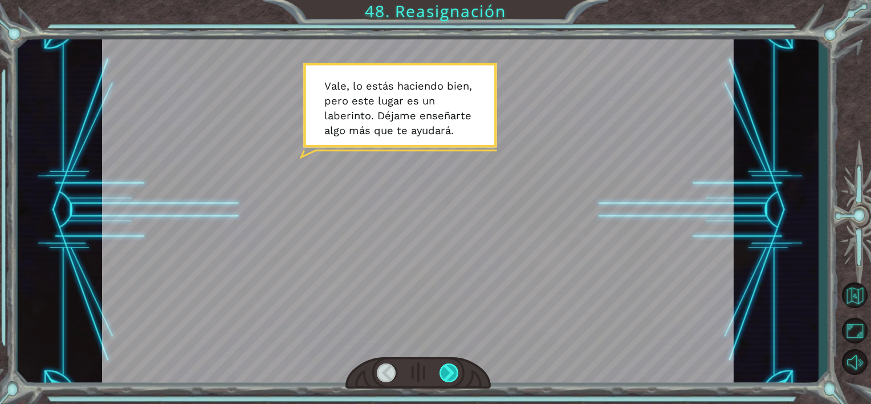
click at [446, 365] on div at bounding box center [450, 372] width 20 height 19
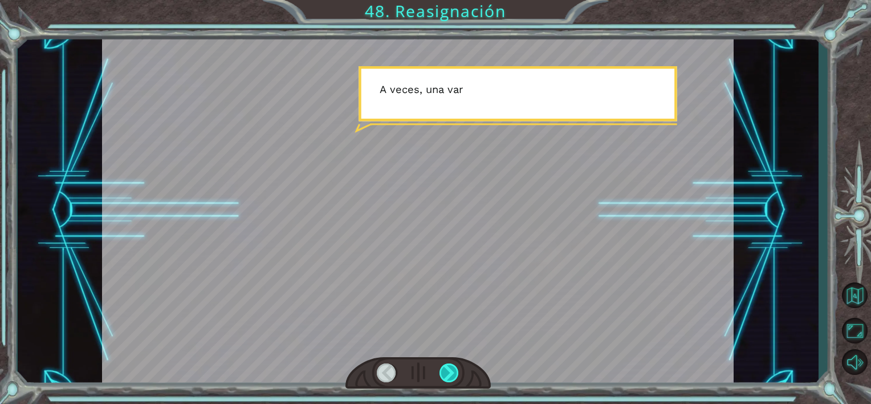
click at [446, 365] on div at bounding box center [450, 372] width 20 height 19
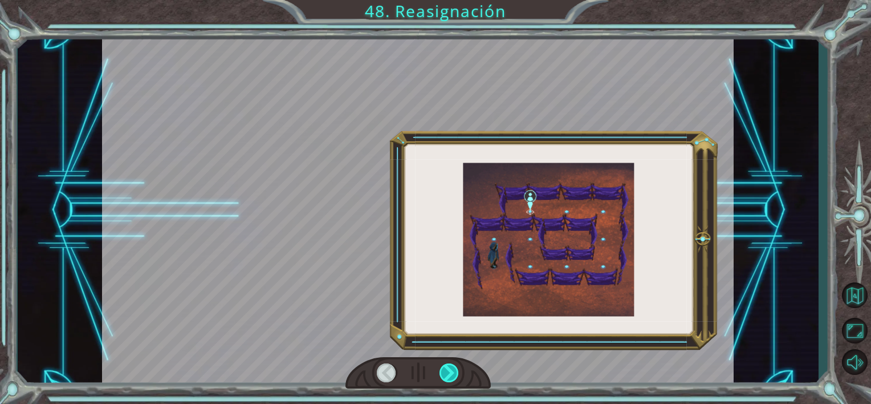
click at [446, 365] on div at bounding box center [450, 372] width 20 height 19
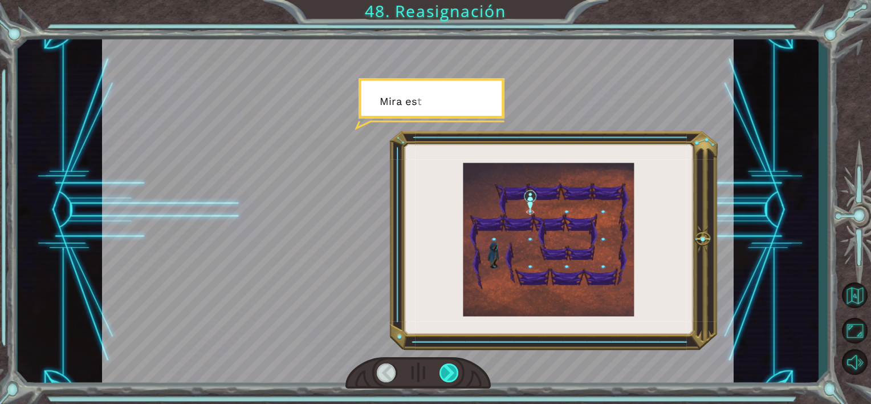
click at [446, 365] on div at bounding box center [450, 372] width 20 height 19
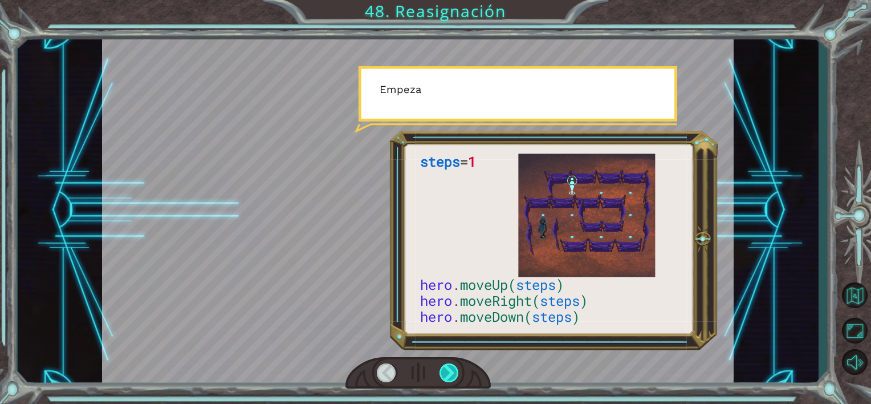
click at [446, 365] on div at bounding box center [450, 372] width 20 height 19
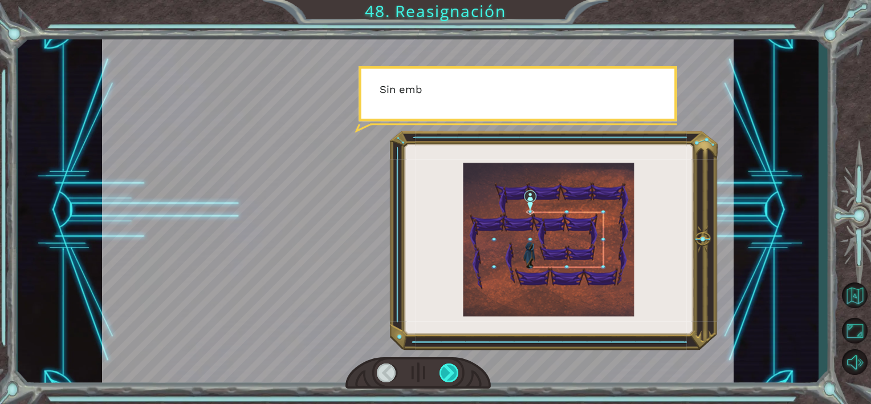
click at [446, 365] on div at bounding box center [450, 372] width 20 height 19
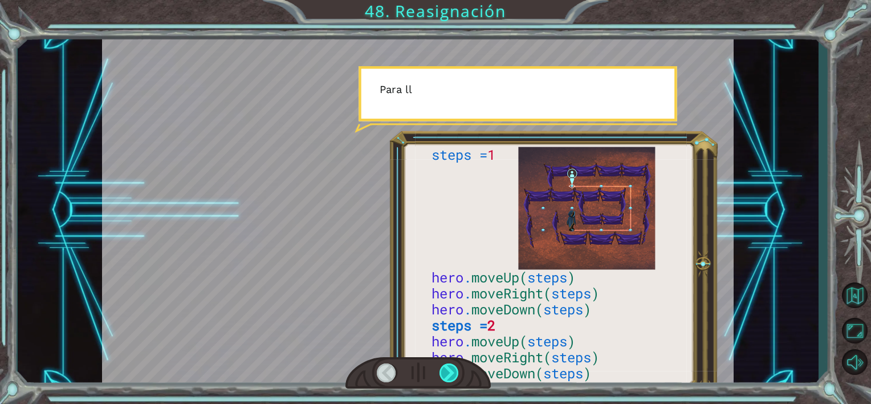
click at [446, 365] on div at bounding box center [450, 372] width 20 height 19
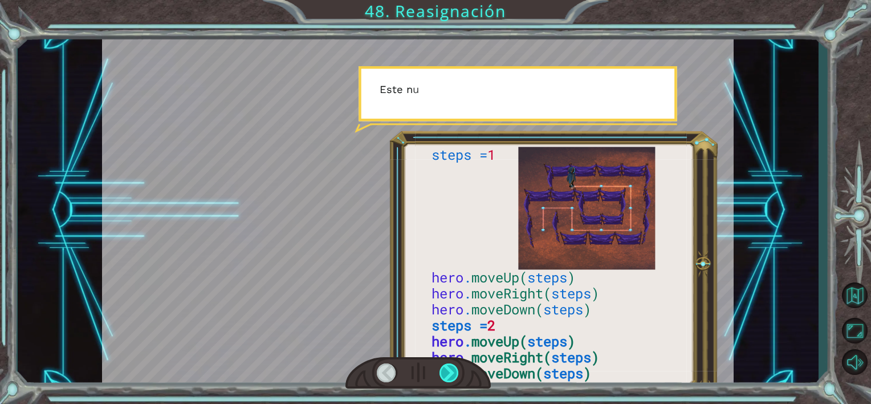
click at [446, 365] on div at bounding box center [450, 372] width 20 height 19
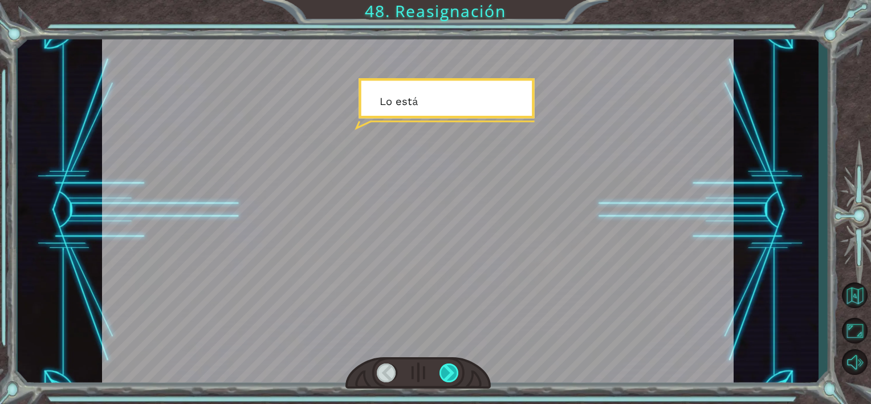
click at [446, 365] on div at bounding box center [450, 372] width 20 height 19
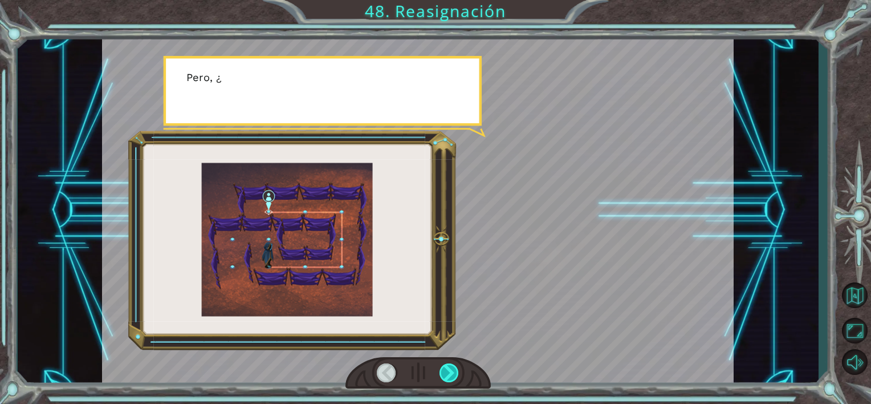
click at [446, 365] on div at bounding box center [450, 372] width 20 height 19
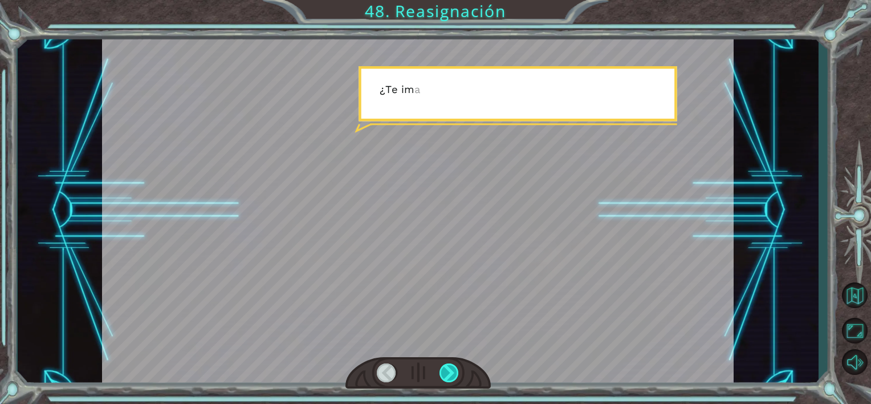
click at [446, 365] on div at bounding box center [450, 372] width 20 height 19
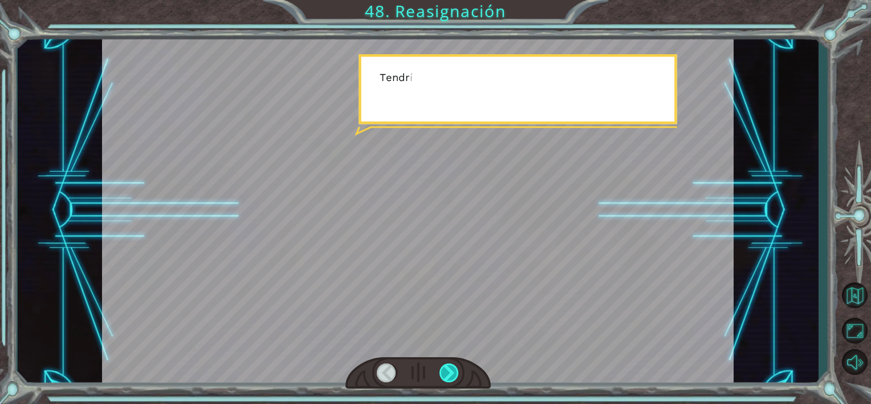
click at [446, 365] on div at bounding box center [450, 372] width 20 height 19
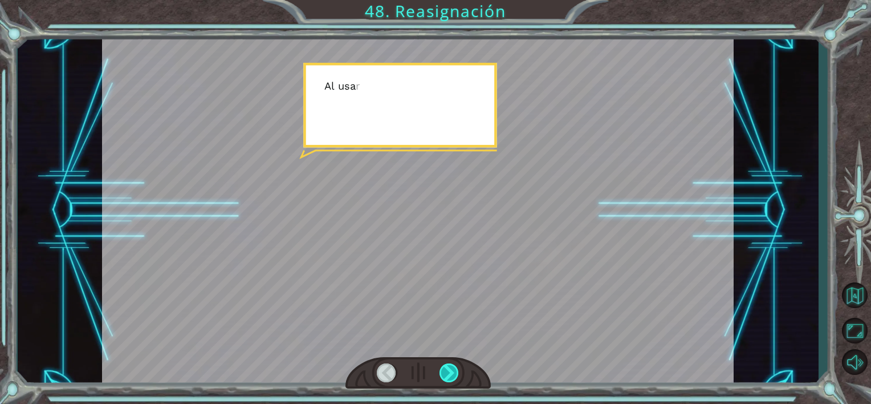
click at [446, 365] on div at bounding box center [450, 372] width 20 height 19
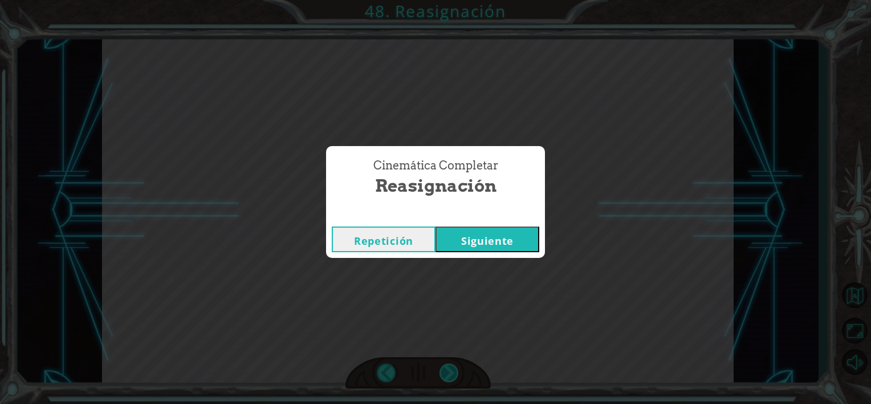
click at [446, 365] on div "Cinemática Completar Reasignación Repetición [GEOGRAPHIC_DATA]" at bounding box center [435, 202] width 871 height 404
drag, startPoint x: 446, startPoint y: 365, endPoint x: 511, endPoint y: 232, distance: 147.9
click at [511, 232] on button "Siguiente" at bounding box center [488, 239] width 104 height 26
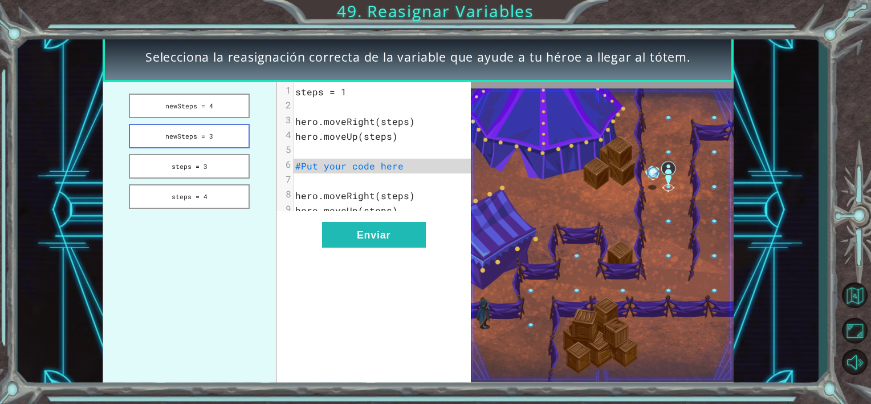
click at [201, 137] on button "newSteps = 3" at bounding box center [189, 136] width 121 height 25
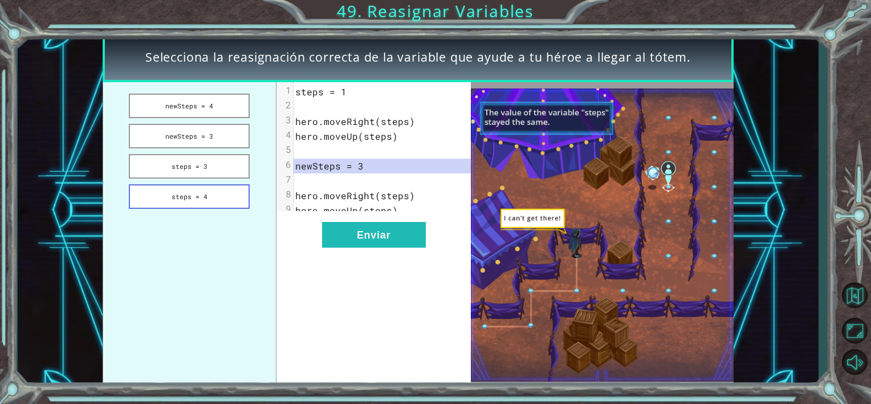
click at [224, 196] on button "steps = 4" at bounding box center [189, 196] width 121 height 25
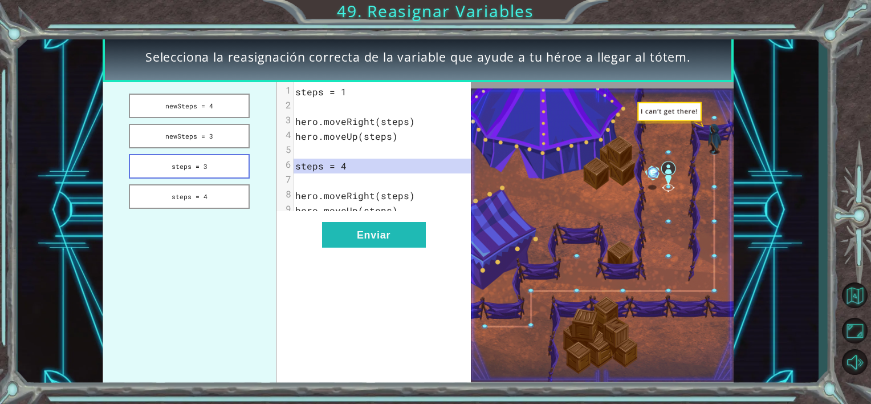
click at [221, 167] on button "steps = 3" at bounding box center [189, 166] width 121 height 25
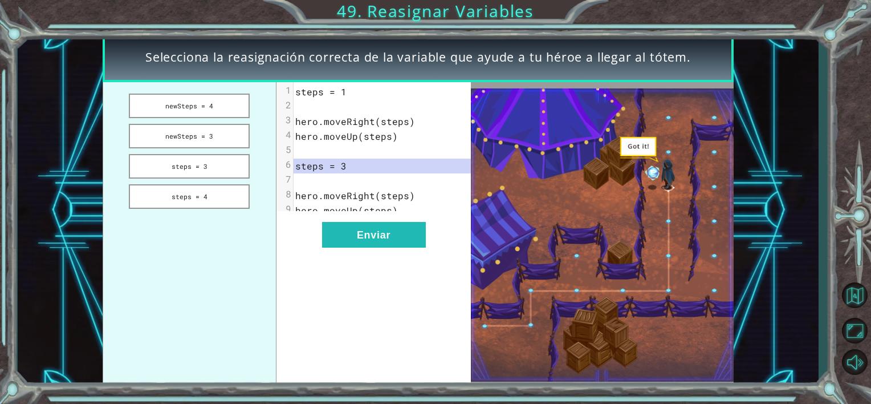
click at [405, 229] on div "xxxxxxxxxx 9 1 steps = 1 2 ​ 3 hero.moveRight(steps) 4 hero.moveUp(steps) 5 ​ 6…" at bounding box center [374, 234] width 195 height 305
click at [367, 233] on button "Enviar" at bounding box center [374, 235] width 104 height 26
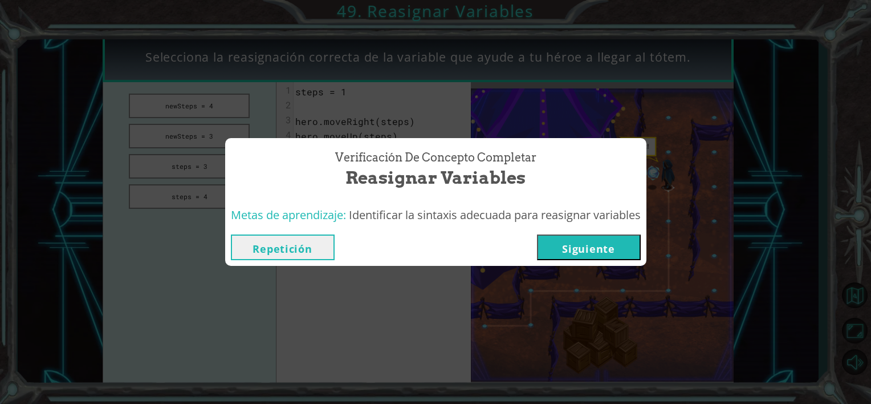
click at [616, 246] on button "Siguiente" at bounding box center [589, 247] width 104 height 26
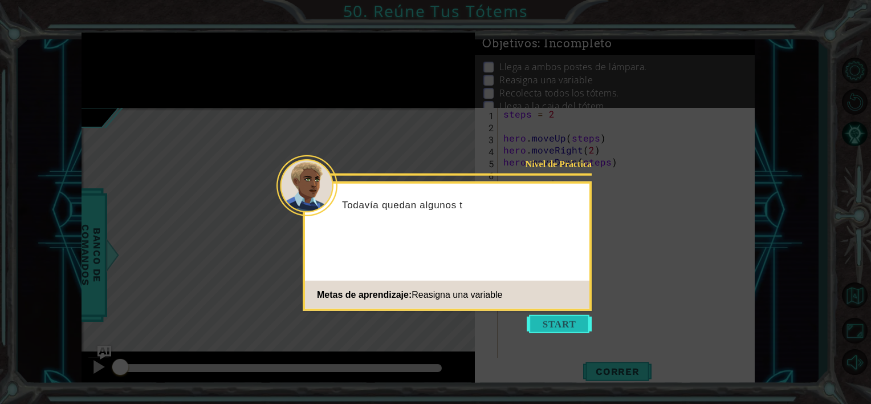
click at [563, 322] on button "Start" at bounding box center [559, 324] width 65 height 18
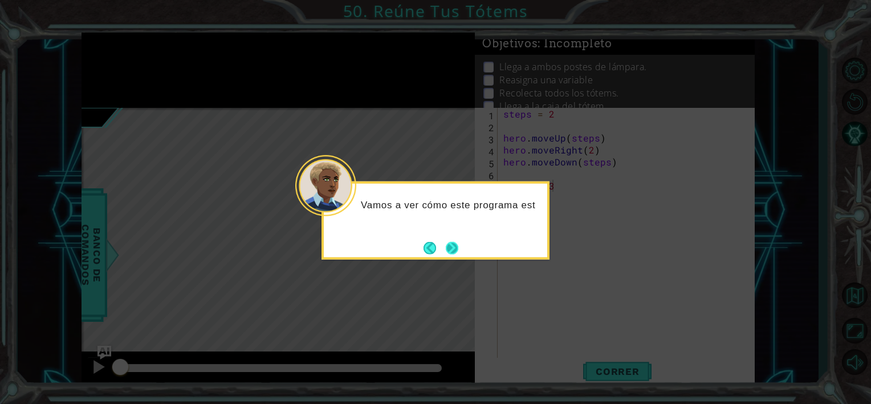
click at [458, 251] on button "Next" at bounding box center [452, 247] width 15 height 15
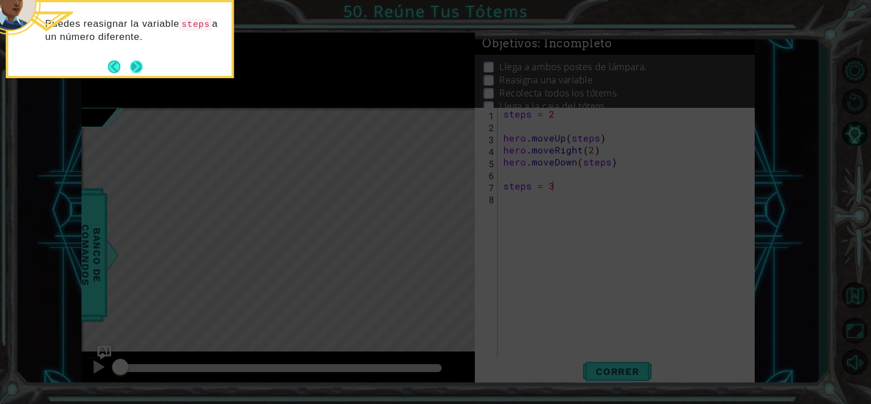
click at [137, 62] on button "Next" at bounding box center [136, 66] width 19 height 19
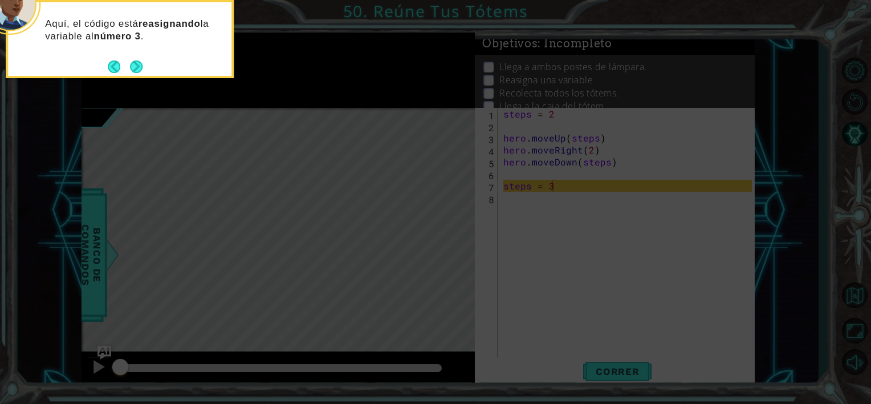
click at [137, 62] on button "Next" at bounding box center [136, 66] width 21 height 21
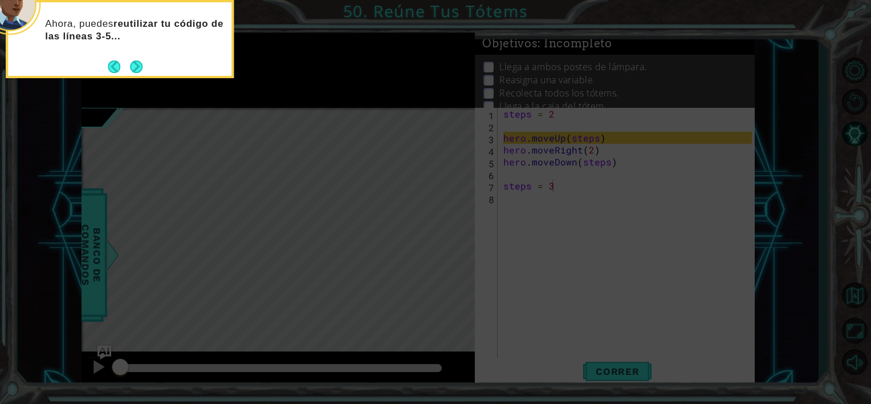
click at [137, 62] on button "Next" at bounding box center [136, 66] width 19 height 19
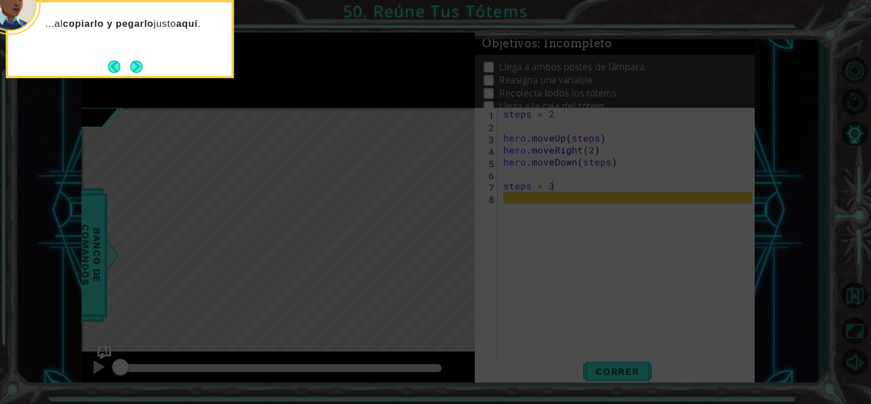
click at [137, 62] on button "Next" at bounding box center [136, 66] width 15 height 15
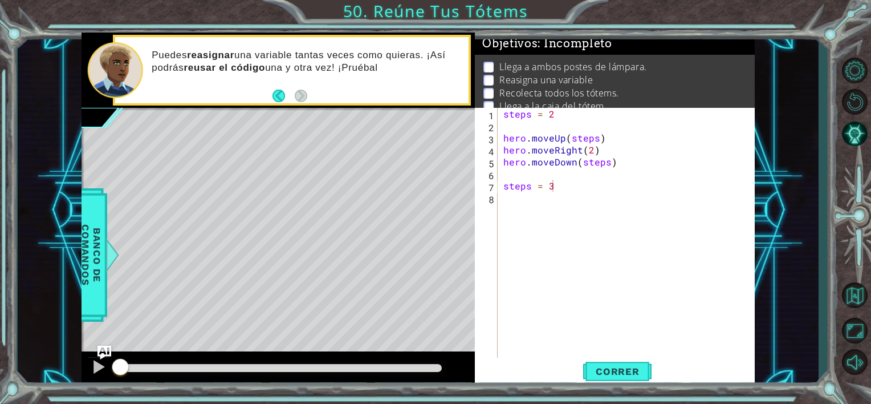
drag, startPoint x: 500, startPoint y: 139, endPoint x: 618, endPoint y: 163, distance: 120.0
click at [618, 163] on div "steps = 3 1 2 3 4 5 6 7 8 steps = 2 hero . moveUp ( steps ) hero . moveRight ( …" at bounding box center [613, 233] width 277 height 251
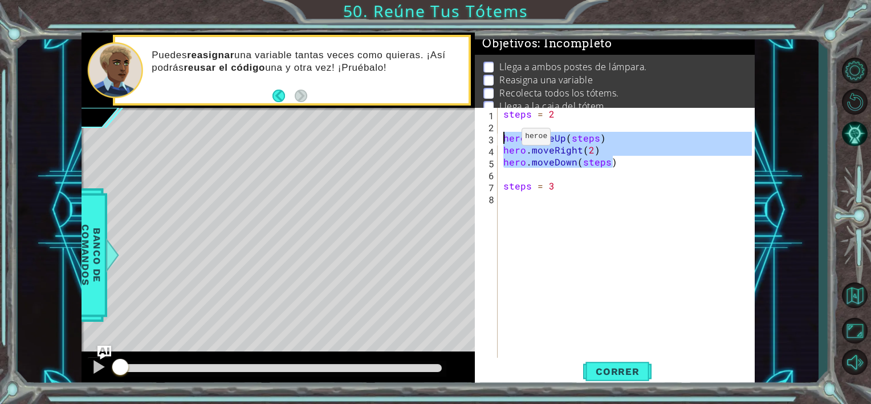
drag, startPoint x: 618, startPoint y: 163, endPoint x: 488, endPoint y: 136, distance: 132.8
click at [488, 136] on div "steps = 3 1 2 3 4 5 6 7 8 steps = 2 hero . moveUp ( steps ) hero . moveRight ( …" at bounding box center [613, 233] width 277 height 251
type textarea "hero.moveUp(steps) hero.moveRight(2)"
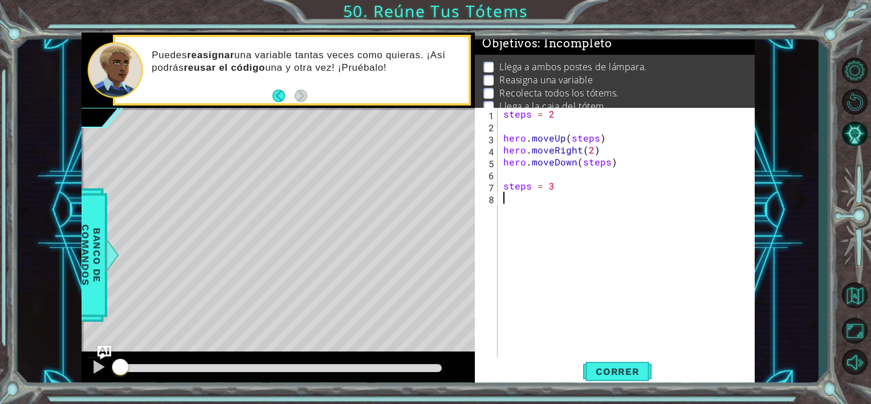
click at [504, 208] on div "steps = 2 hero . moveUp ( steps ) hero . moveRight ( 2 ) hero . moveDown ( step…" at bounding box center [629, 245] width 257 height 275
paste textarea "hero.moveDown(steps)"
type textarea "hero.moveDown(steps)"
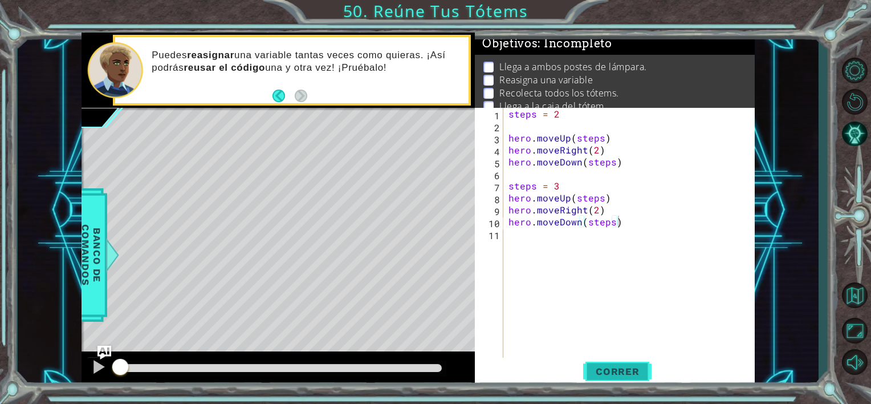
click at [598, 370] on span "Correr" at bounding box center [618, 371] width 67 height 11
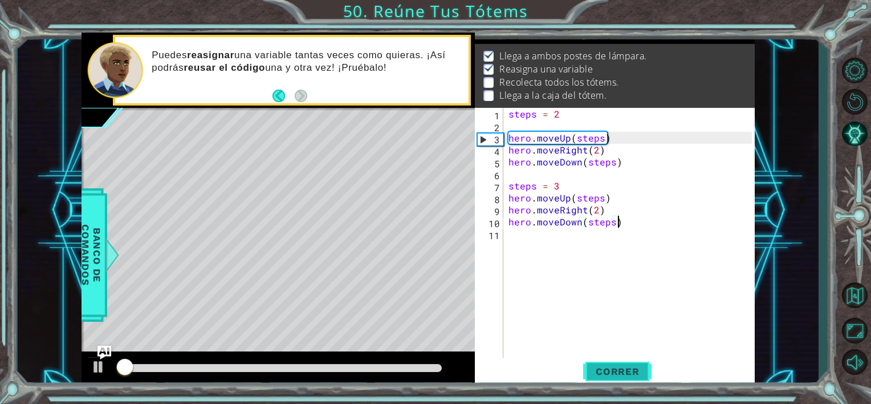
scroll to position [13, 0]
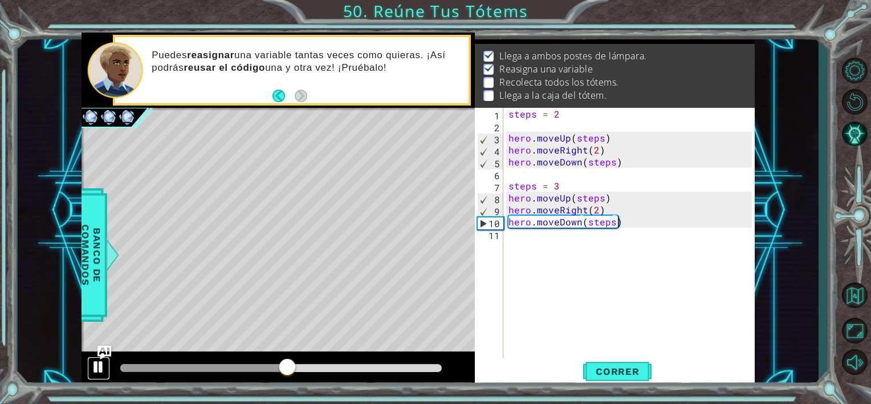
click at [91, 366] on div at bounding box center [98, 366] width 15 height 15
click at [642, 222] on div "steps = 2 hero . moveUp ( steps ) hero . moveRight ( 2 ) hero . moveDown ( step…" at bounding box center [631, 245] width 251 height 275
click at [642, 228] on div "steps = 2 hero . moveUp ( steps ) hero . moveRight ( 2 ) hero . moveDown ( step…" at bounding box center [631, 245] width 251 height 275
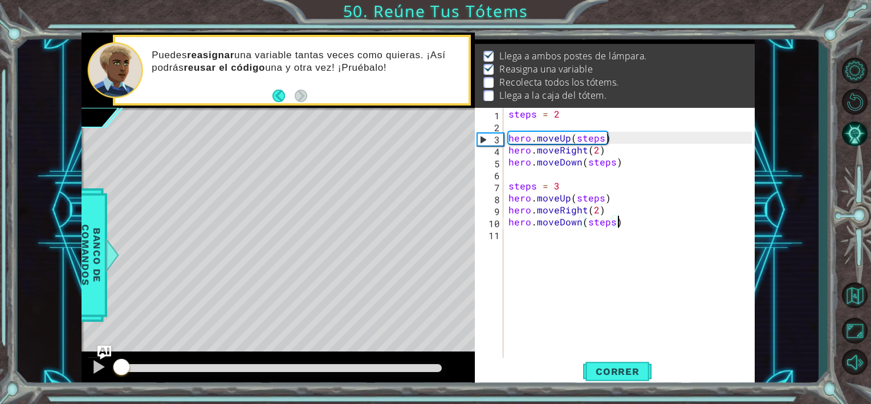
drag, startPoint x: 287, startPoint y: 364, endPoint x: 21, endPoint y: 391, distance: 267.7
click at [21, 391] on div "1 ההההההההההההההההההההההההההההההההההההההההההההההההההההההההההההההההההההההההההההה…" at bounding box center [435, 202] width 871 height 404
click at [634, 226] on div "steps = 2 hero . moveUp ( steps ) hero . moveRight ( 2 ) hero . moveDown ( step…" at bounding box center [631, 245] width 251 height 275
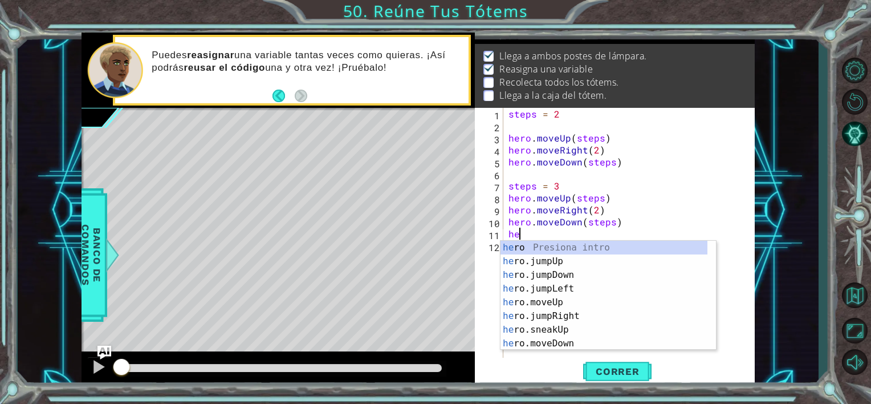
type textarea "h"
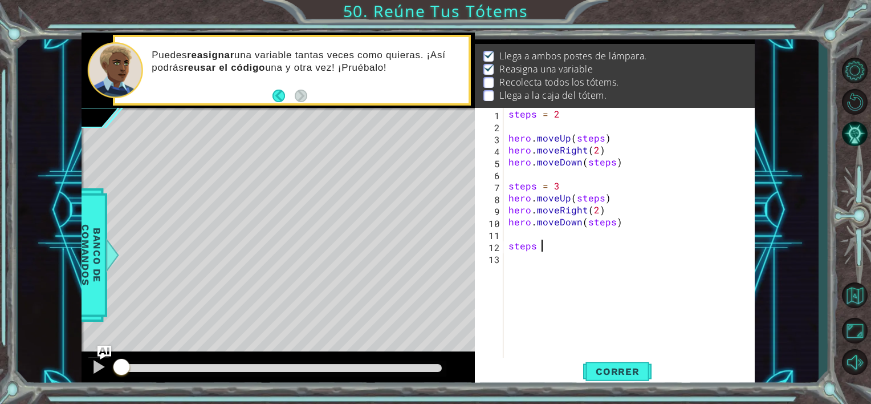
scroll to position [0, 2]
type textarea "steps = 4"
paste textarea "hero.moveDown(steps)"
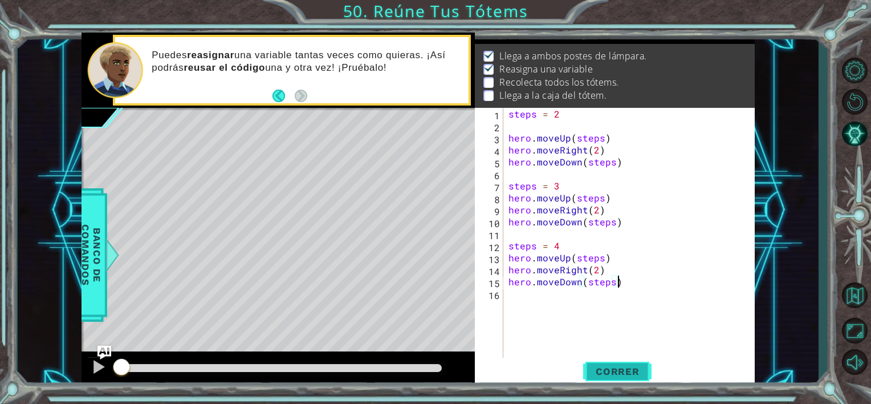
type textarea "hero.moveDown(steps)"
click at [620, 370] on span "Correr" at bounding box center [618, 371] width 67 height 11
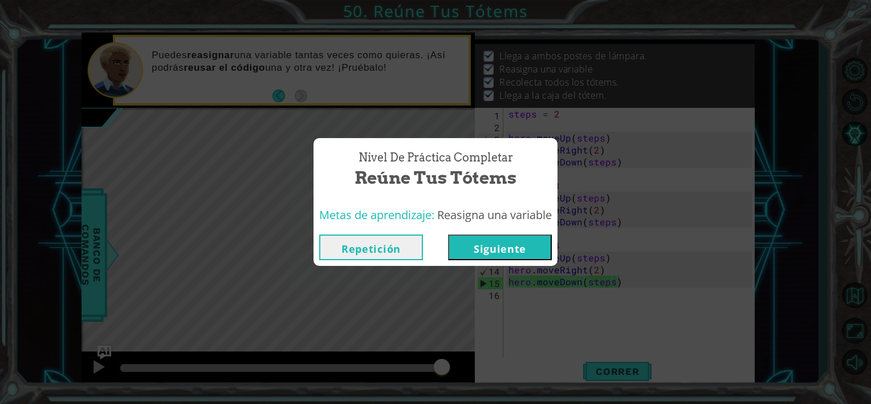
click at [494, 253] on button "Siguiente" at bounding box center [500, 247] width 104 height 26
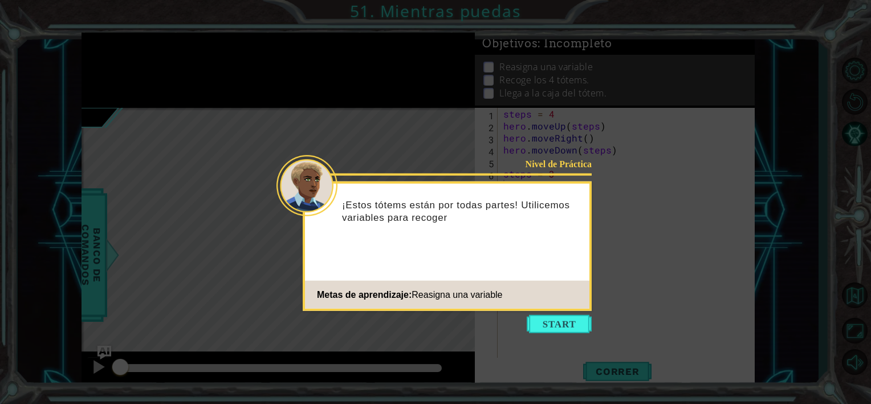
click at [558, 335] on icon at bounding box center [435, 202] width 871 height 404
click at [556, 327] on button "Start" at bounding box center [559, 324] width 65 height 18
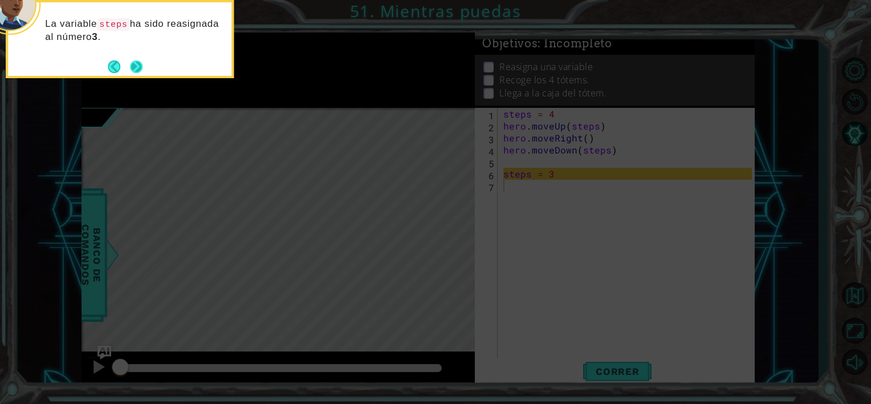
click at [136, 66] on button "Next" at bounding box center [136, 67] width 14 height 14
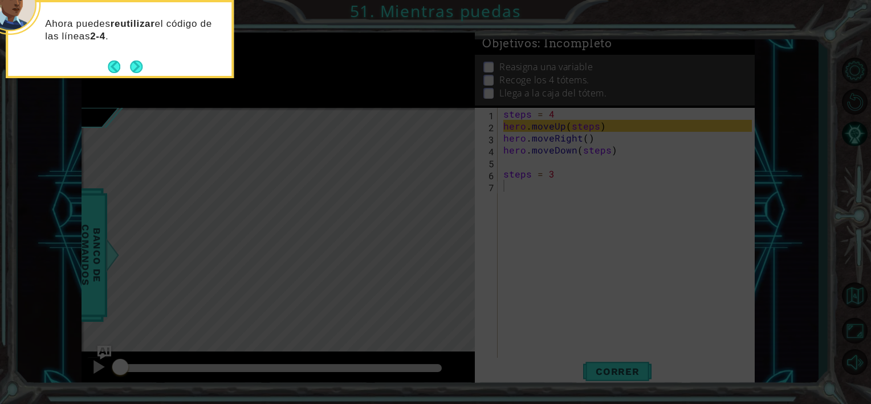
click at [136, 66] on button "Next" at bounding box center [136, 67] width 16 height 16
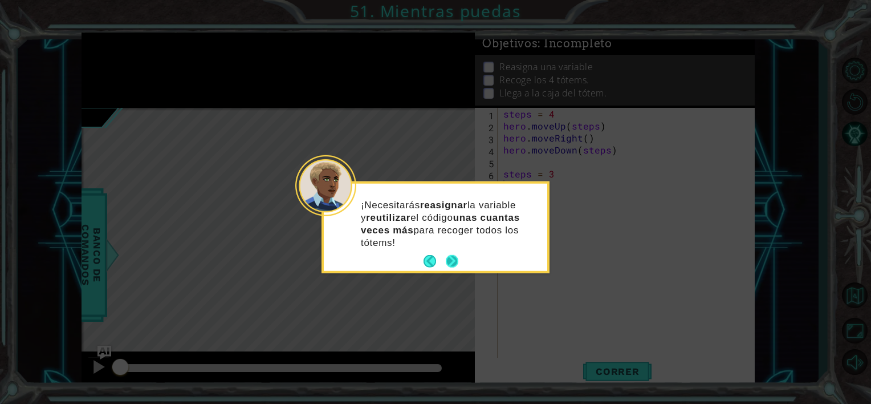
click at [447, 254] on button "Next" at bounding box center [452, 261] width 14 height 14
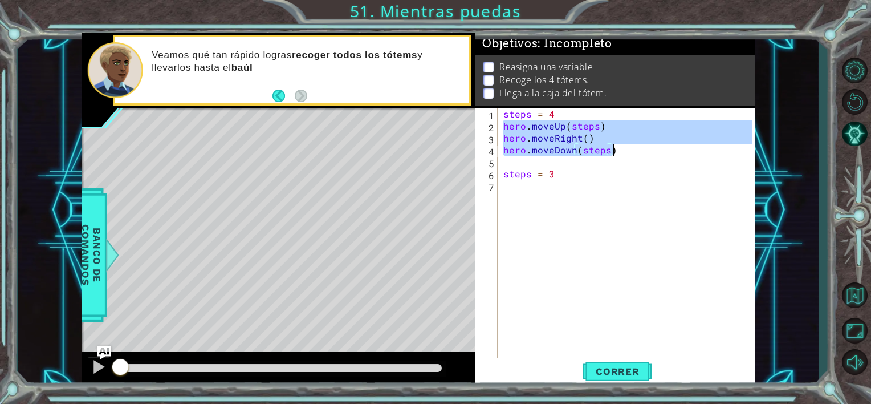
drag, startPoint x: 501, startPoint y: 125, endPoint x: 620, endPoint y: 147, distance: 120.5
click at [620, 147] on div "steps = 4 hero . moveUp ( steps ) hero . moveRight ( ) hero . moveDown ( steps …" at bounding box center [629, 245] width 257 height 275
type textarea "hero.moveRight() hero.moveDown(steps)"
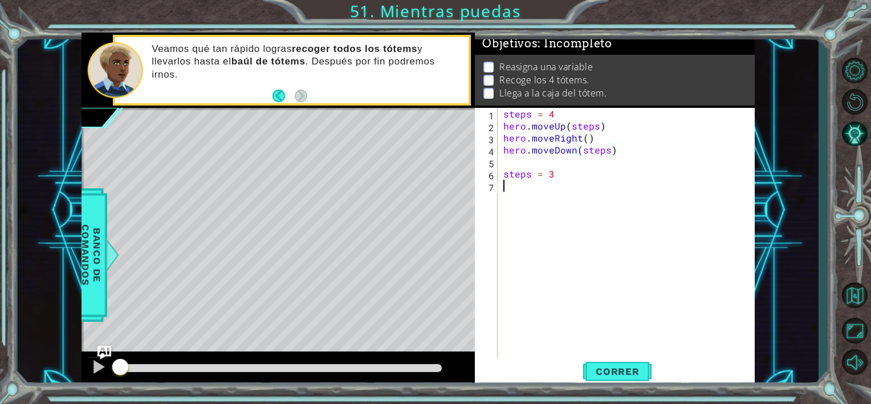
click at [517, 186] on div "steps = 4 hero . moveUp ( steps ) hero . moveRight ( ) hero . moveDown ( steps …" at bounding box center [629, 245] width 257 height 275
paste textarea "hero.moveDown(steps)"
type textarea "hero.moveDown(steps)"
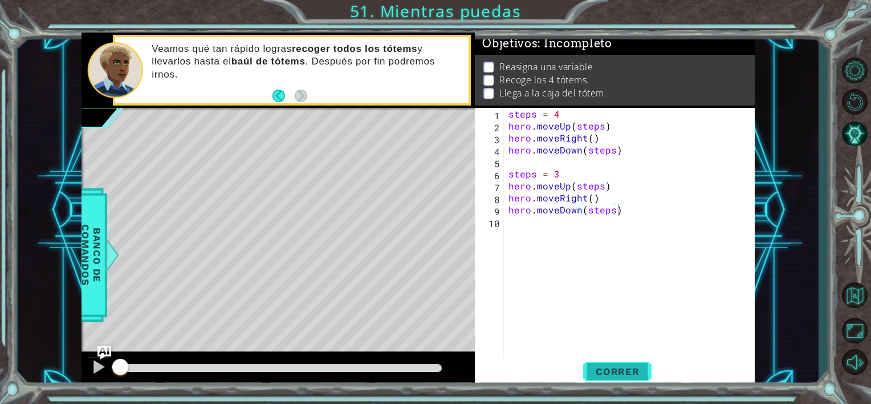
click at [642, 367] on span "Correr" at bounding box center [618, 371] width 67 height 11
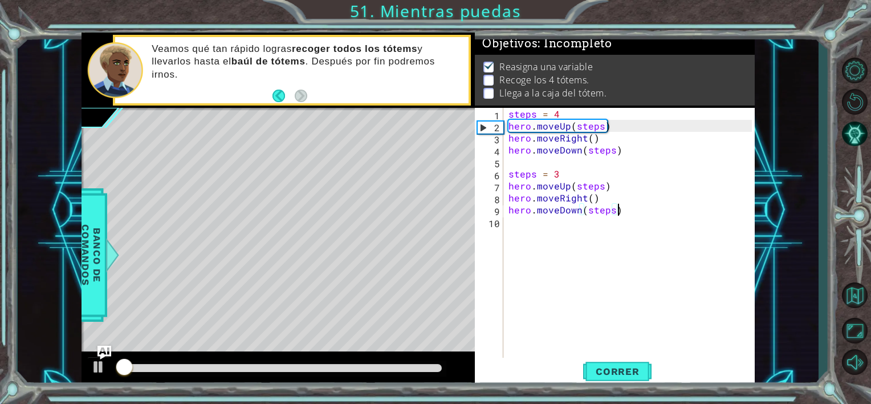
scroll to position [6, 0]
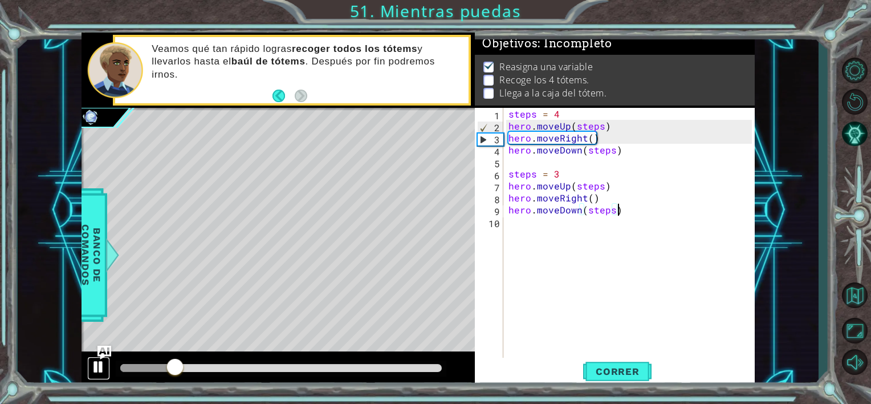
click at [99, 360] on div at bounding box center [98, 366] width 15 height 15
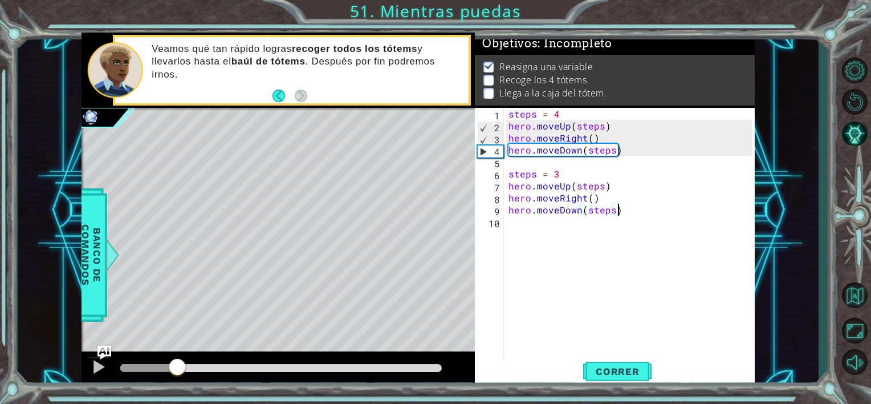
click at [633, 221] on div "steps = 4 hero . moveUp ( steps ) hero . moveRight ( ) hero . moveDown ( steps …" at bounding box center [631, 245] width 251 height 275
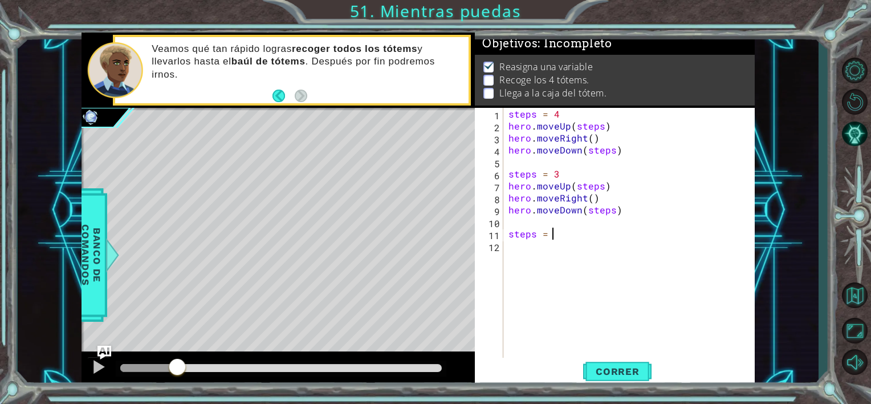
type textarea "steps = 2"
paste textarea "hero.moveDown(steps)"
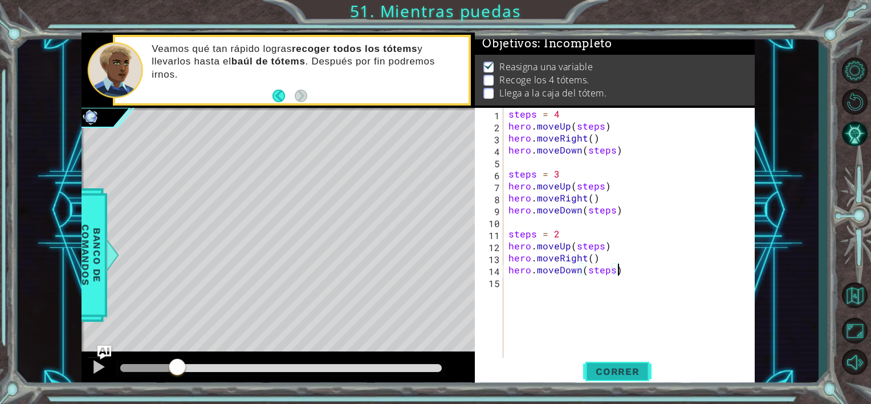
type textarea "hero.moveDown(steps)"
click at [624, 371] on span "Correr" at bounding box center [618, 371] width 67 height 11
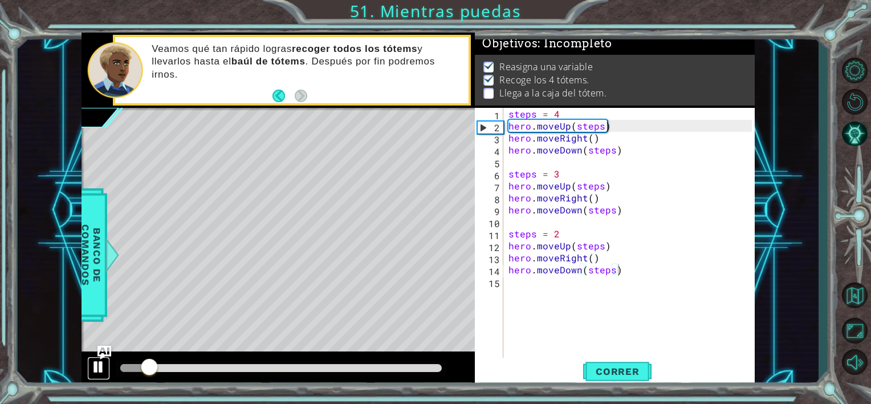
click at [98, 364] on div at bounding box center [98, 366] width 15 height 15
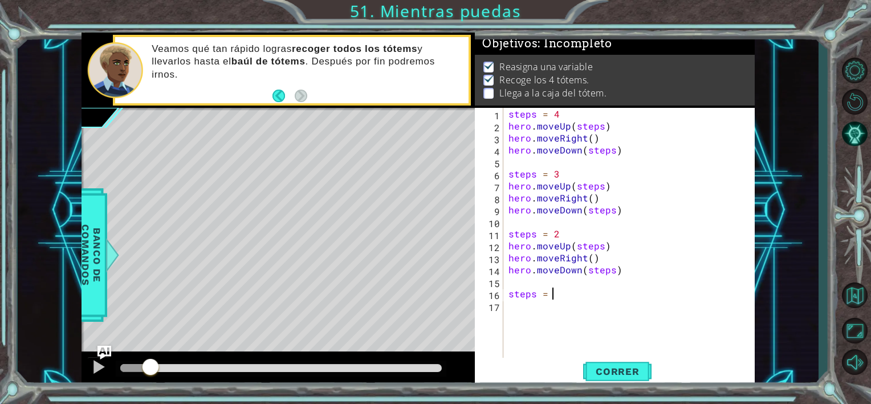
type textarea "steps = 1"
paste textarea "hero.moveDown(steps)"
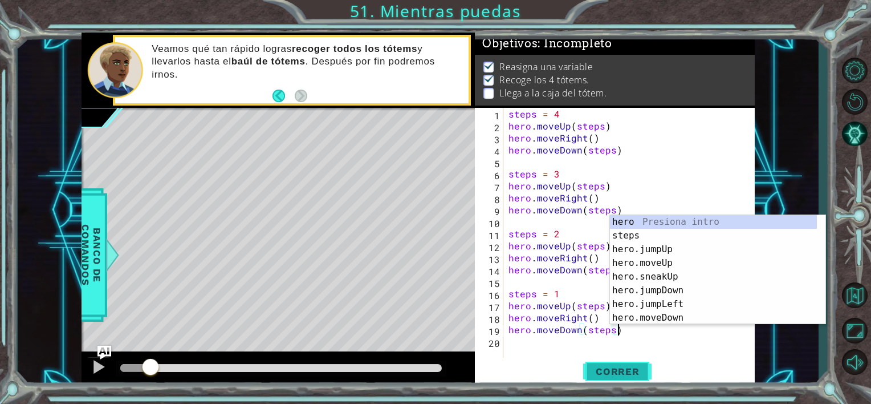
type textarea "hero.moveDown(steps)"
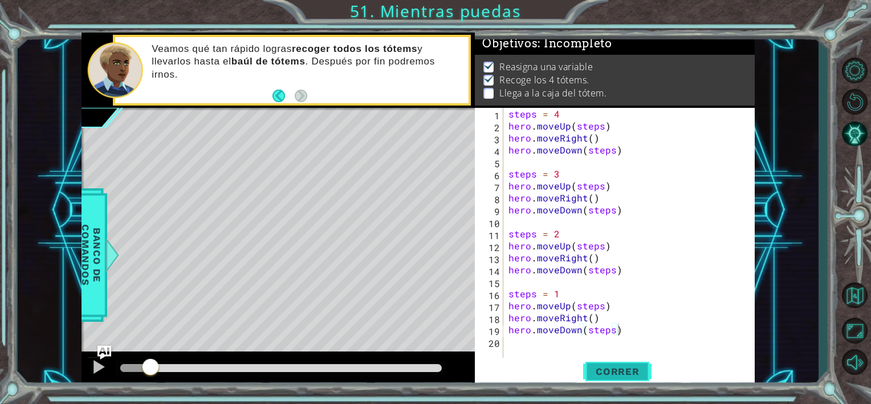
click at [611, 375] on span "Correr" at bounding box center [618, 371] width 67 height 11
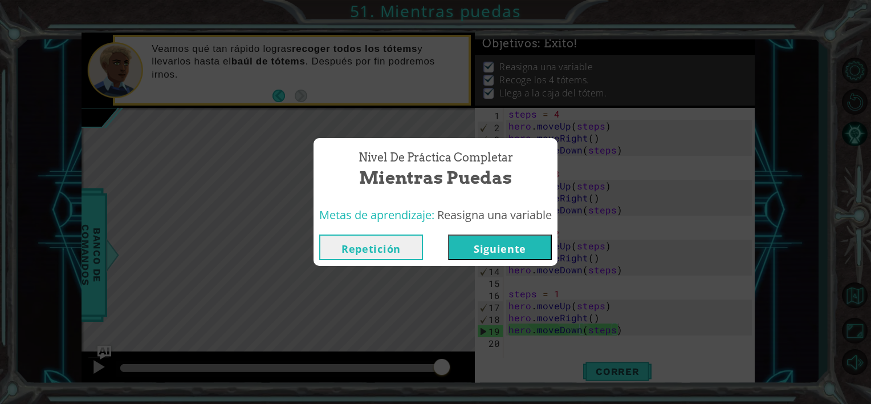
click at [494, 255] on button "Siguiente" at bounding box center [500, 247] width 104 height 26
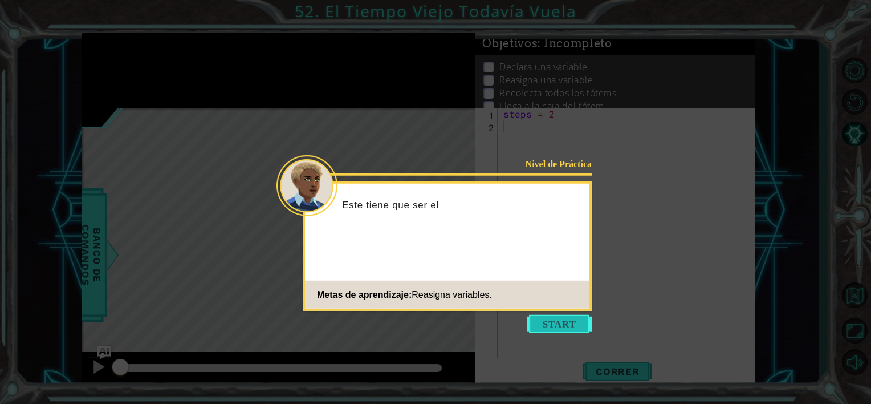
click at [553, 325] on button "Start" at bounding box center [559, 324] width 65 height 18
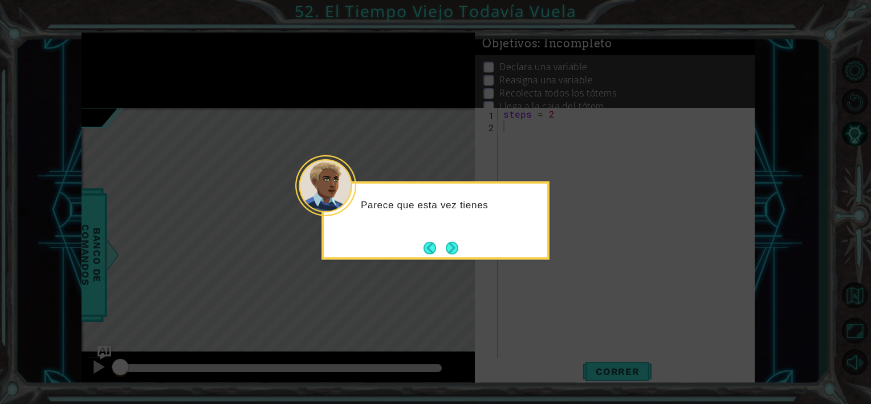
click at [463, 247] on div "Parece que esta vez tienes" at bounding box center [436, 220] width 228 height 78
drag, startPoint x: 463, startPoint y: 247, endPoint x: 452, endPoint y: 246, distance: 11.5
click at [452, 246] on button "Next" at bounding box center [452, 247] width 21 height 21
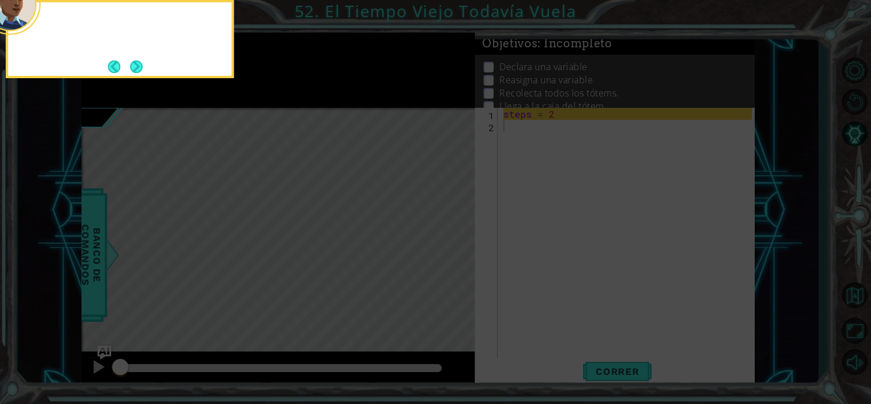
click at [452, 246] on icon at bounding box center [435, 60] width 871 height 687
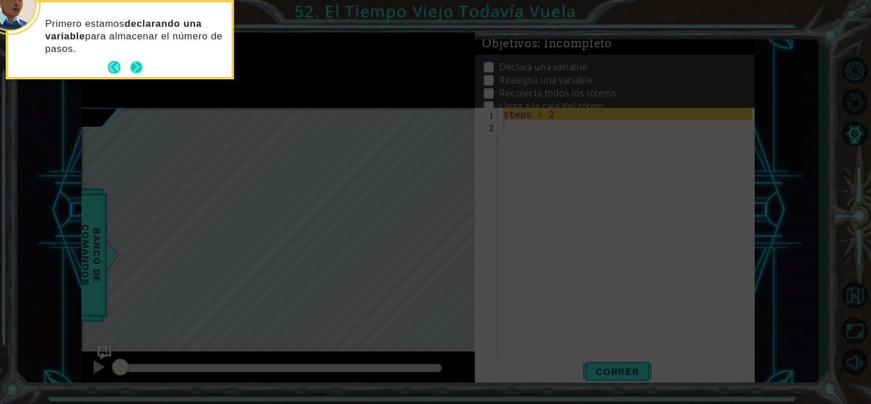
click at [132, 62] on button "Next" at bounding box center [136, 67] width 14 height 14
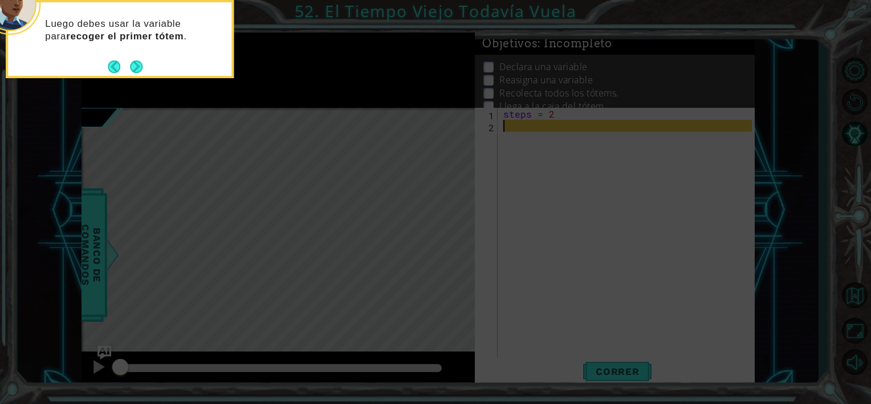
click at [132, 62] on button "Next" at bounding box center [136, 66] width 21 height 21
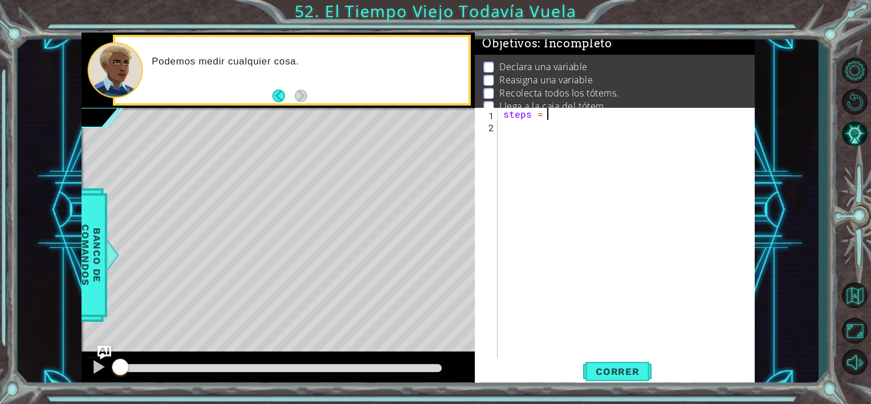
type textarea "steps = 2"
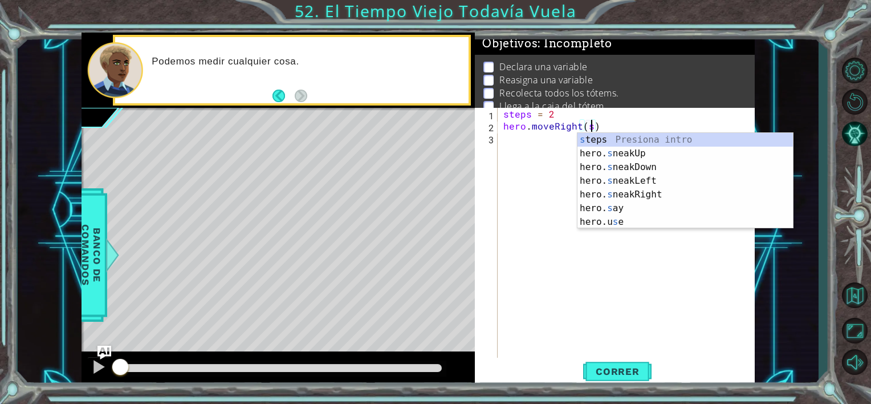
type textarea "hero.moveRight(steps)"
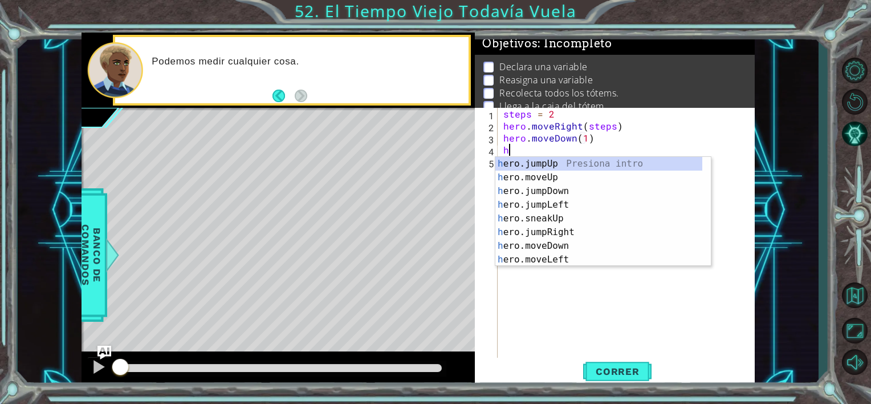
scroll to position [0, 5]
type textarea "he"
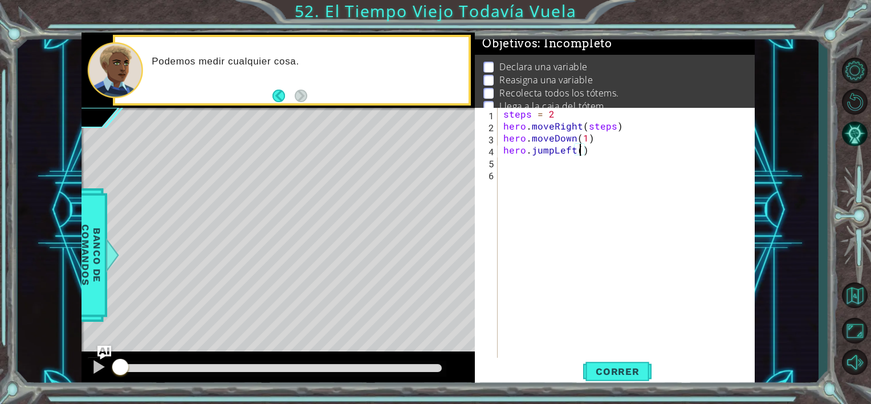
scroll to position [0, 5]
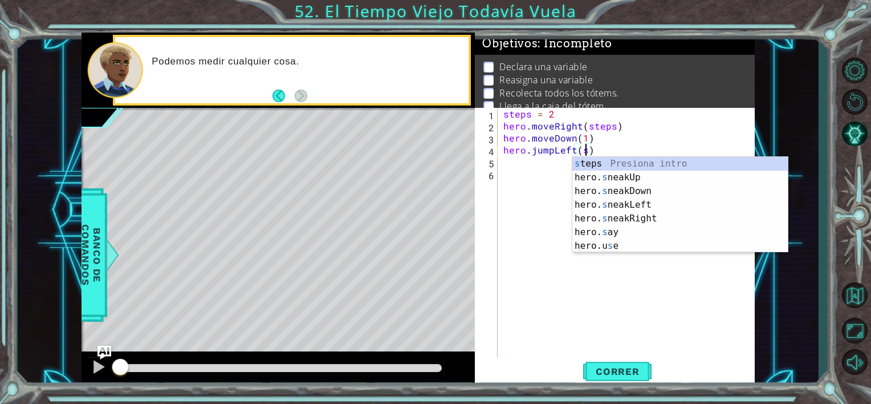
type textarea "hero.jumpLeft(steps)"
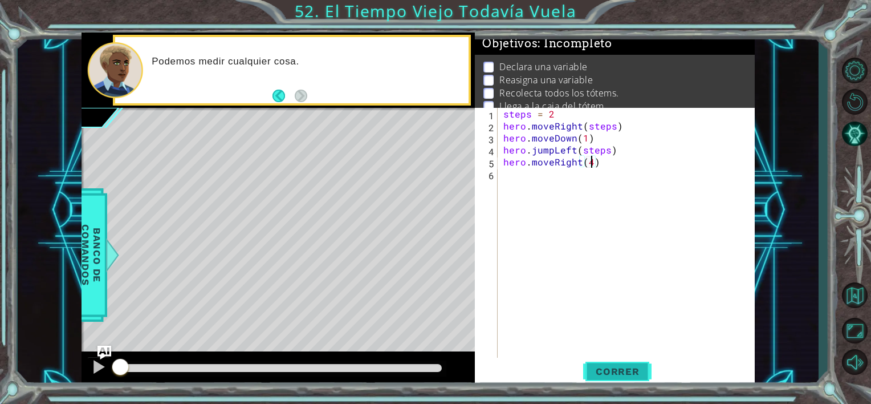
click at [610, 375] on span "Correr" at bounding box center [618, 371] width 67 height 11
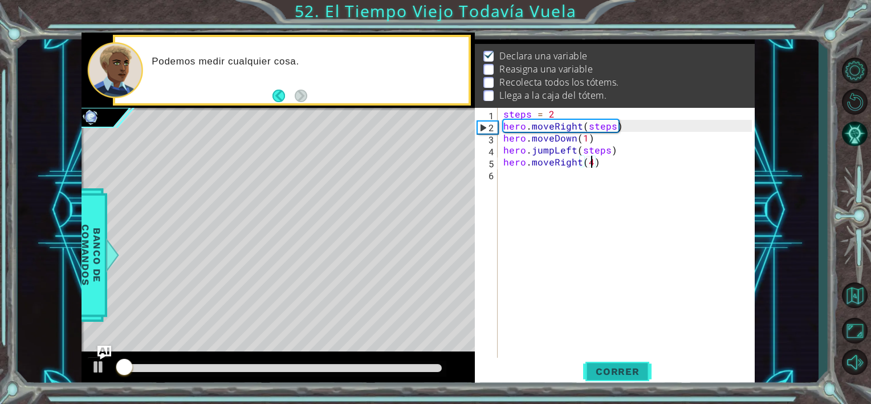
scroll to position [13, 0]
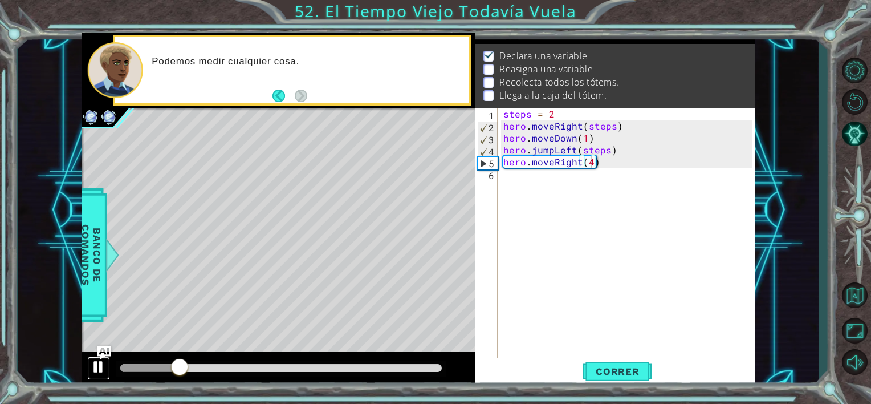
click at [95, 363] on div at bounding box center [98, 366] width 15 height 15
click at [607, 149] on div "steps = 2 hero . moveRight ( steps ) hero . moveDown ( 1 ) hero . jumpLeft ( st…" at bounding box center [629, 245] width 257 height 275
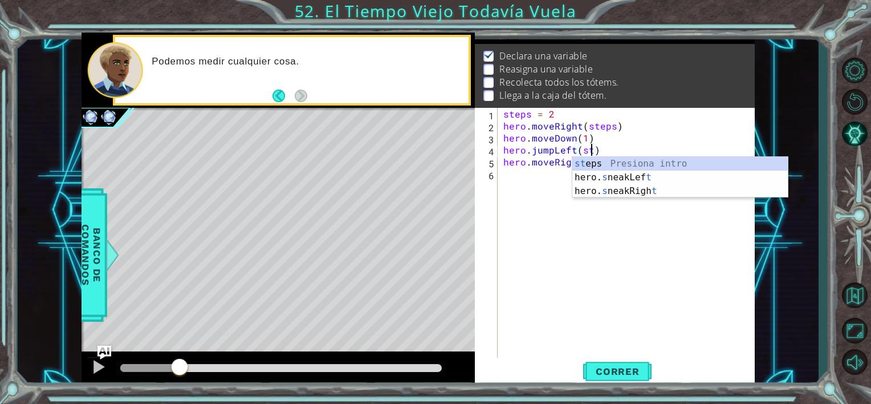
scroll to position [0, 5]
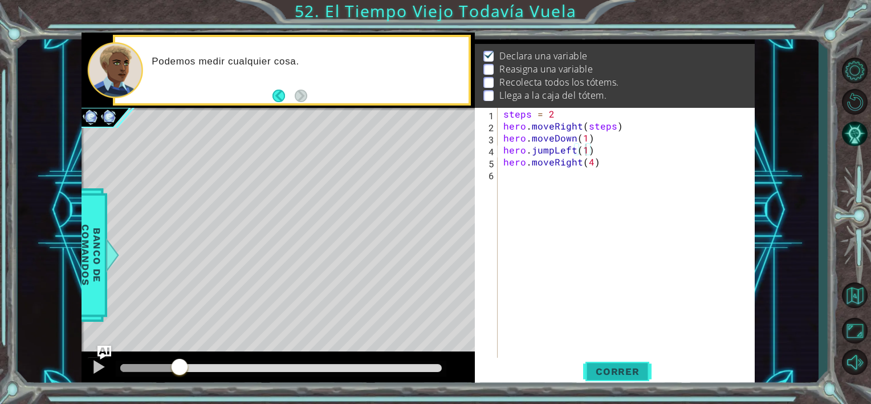
click at [612, 368] on span "Correr" at bounding box center [618, 371] width 67 height 11
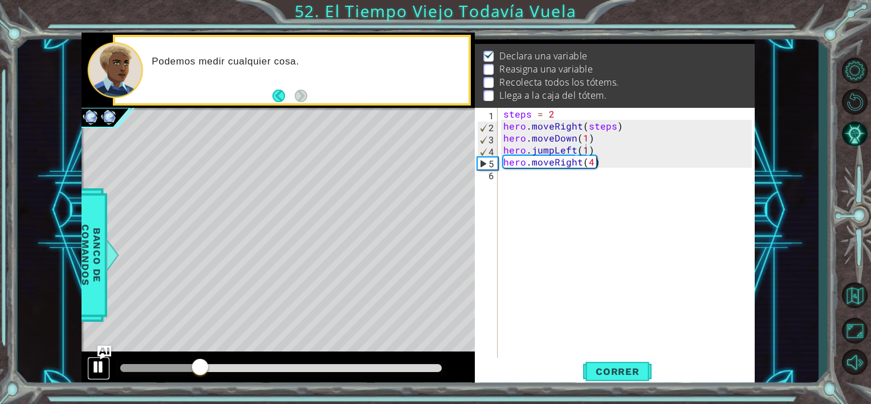
click at [91, 366] on div at bounding box center [98, 366] width 15 height 15
click at [555, 114] on div "steps = 2 hero . moveRight ( steps ) hero . moveDown ( 1 ) hero . jumpLeft ( 1 …" at bounding box center [629, 245] width 257 height 275
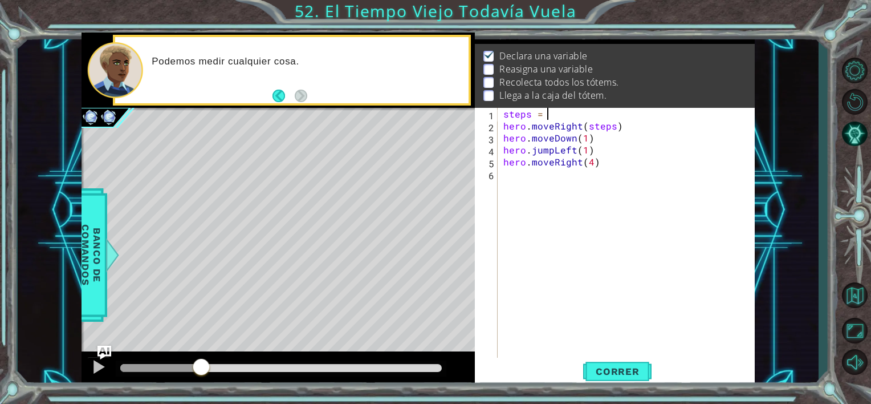
scroll to position [0, 2]
click at [608, 126] on div "steps = 4 hero . moveRight ( steps ) hero . moveDown ( 1 ) hero . jumpLeft ( 1 …" at bounding box center [629, 245] width 257 height 275
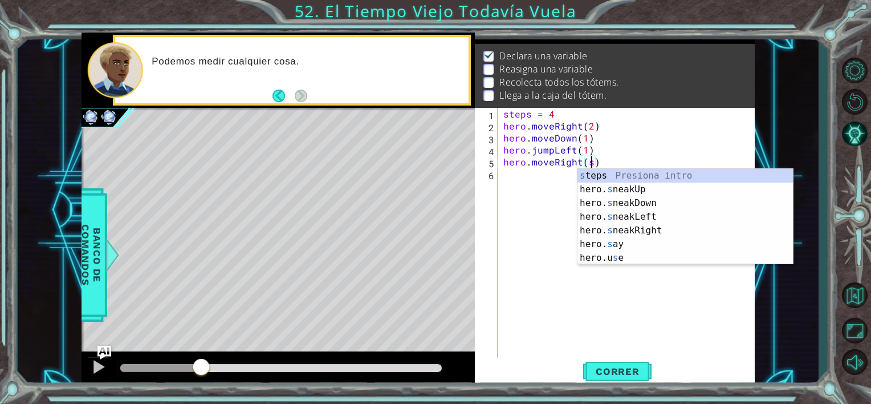
type textarea "hero.moveRight(steps)"
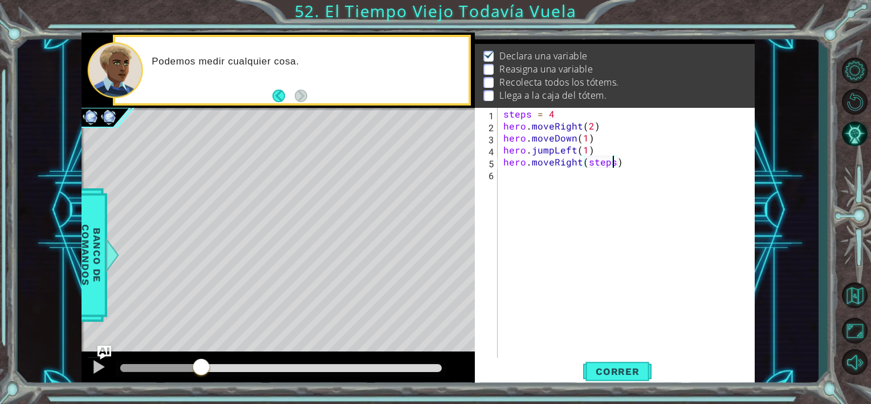
scroll to position [0, 0]
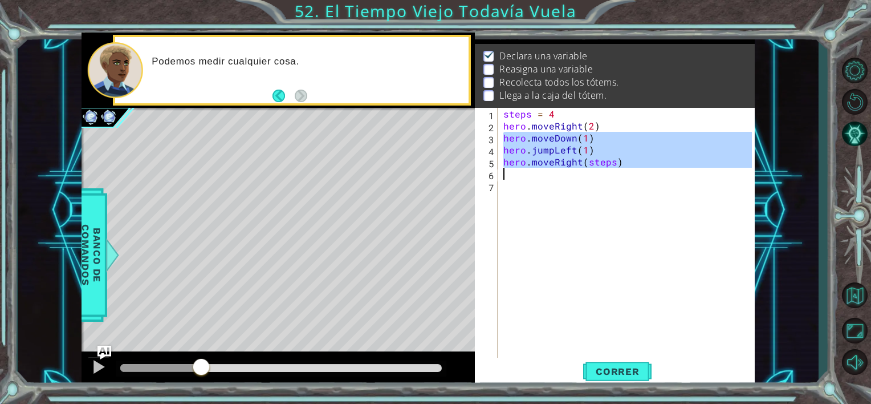
drag, startPoint x: 505, startPoint y: 137, endPoint x: 638, endPoint y: 176, distance: 137.7
click at [638, 176] on div "steps = 4 hero . moveRight ( 2 ) hero . moveDown ( 1 ) hero . jumpLeft ( 1 ) he…" at bounding box center [629, 245] width 257 height 275
type textarea "hero.moveRight(steps)"
click at [509, 174] on div "steps = 4 hero . moveRight ( 2 ) hero . moveDown ( 1 ) hero . jumpLeft ( 1 ) he…" at bounding box center [626, 233] width 251 height 251
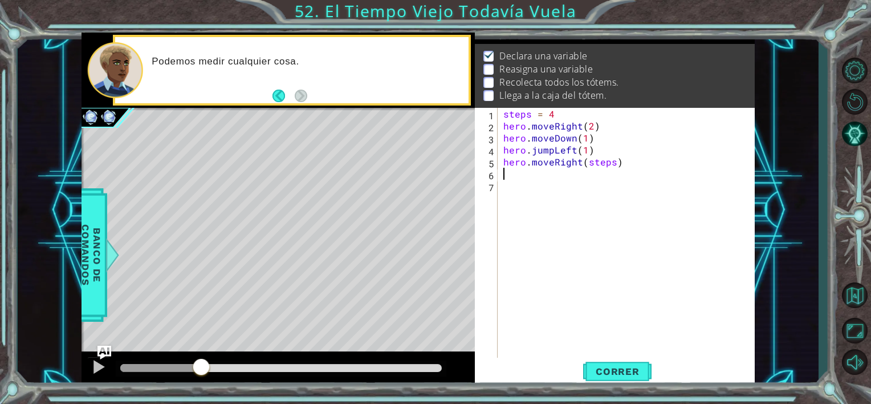
paste textarea "hero.jumpLeft(1)"
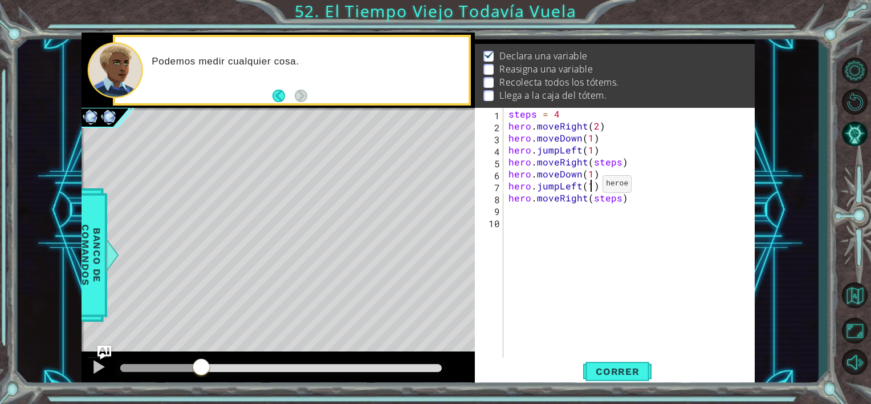
click at [589, 186] on div "steps = 4 hero . moveRight ( 2 ) hero . moveDown ( 1 ) hero . jumpLeft ( 1 ) he…" at bounding box center [631, 245] width 251 height 275
click at [622, 365] on button "Correr" at bounding box center [617, 372] width 68 height 28
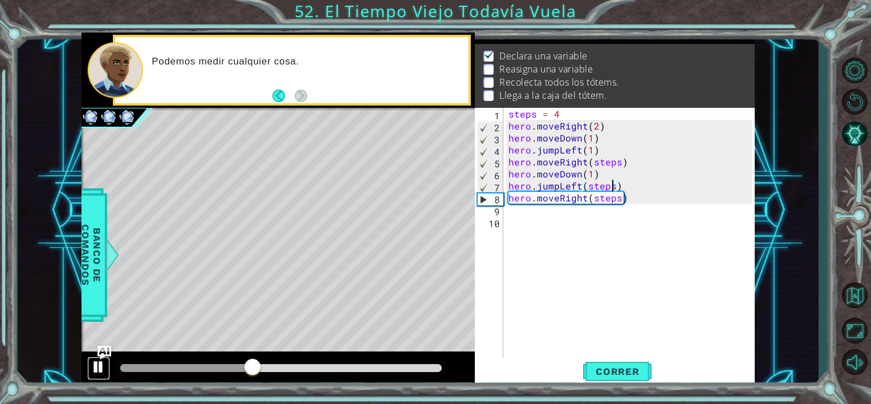
click at [95, 363] on div at bounding box center [98, 366] width 15 height 15
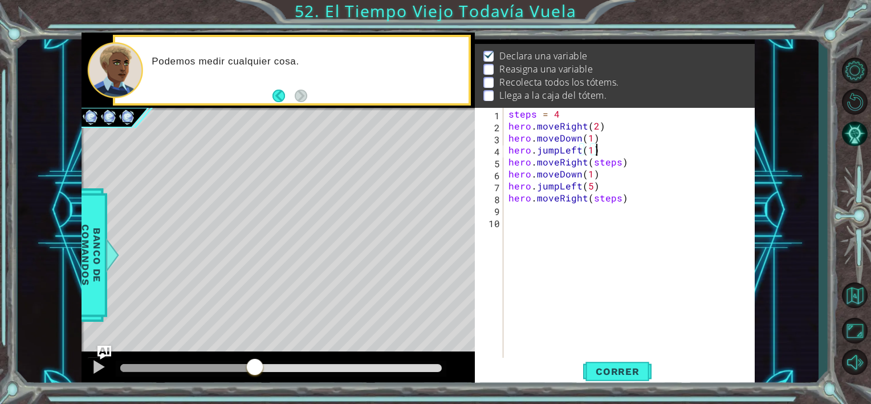
click at [602, 155] on div "steps = 4 hero . moveRight ( 2 ) hero . moveDown ( 1 ) hero . jumpLeft ( 1 ) he…" at bounding box center [631, 245] width 251 height 275
click at [618, 367] on span "Correr" at bounding box center [618, 371] width 67 height 11
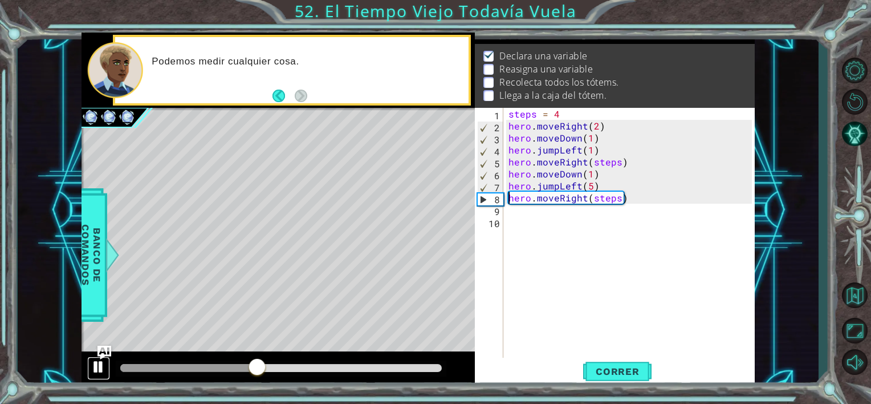
click at [96, 367] on div at bounding box center [98, 366] width 15 height 15
click at [591, 187] on div "steps = 4 hero . moveRight ( 2 ) hero . moveDown ( 1 ) hero . jumpLeft ( 1 ) he…" at bounding box center [631, 245] width 251 height 275
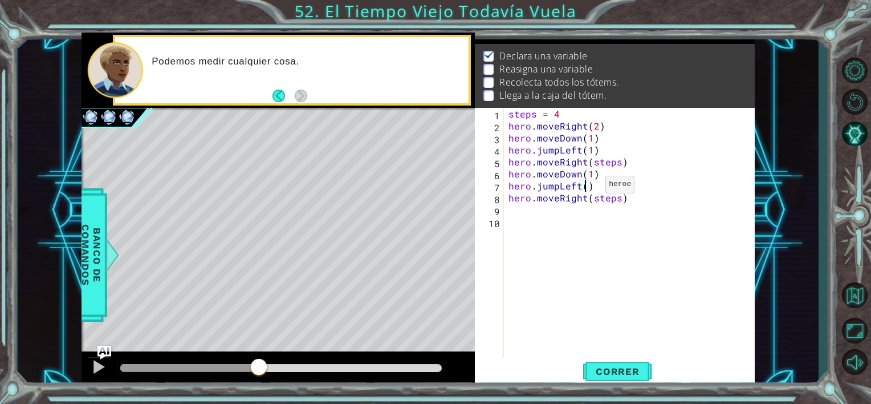
type textarea "hero.jumpLeft(3)"
click at [612, 363] on button "Correr" at bounding box center [617, 372] width 68 height 28
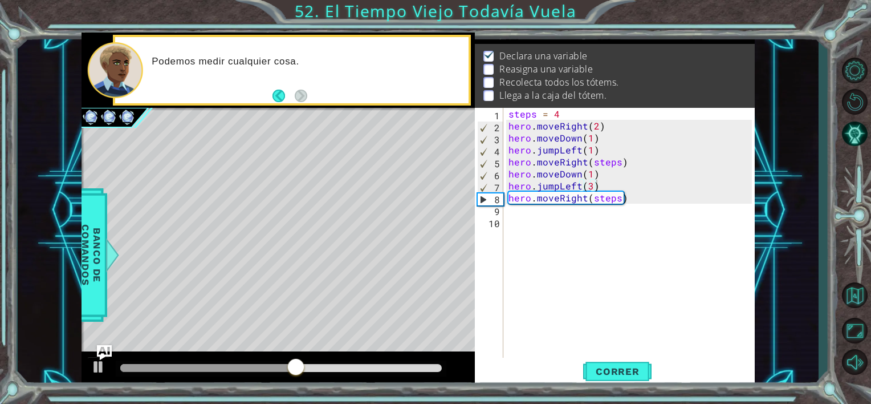
click at [99, 358] on img "Ask AI" at bounding box center [104, 351] width 15 height 15
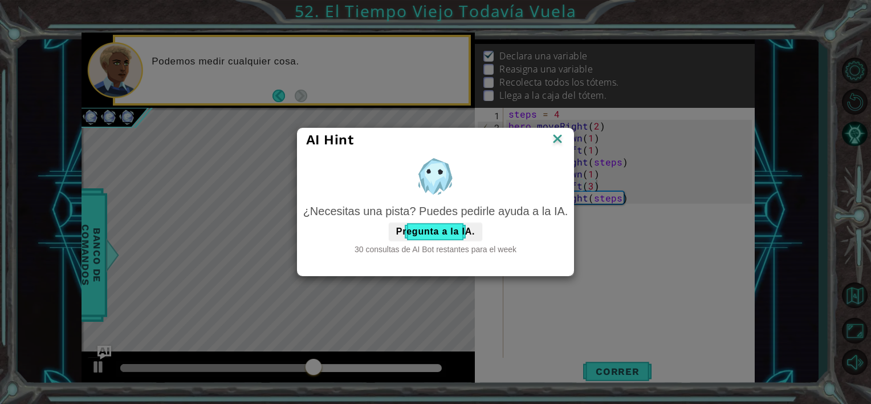
click at [566, 135] on div "AI Hint" at bounding box center [436, 139] width 277 height 23
click at [558, 136] on img at bounding box center [557, 139] width 15 height 17
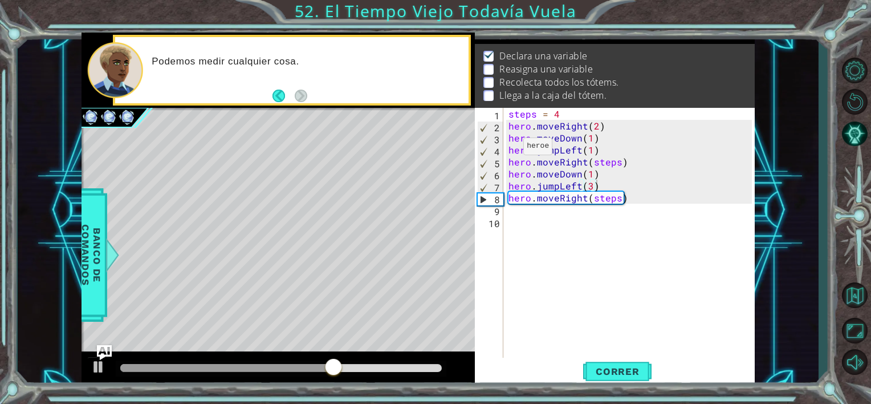
click at [99, 358] on img "Ask AI" at bounding box center [104, 351] width 15 height 15
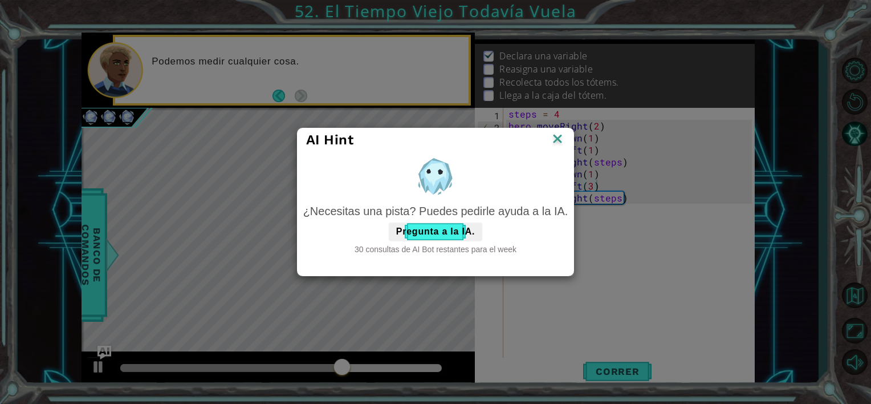
click at [98, 363] on div "AI Hint ¿Necesitas una pista? Puedes pedirle ayuda a la IA. Pregunta a la IA. 3…" at bounding box center [435, 202] width 871 height 404
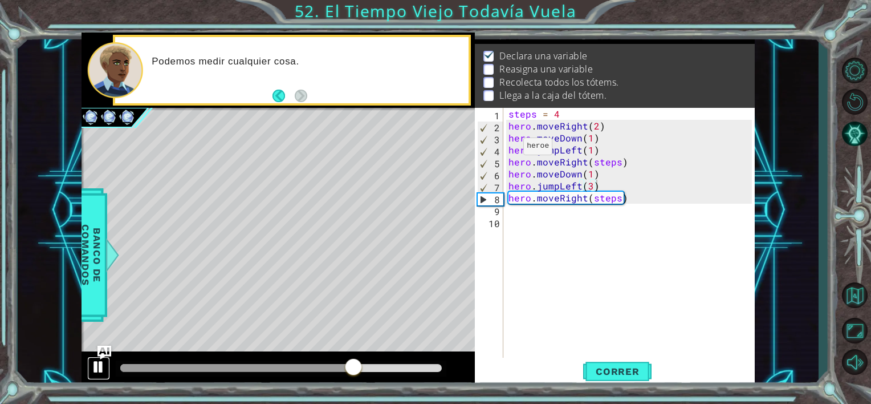
click at [99, 367] on div at bounding box center [98, 366] width 15 height 15
click at [634, 200] on div "steps = 4 hero . moveRight ( 2 ) hero . moveDown ( 1 ) hero . jumpLeft ( 1 ) he…" at bounding box center [631, 245] width 251 height 275
type textarea "hero.moveRight(steps)"
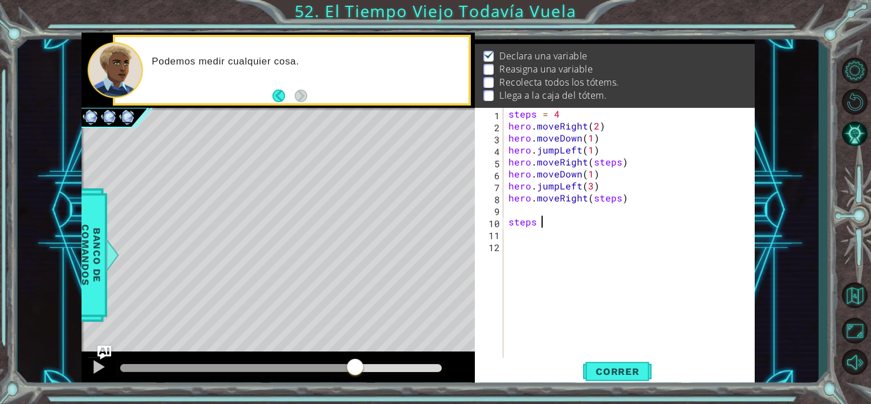
scroll to position [0, 2]
click at [558, 115] on div "steps = 4 hero . moveRight ( 2 ) hero . moveDown ( 1 ) hero . jumpLeft ( 1 ) he…" at bounding box center [631, 245] width 251 height 275
type textarea "hero.jumpLeft(steps)"
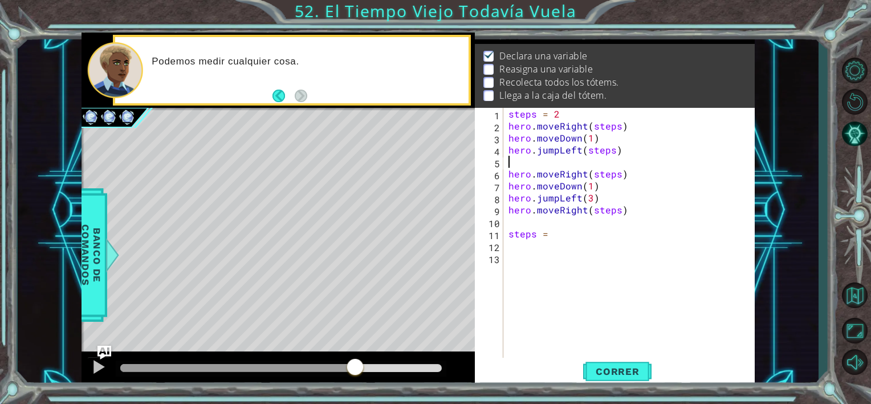
type textarea "s"
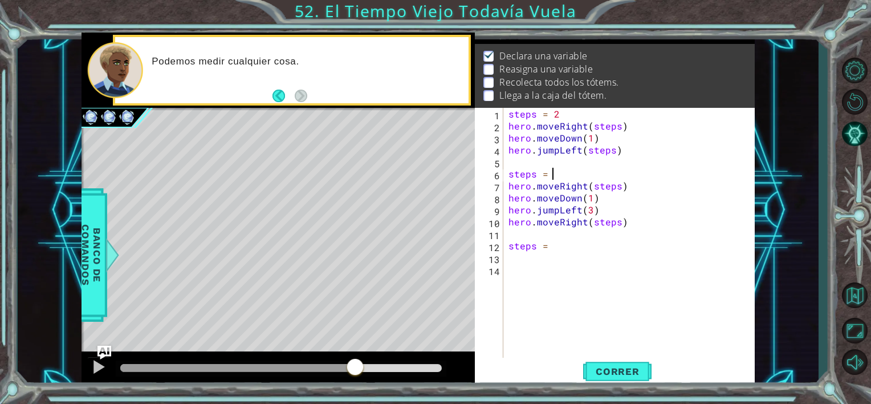
scroll to position [0, 2]
click at [597, 208] on div "steps = 2 hero . moveRight ( steps ) hero . moveDown ( 1 ) hero . jumpLeft ( st…" at bounding box center [631, 245] width 251 height 275
type textarea "hero.jumpLeft(3)"
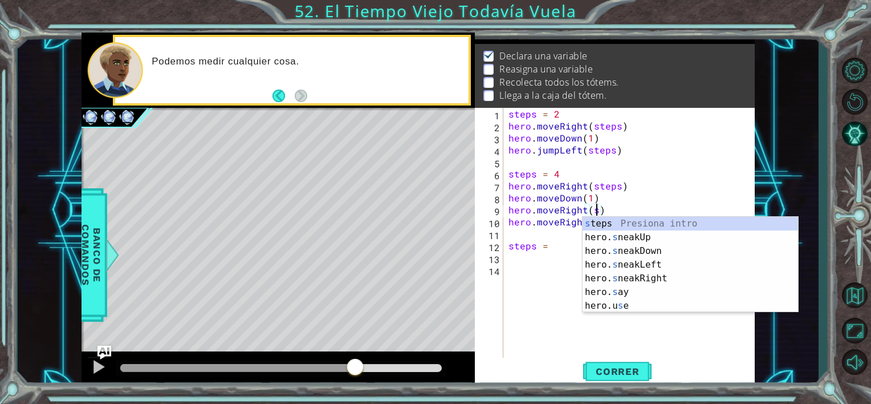
type textarea "hero.moveRight(steps)"
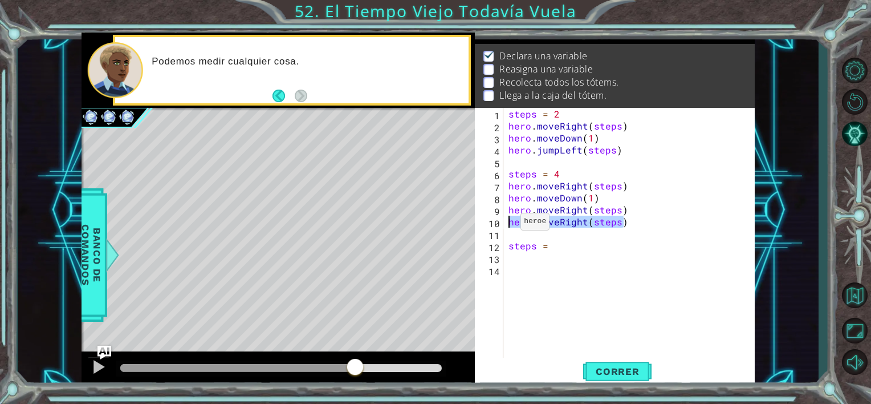
drag, startPoint x: 630, startPoint y: 222, endPoint x: 495, endPoint y: 224, distance: 134.6
click at [495, 224] on div "hero.moveRight(steps) 1 2 3 4 5 6 7 8 9 10 11 12 13 14 steps = 2 hero . moveRig…" at bounding box center [613, 233] width 277 height 251
click at [619, 368] on span "Correr" at bounding box center [618, 371] width 67 height 11
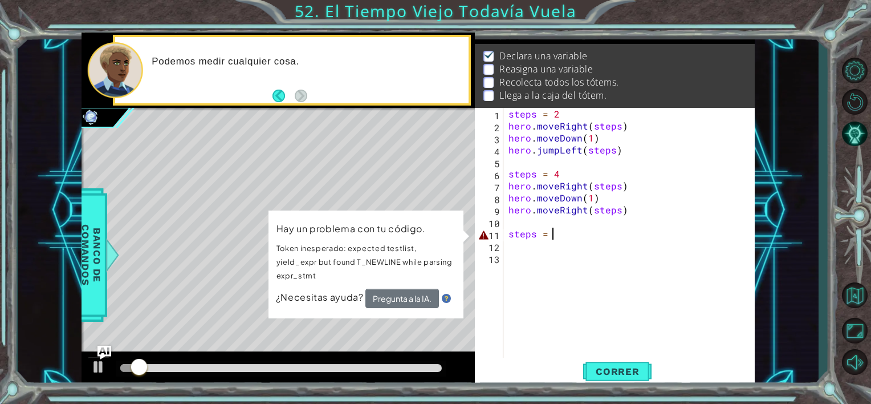
click at [588, 238] on div "steps = 2 hero . moveRight ( steps ) hero . moveDown ( 1 ) hero . jumpLeft ( st…" at bounding box center [631, 245] width 251 height 275
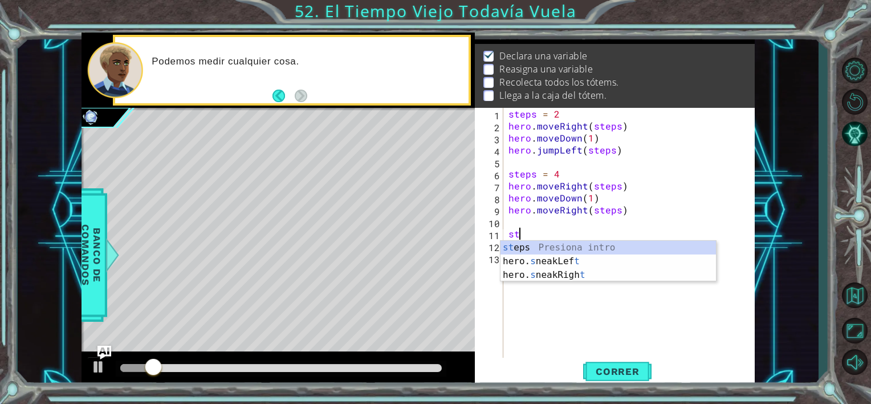
type textarea "s"
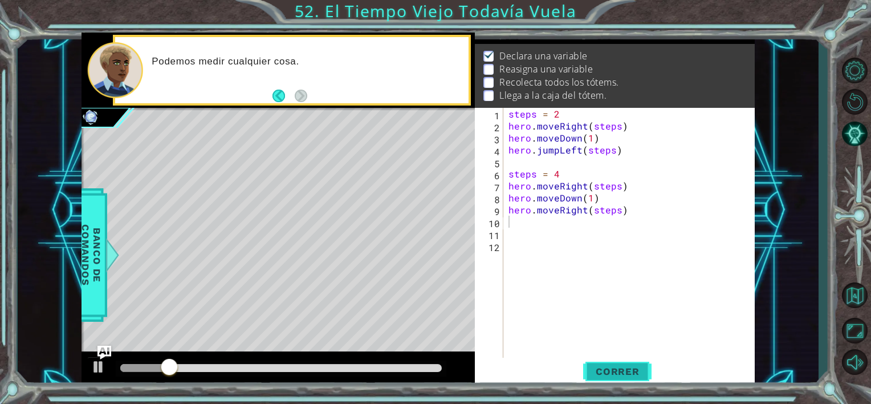
click at [607, 375] on span "Correr" at bounding box center [618, 371] width 67 height 11
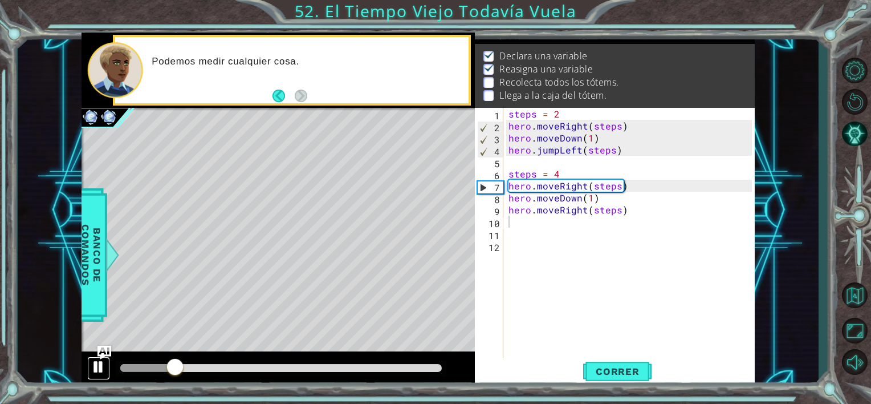
click at [98, 368] on div at bounding box center [98, 366] width 15 height 15
click at [581, 152] on div "steps = 2 hero . moveRight ( steps ) hero . moveDown ( 1 ) hero . jumpLeft ( st…" at bounding box center [631, 245] width 251 height 275
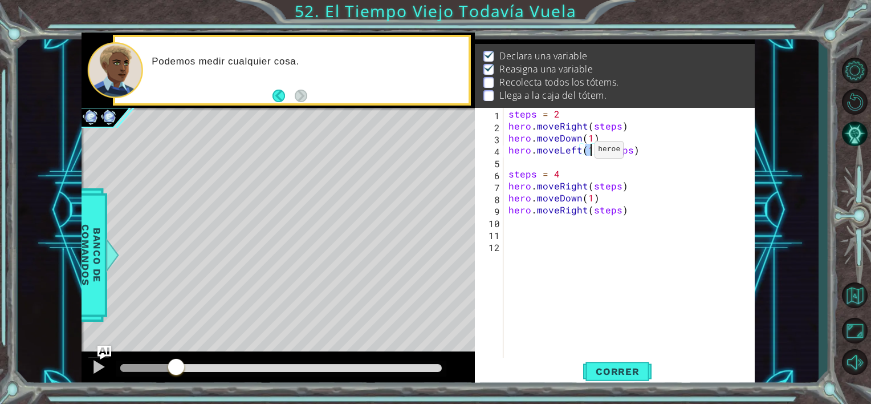
scroll to position [0, 5]
click at [570, 175] on div "steps = 2 hero . moveRight ( steps ) hero . moveDown ( 1 ) hero . moveLeft ( st…" at bounding box center [631, 245] width 251 height 275
click at [608, 198] on div "steps = 2 hero . moveRight ( steps ) hero . moveDown ( 1 ) hero . moveLeft ( st…" at bounding box center [631, 245] width 251 height 275
type textarea "hero.moveDown(1)"
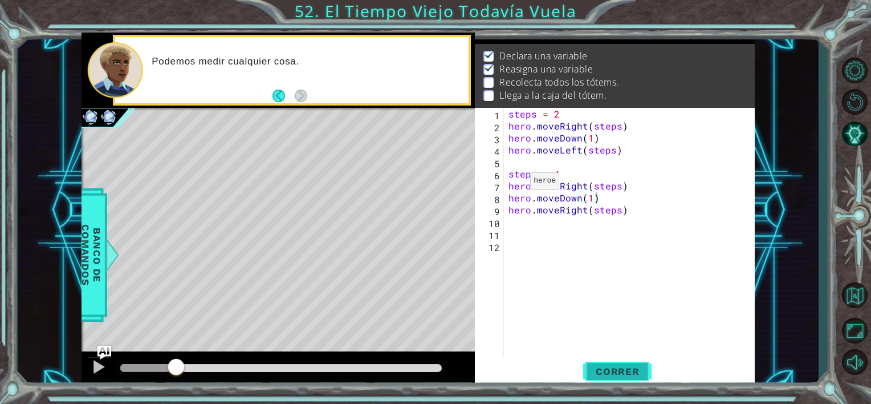
click at [600, 371] on span "Correr" at bounding box center [618, 371] width 67 height 11
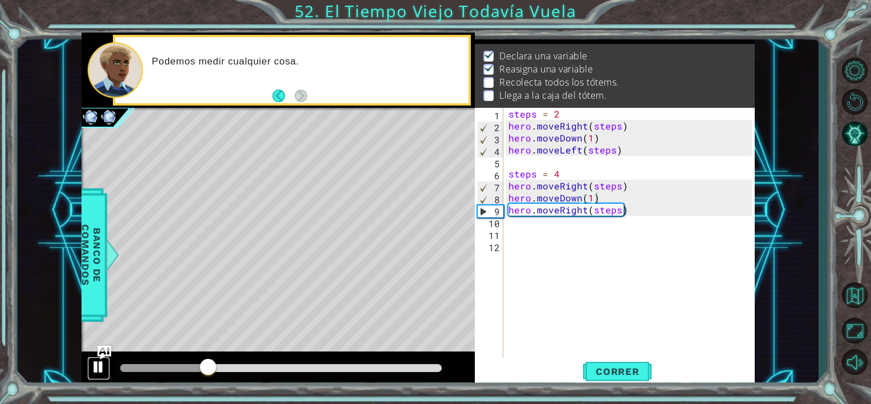
click at [95, 371] on div at bounding box center [98, 366] width 15 height 15
click at [612, 200] on div "steps = 2 hero . moveRight ( steps ) hero . moveDown ( 1 ) hero . moveLeft ( st…" at bounding box center [631, 245] width 251 height 275
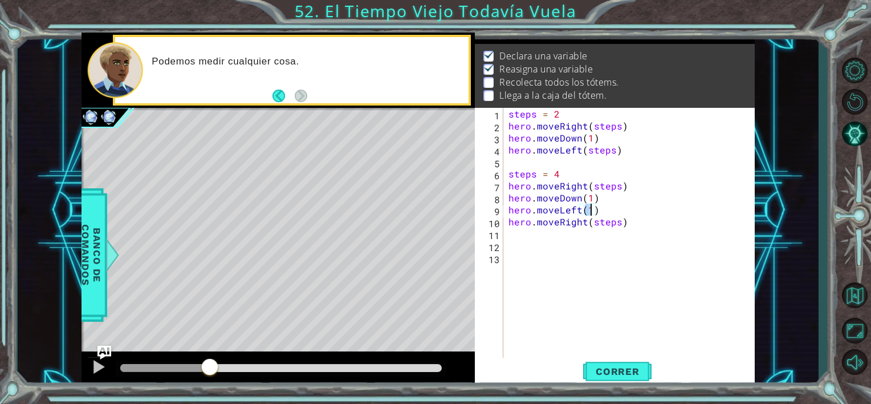
scroll to position [0, 5]
click at [626, 378] on button "Correr" at bounding box center [617, 372] width 68 height 28
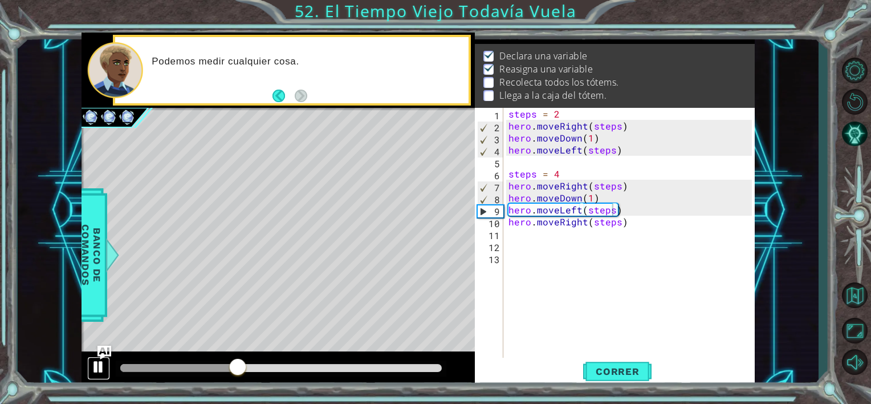
click at [94, 364] on div at bounding box center [98, 366] width 15 height 15
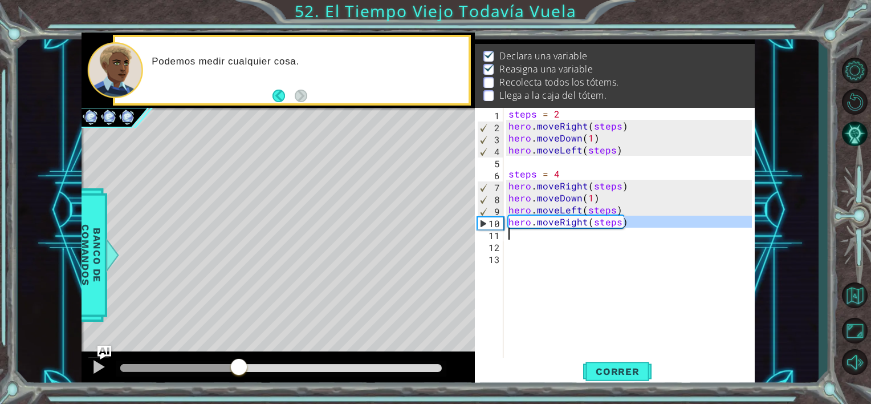
drag, startPoint x: 643, startPoint y: 221, endPoint x: 641, endPoint y: 230, distance: 9.4
click at [641, 230] on div "steps = 2 hero . moveRight ( steps ) hero . moveDown ( 1 ) hero . moveLeft ( st…" at bounding box center [631, 245] width 251 height 275
click at [623, 212] on div "steps = 2 hero . moveRight ( steps ) hero . moveDown ( 1 ) hero . moveLeft ( st…" at bounding box center [631, 245] width 251 height 275
type textarea "hero.moveLeft(steps)"
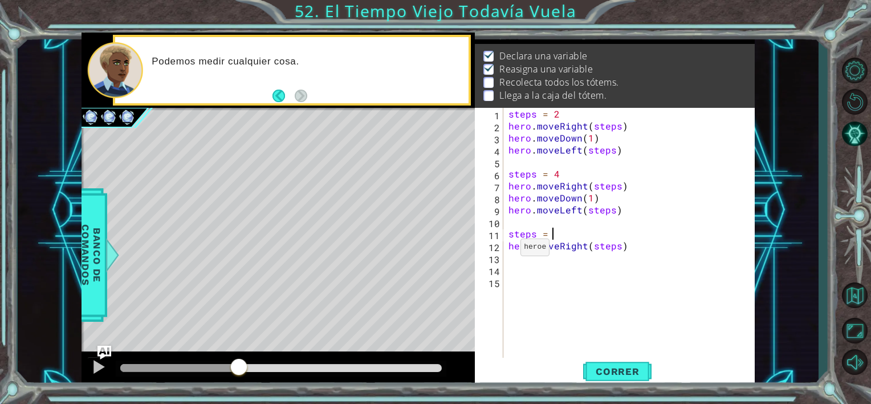
scroll to position [0, 2]
type textarea "hero.moveRight(steps)"
type textarea "h"
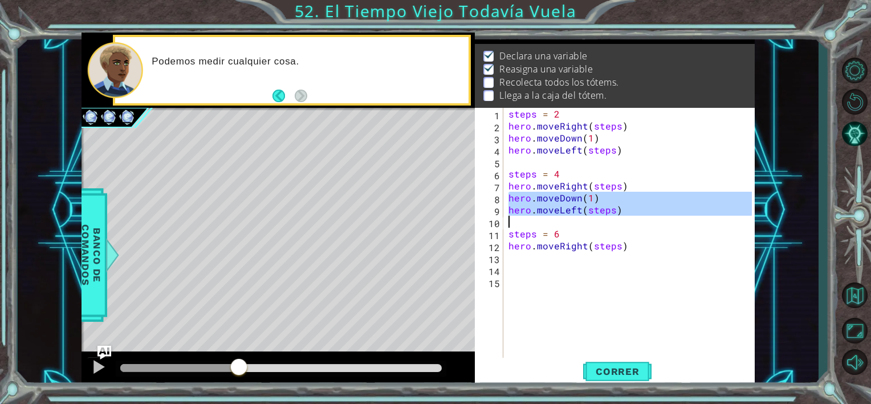
drag, startPoint x: 510, startPoint y: 197, endPoint x: 630, endPoint y: 217, distance: 121.4
click at [630, 217] on div "steps = 2 hero . moveRight ( steps ) hero . moveDown ( 1 ) hero . moveLeft ( st…" at bounding box center [631, 245] width 251 height 275
type textarea "hero.moveLeft(steps)"
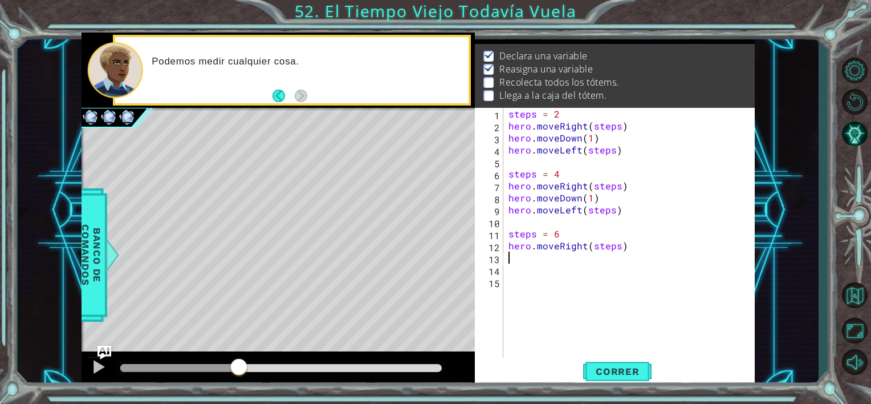
click at [510, 255] on div "steps = 2 hero . moveRight ( steps ) hero . moveDown ( 1 ) hero . moveLeft ( st…" at bounding box center [631, 245] width 251 height 275
click at [599, 367] on span "Correr" at bounding box center [618, 371] width 67 height 11
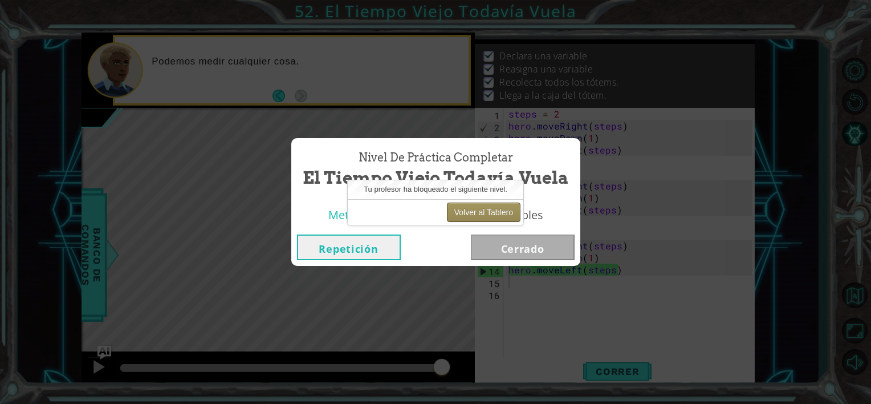
click at [475, 205] on button "Volver al Tablero" at bounding box center [484, 211] width 74 height 19
click at [481, 208] on button "Volver al Tablero" at bounding box center [484, 211] width 74 height 19
click at [497, 209] on button "Volver al Tablero" at bounding box center [484, 211] width 74 height 19
click at [487, 207] on button "Volver al Tablero" at bounding box center [484, 211] width 74 height 19
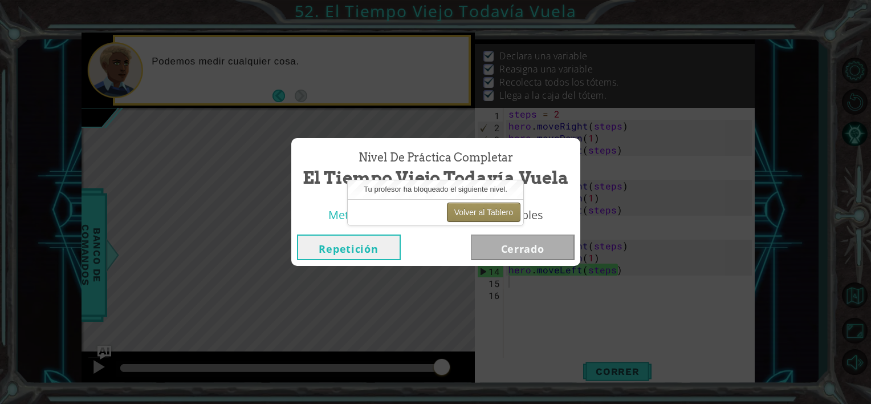
click at [465, 214] on button "Volver al Tablero" at bounding box center [484, 211] width 74 height 19
